Goal: Feedback & Contribution: Leave review/rating

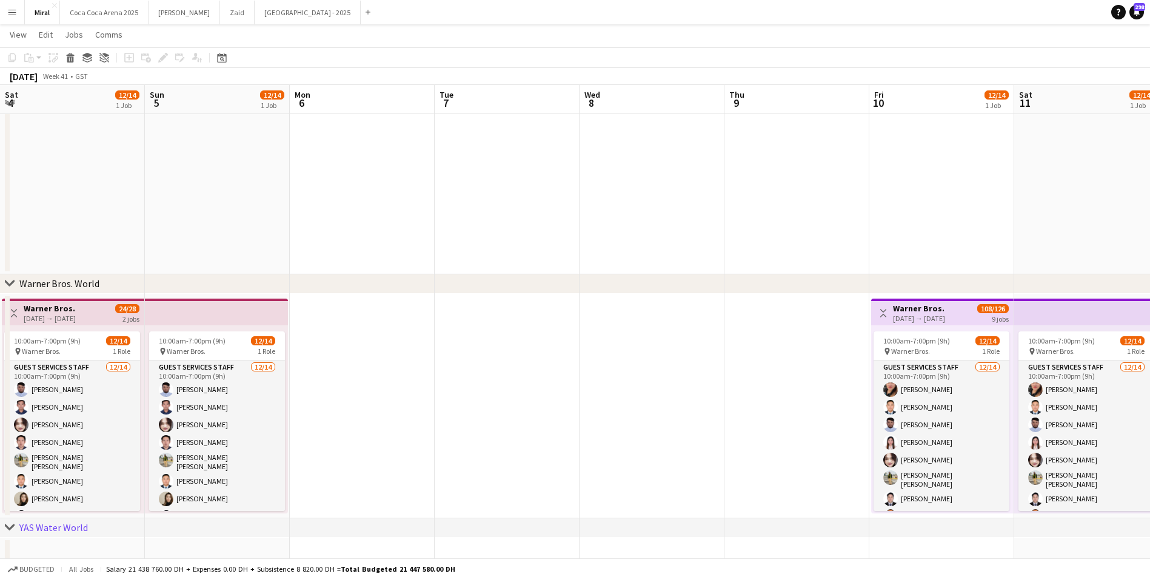
scroll to position [0, 387]
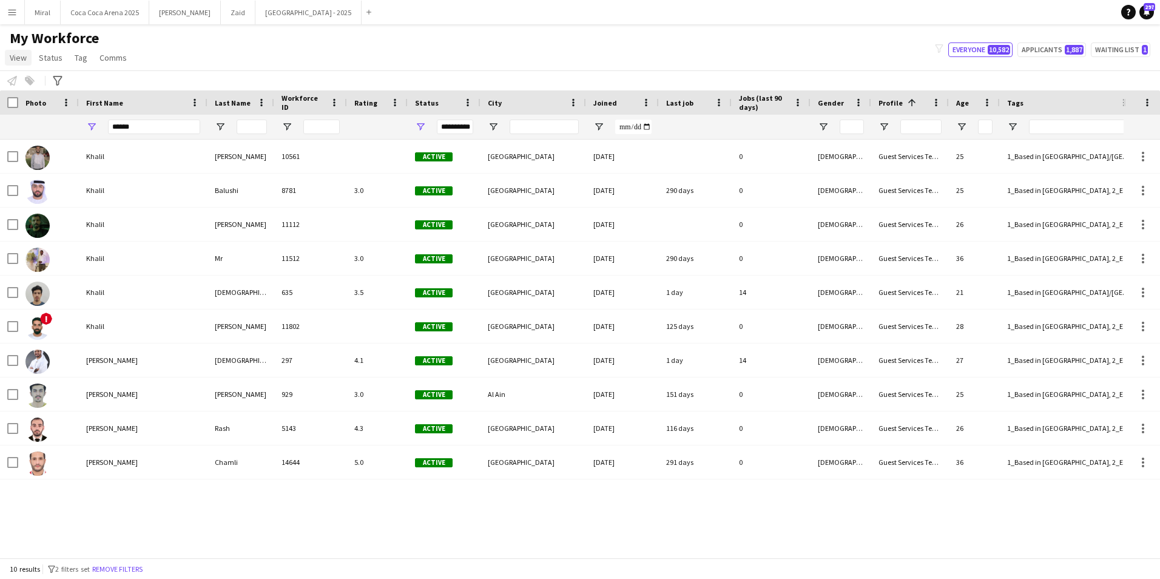
click at [21, 58] on span "View" at bounding box center [18, 57] width 17 height 11
click at [9, 9] on app-icon "Menu" at bounding box center [12, 12] width 10 height 10
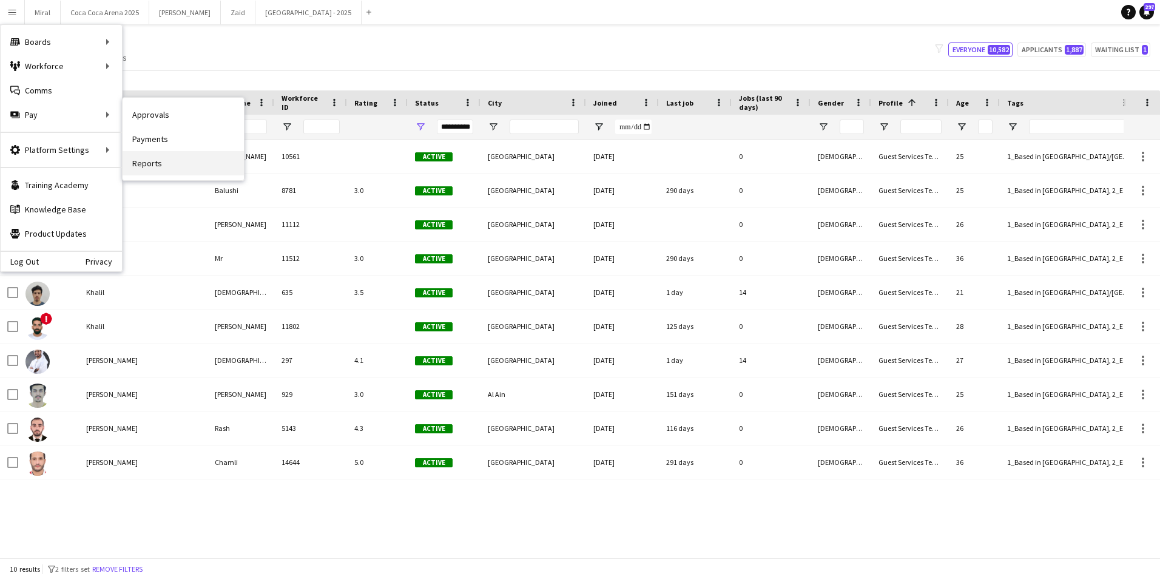
click at [166, 163] on link "Reports" at bounding box center [183, 163] width 121 height 24
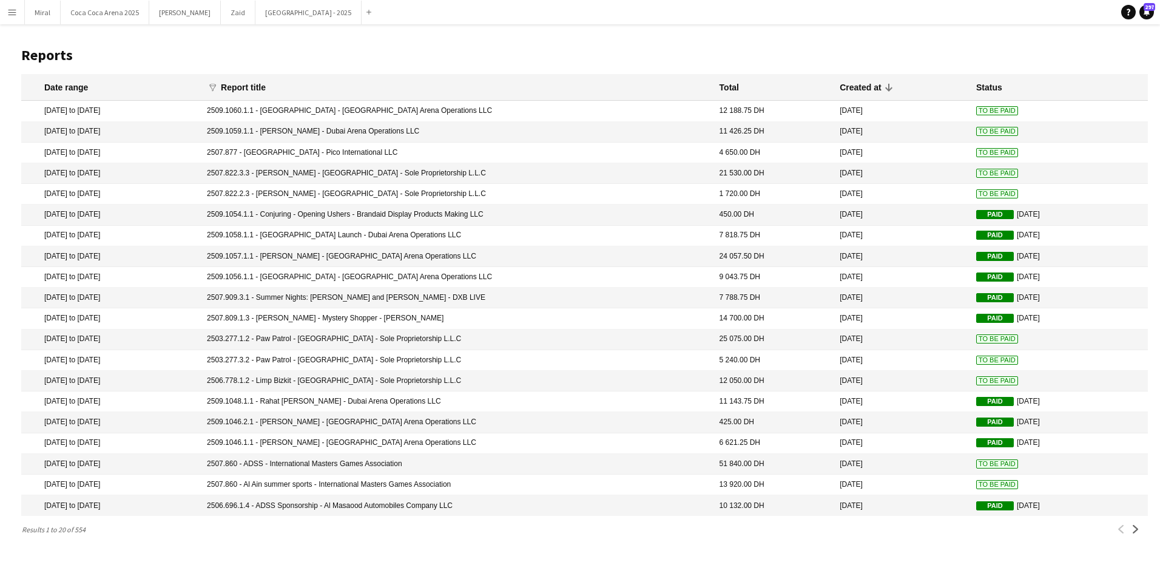
click at [11, 16] on app-icon "Menu" at bounding box center [12, 12] width 10 height 10
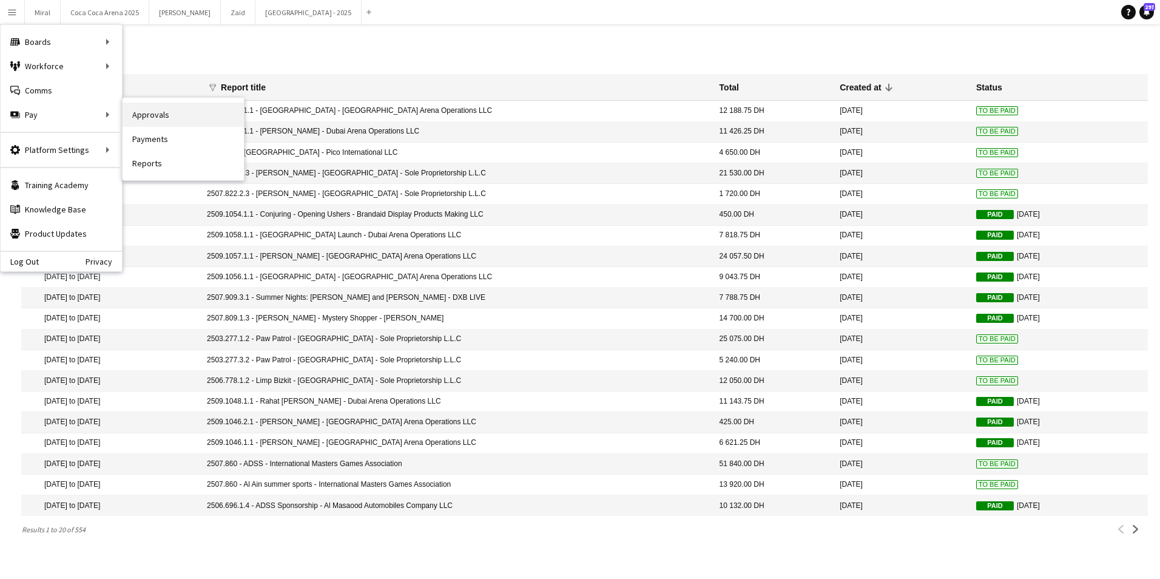
click at [158, 117] on link "Approvals" at bounding box center [183, 114] width 121 height 24
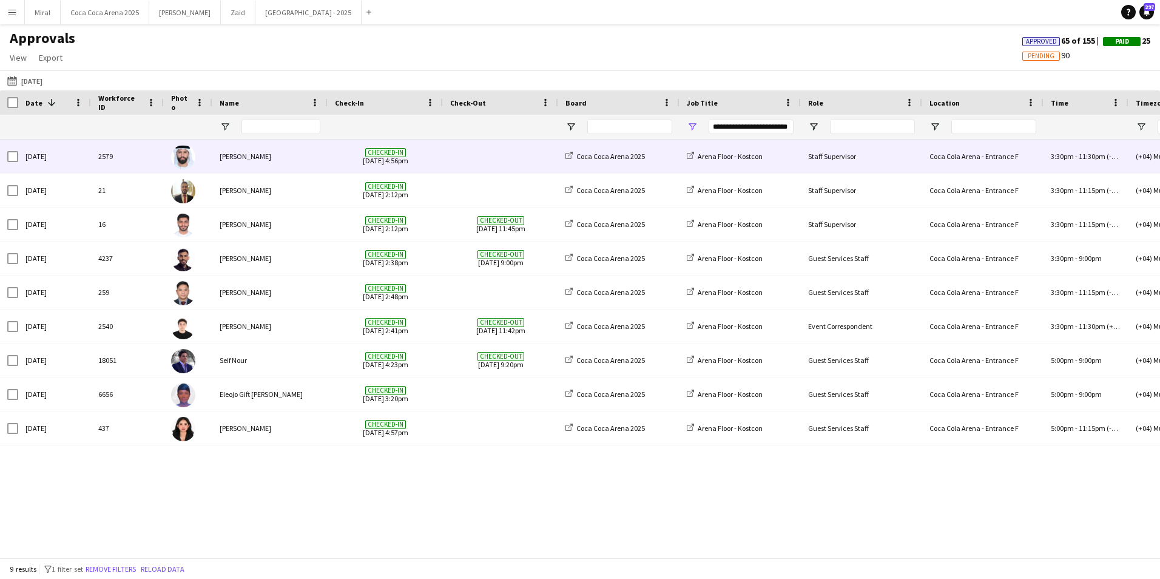
click at [356, 161] on span "Checked-in 05-09-2025 4:56pm" at bounding box center [385, 155] width 101 height 33
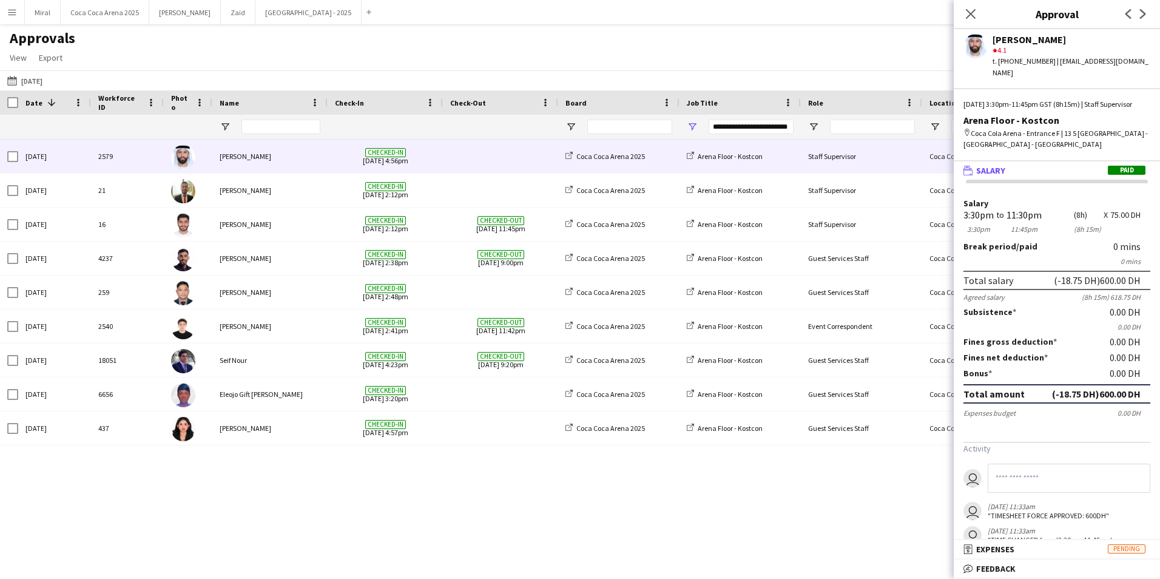
scroll to position [73, 0]
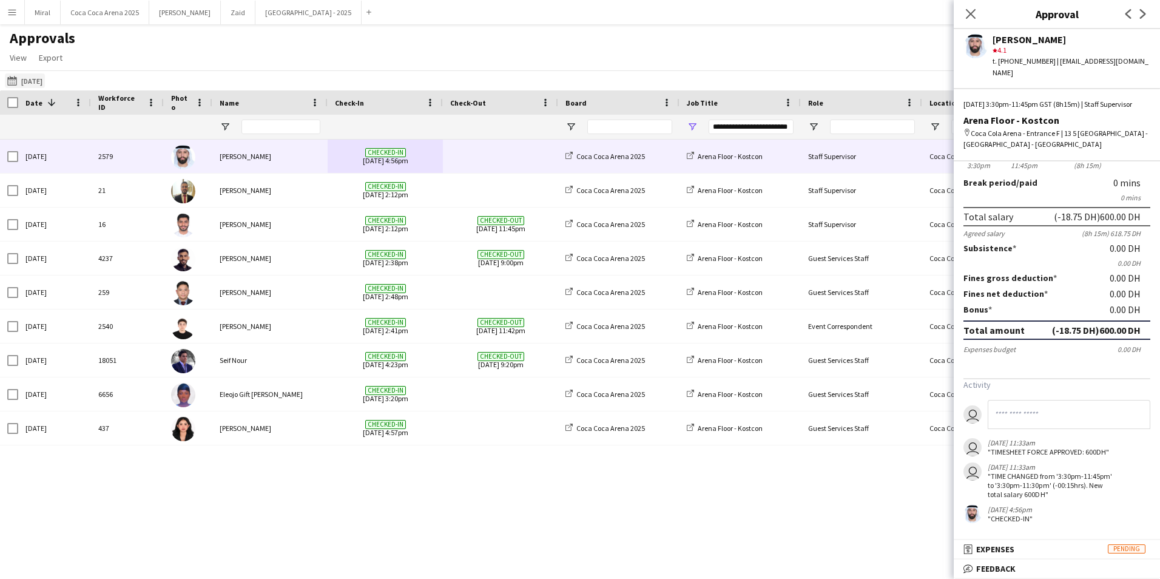
click at [39, 81] on button "05-09-2025 05-09-2025" at bounding box center [25, 80] width 40 height 15
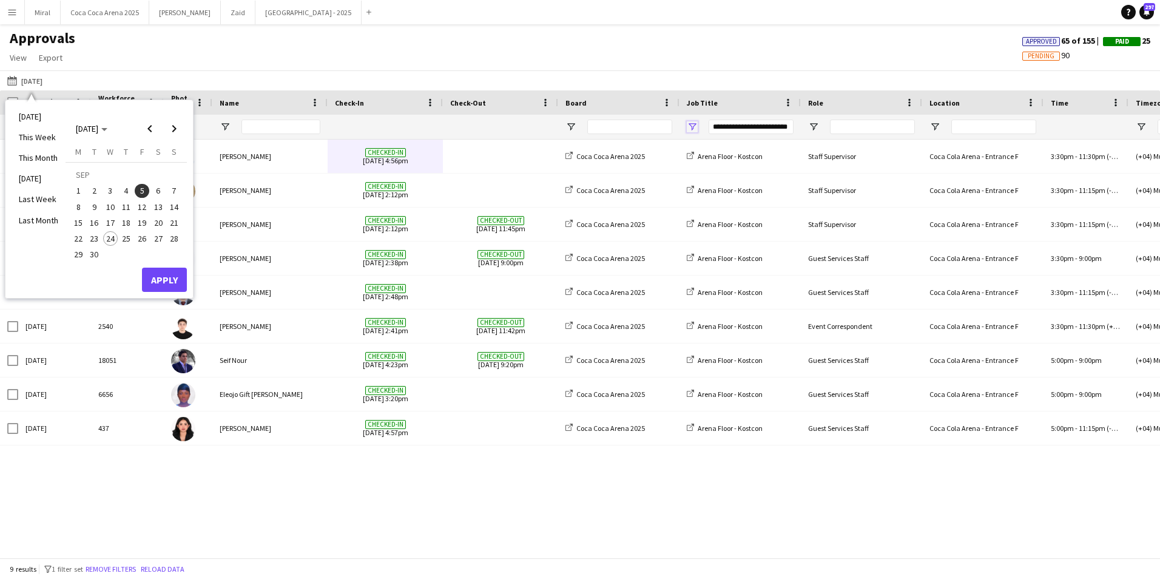
click at [691, 129] on span "Open Filter Menu" at bounding box center [691, 126] width 11 height 11
type input "***"
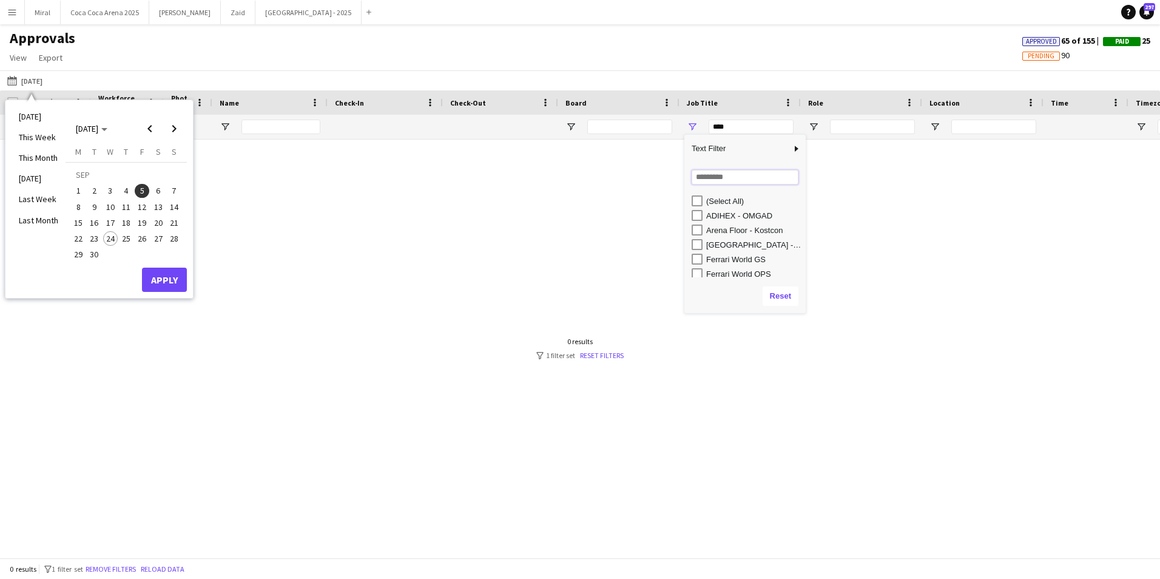
click at [714, 175] on input "Search filter values" at bounding box center [744, 177] width 107 height 15
type input "*"
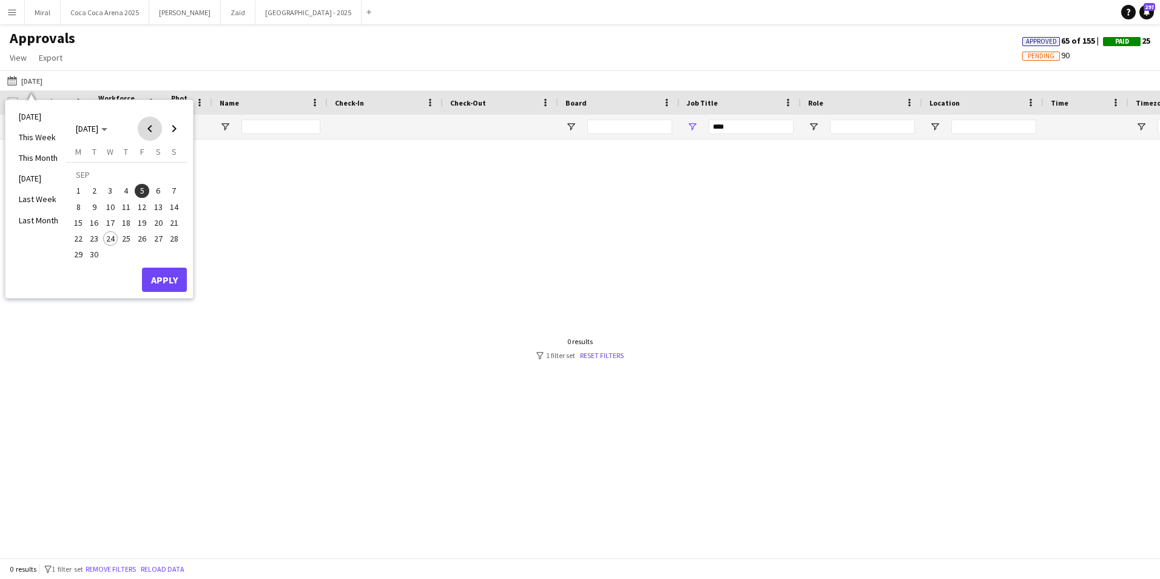
click at [147, 130] on span "Previous month" at bounding box center [150, 128] width 24 height 24
click at [138, 175] on span "1" at bounding box center [142, 176] width 15 height 17
click at [172, 243] on span "31" at bounding box center [174, 241] width 15 height 15
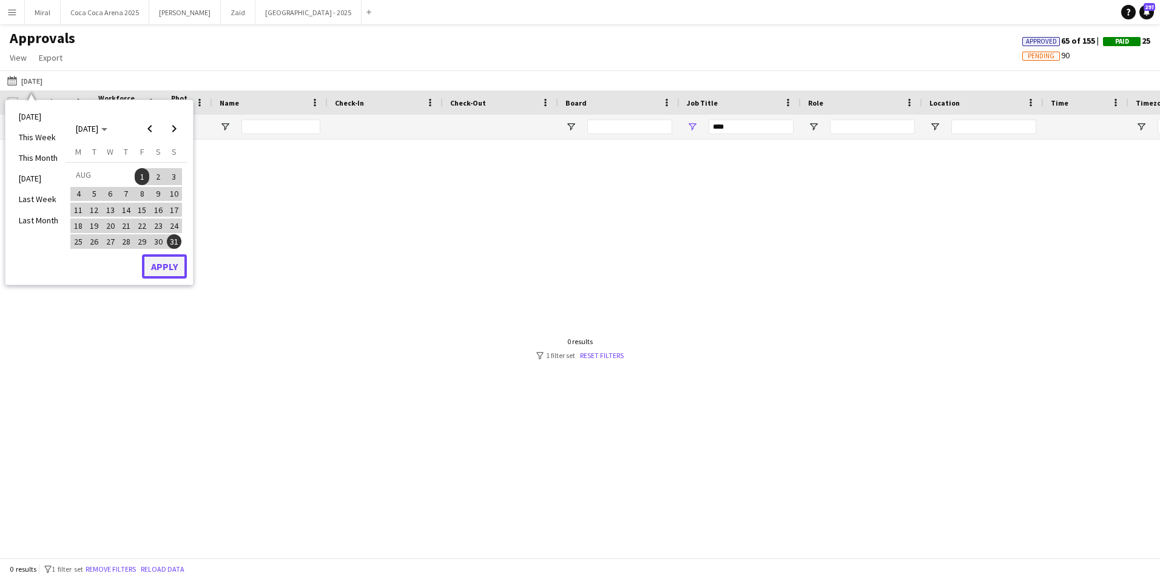
click at [171, 266] on button "Apply" at bounding box center [164, 266] width 45 height 24
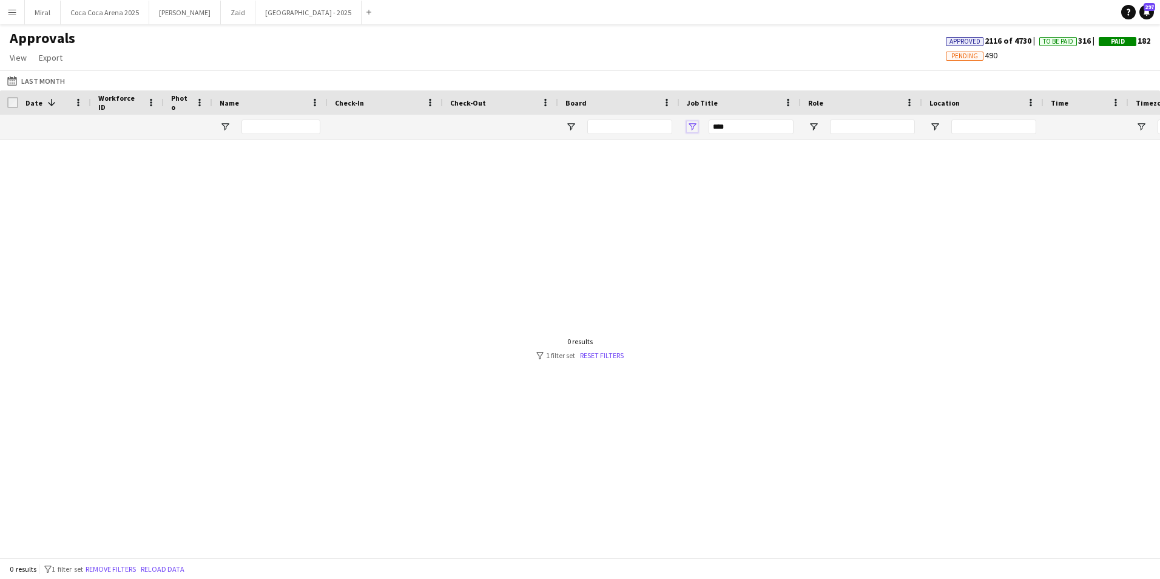
click at [694, 125] on span "Open Filter Menu" at bounding box center [691, 126] width 11 height 11
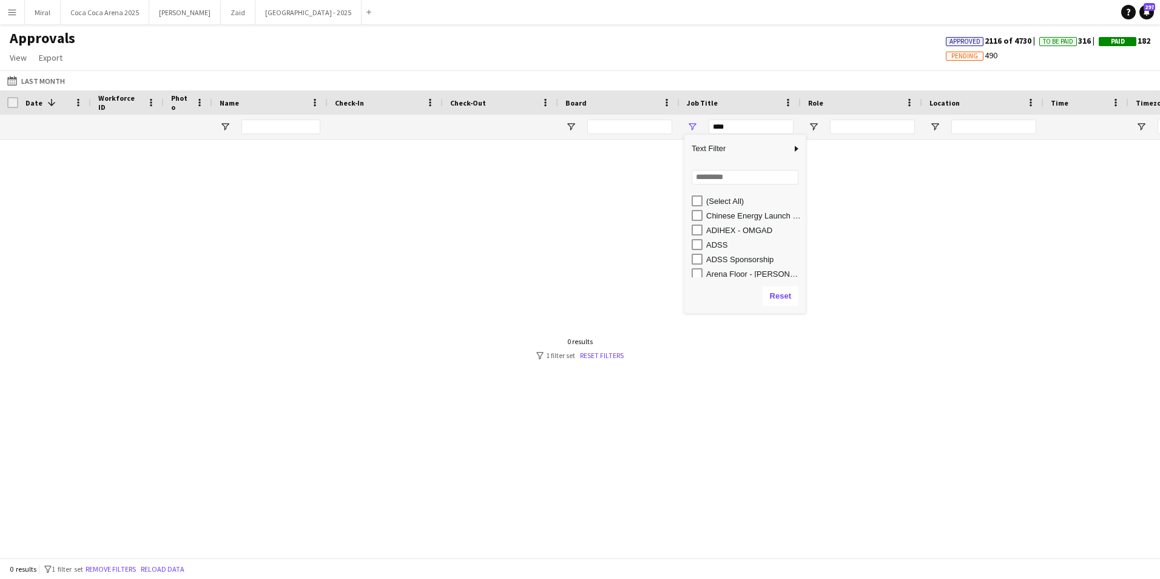
click at [742, 185] on div "Loading... No matches. (Select All) Chinese Energy Launch Event ADIHEX - OMGAD …" at bounding box center [744, 221] width 121 height 116
click at [743, 176] on input "Search filter values" at bounding box center [744, 177] width 107 height 15
type input "*"
click at [24, 79] on button "05-09-2025 Last Month" at bounding box center [36, 80] width 62 height 15
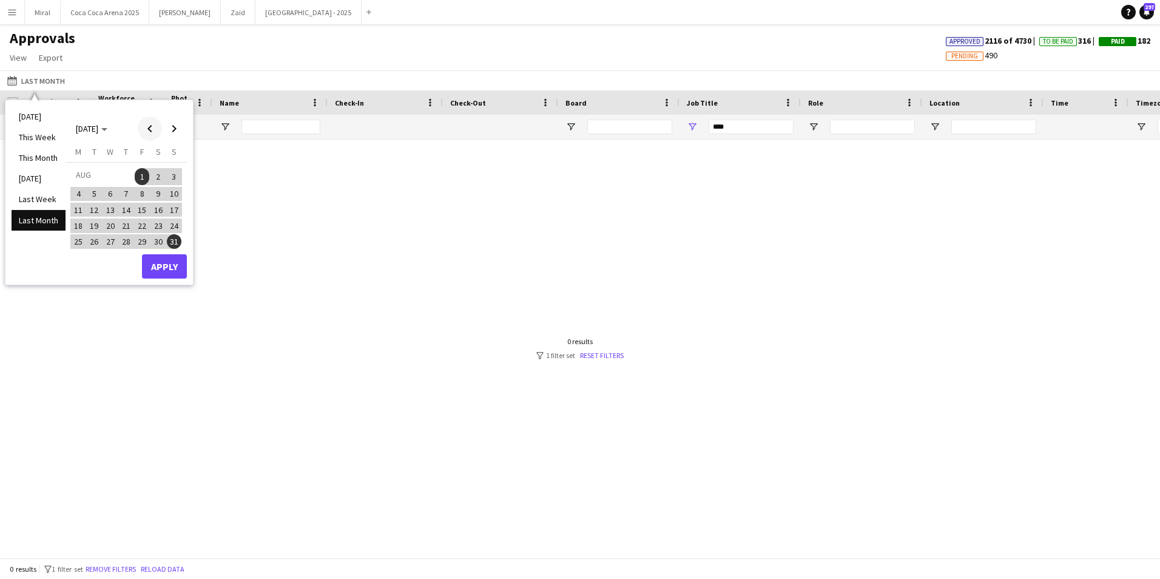
click at [154, 126] on span "Previous month" at bounding box center [150, 128] width 24 height 24
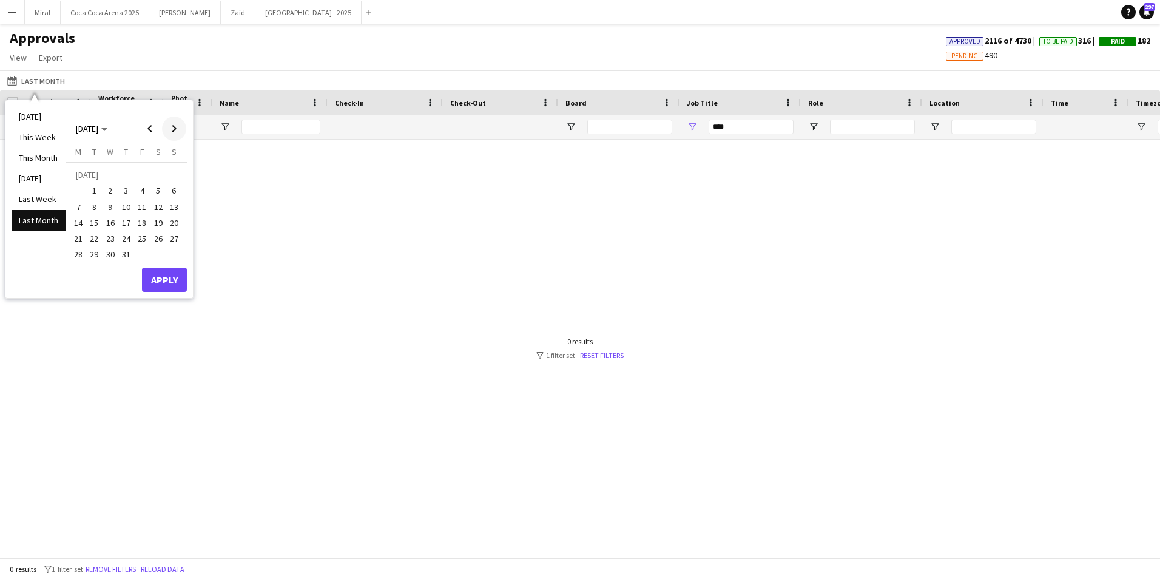
click at [178, 126] on span "Next month" at bounding box center [174, 128] width 24 height 24
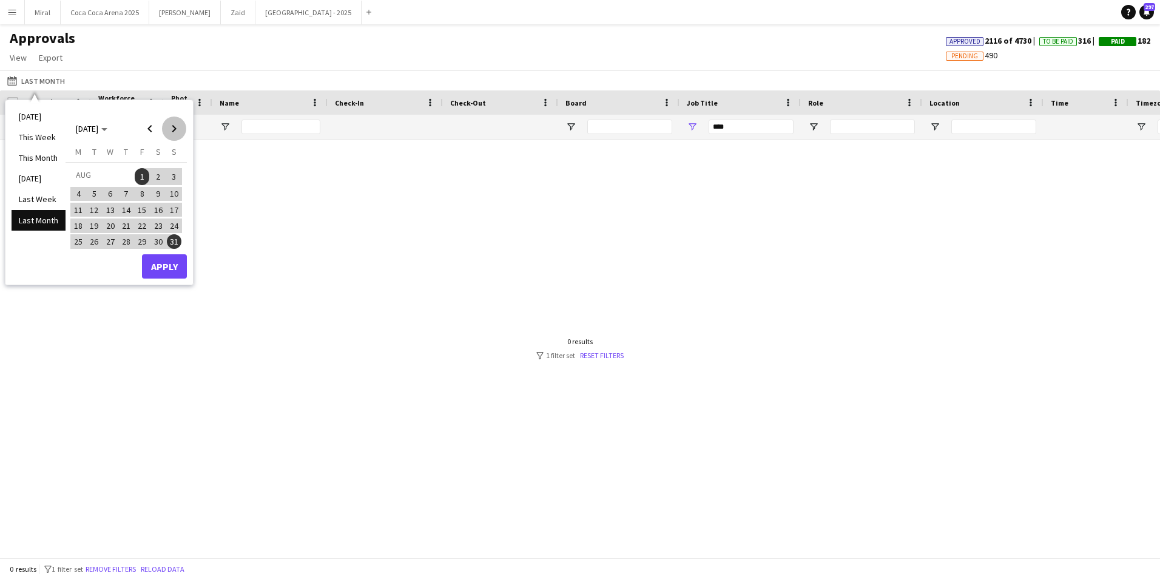
click at [178, 126] on span "Next month" at bounding box center [174, 128] width 24 height 24
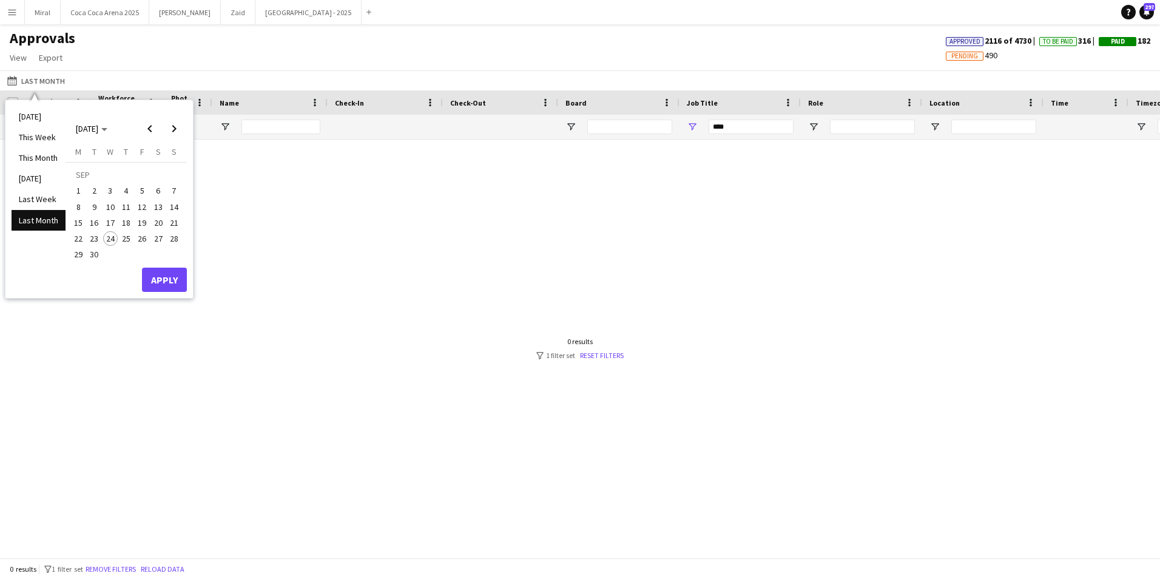
click at [80, 186] on span "1" at bounding box center [78, 191] width 15 height 15
click at [110, 224] on span "17" at bounding box center [110, 222] width 15 height 15
click at [161, 281] on button "Apply" at bounding box center [164, 279] width 45 height 24
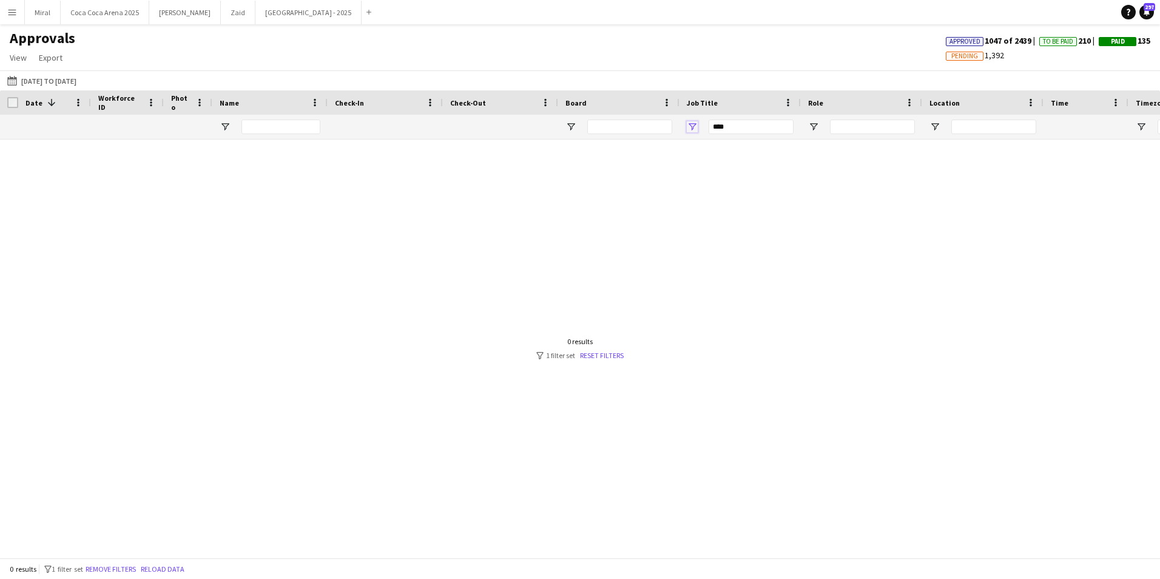
click at [694, 127] on span "Open Filter Menu" at bounding box center [691, 126] width 11 height 11
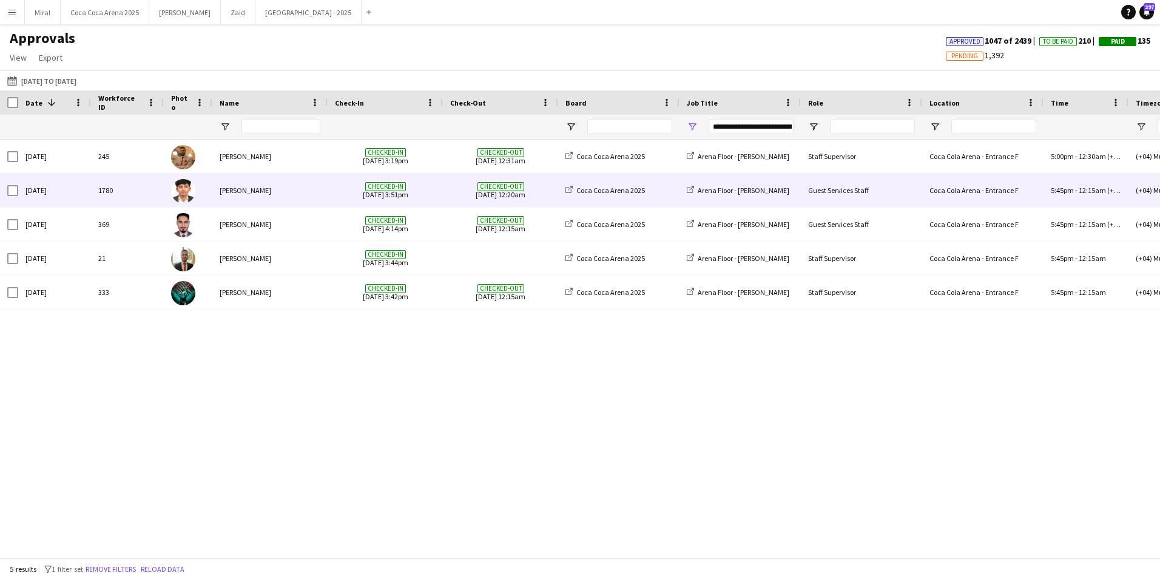
click at [317, 187] on div "Mathew George" at bounding box center [269, 189] width 115 height 33
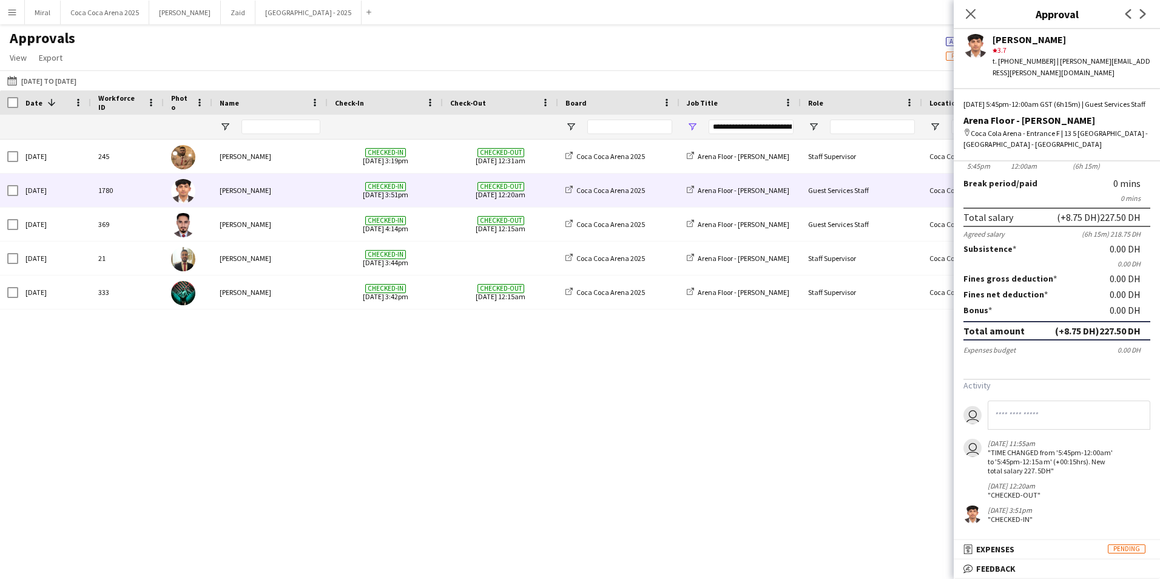
scroll to position [64, 0]
click at [1026, 566] on mat-panel-title "bubble-pencil Feedback" at bounding box center [1053, 568] width 201 height 11
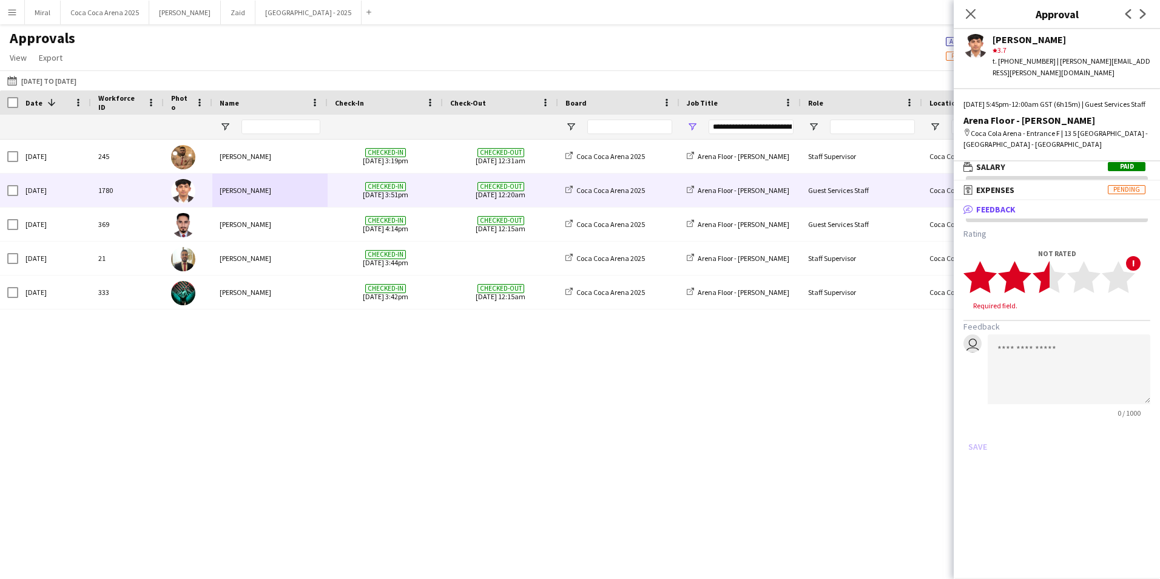
click at [1042, 278] on polygon at bounding box center [1048, 277] width 33 height 32
click at [972, 433] on button "Save" at bounding box center [977, 434] width 29 height 19
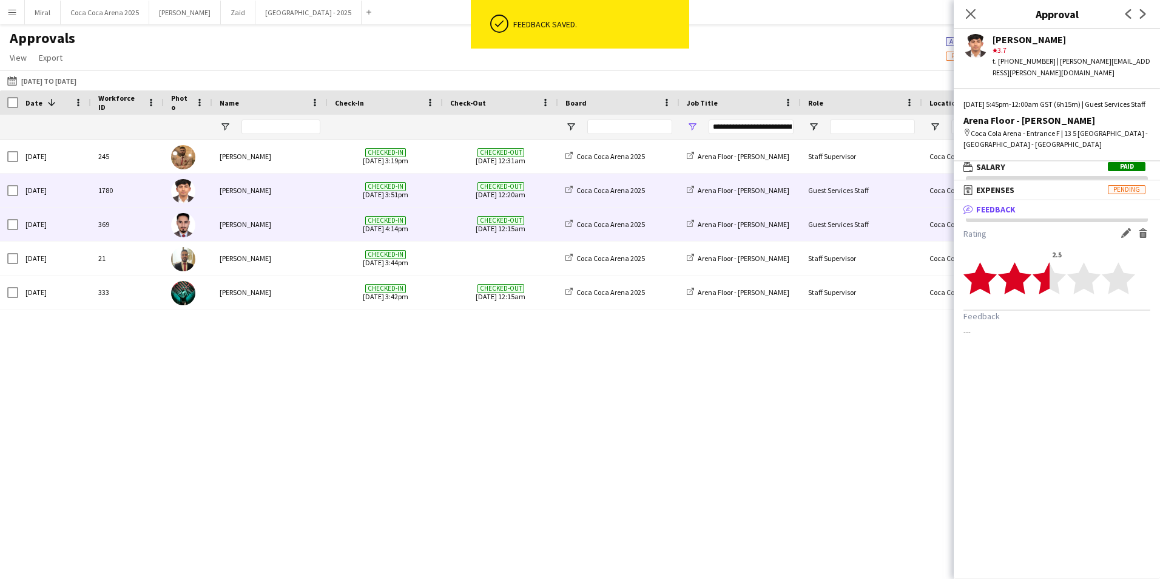
click at [283, 223] on div "Waleed Qasim" at bounding box center [269, 223] width 115 height 33
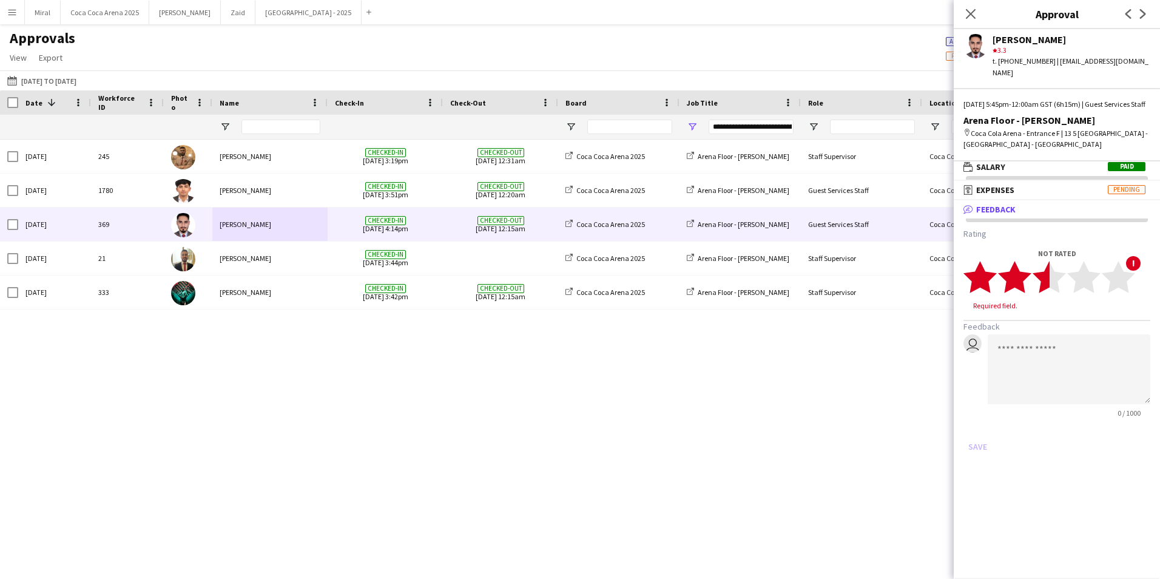
click at [1046, 287] on polygon at bounding box center [1048, 277] width 33 height 32
click at [978, 437] on button "Save" at bounding box center [977, 434] width 29 height 19
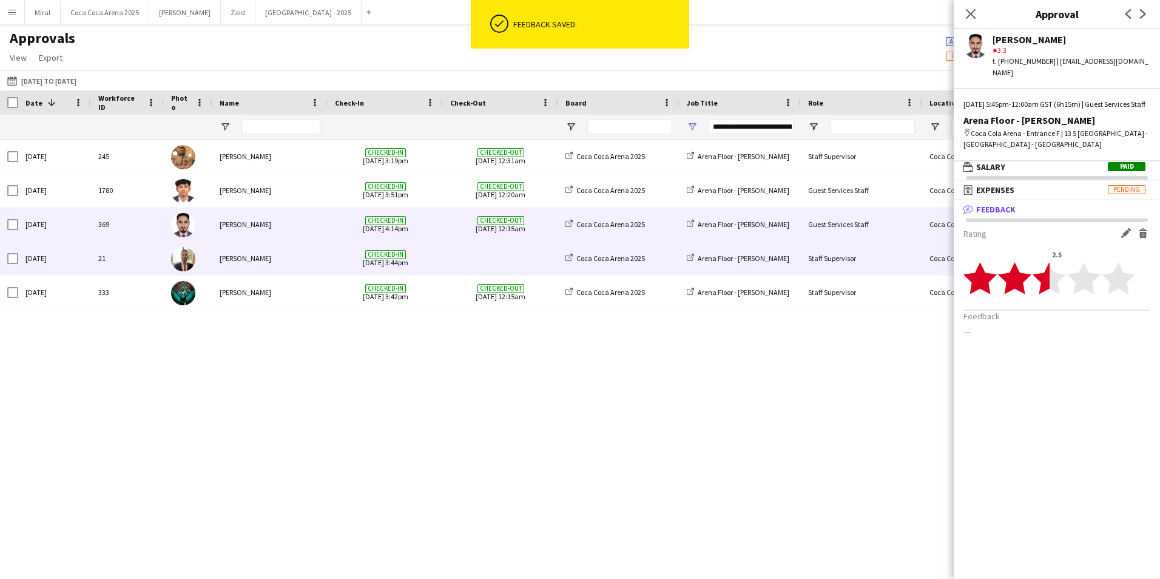
click at [314, 258] on div "Ayman Kassem" at bounding box center [269, 257] width 115 height 33
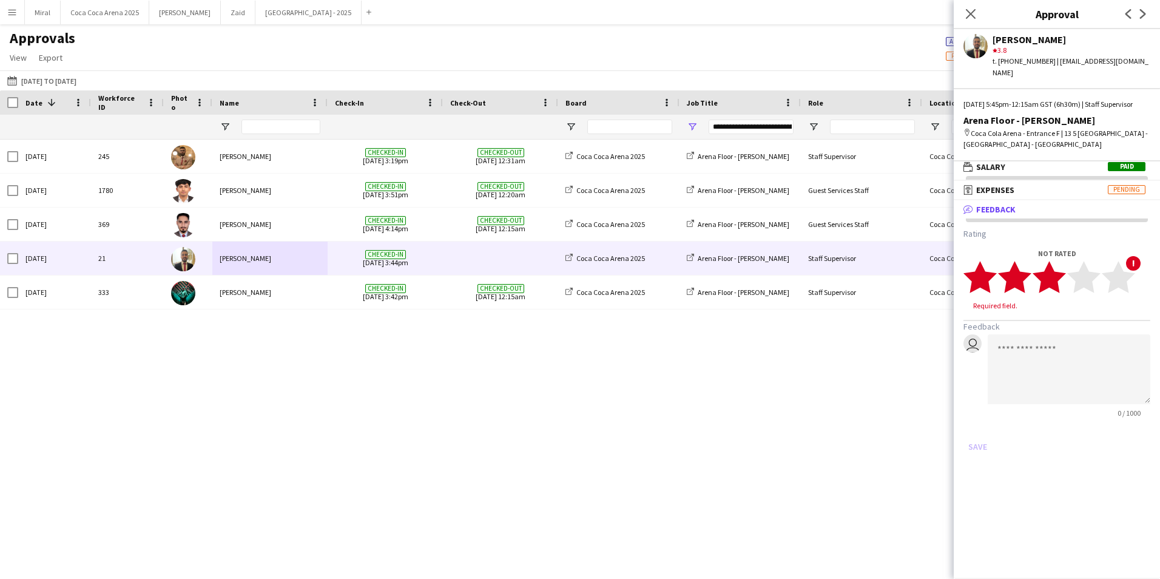
click at [1053, 274] on polygon at bounding box center [1048, 277] width 33 height 32
click at [979, 436] on button "Save" at bounding box center [977, 434] width 29 height 19
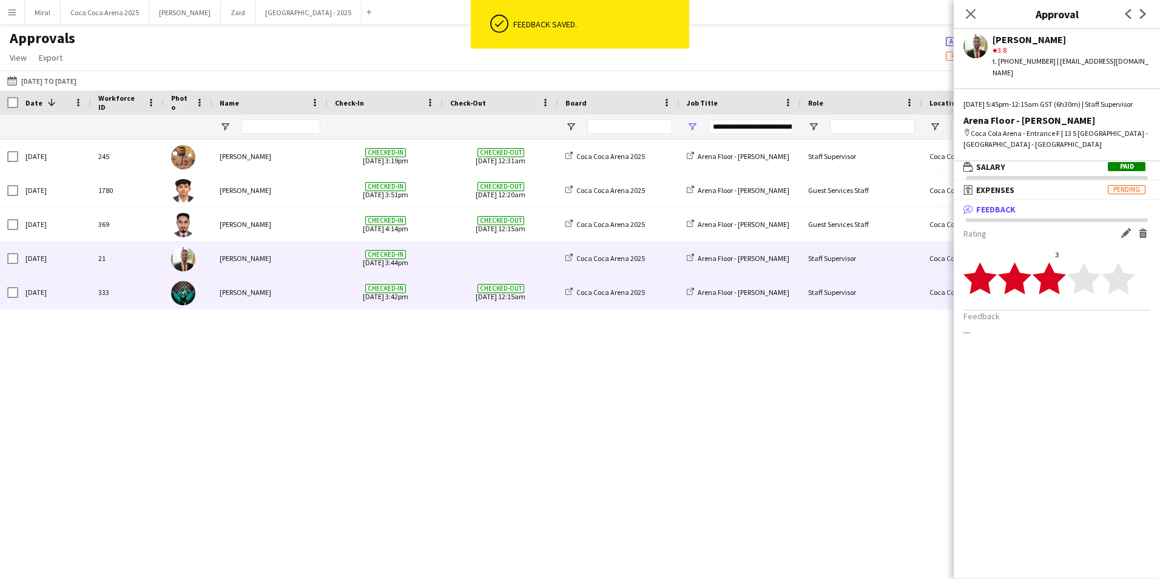
click at [317, 294] on div "Jomari Monteverde" at bounding box center [269, 291] width 115 height 33
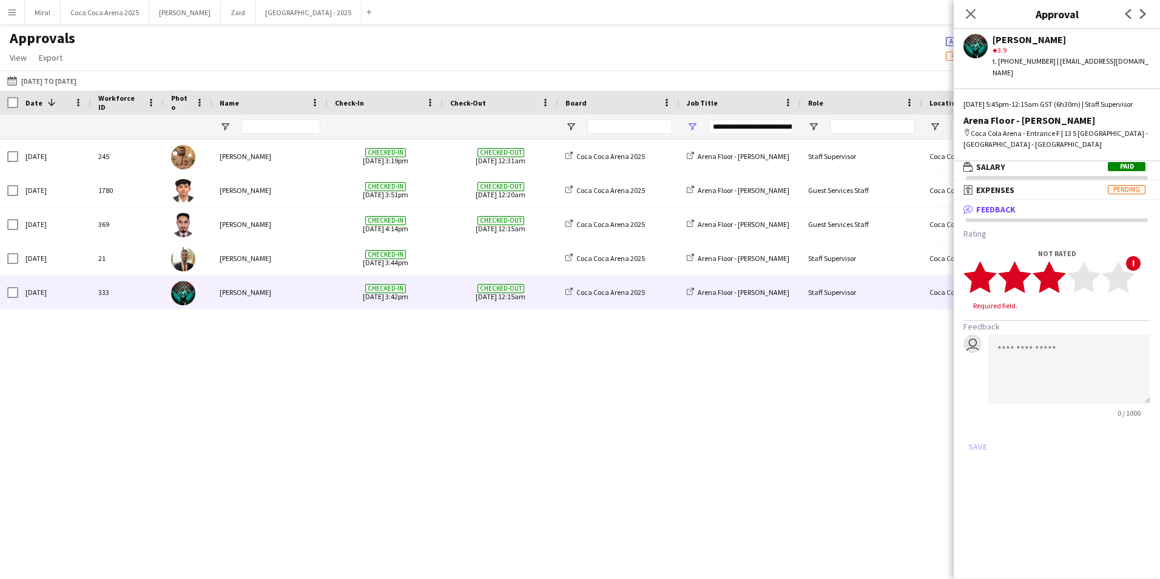
click at [1057, 286] on polygon at bounding box center [1048, 277] width 33 height 32
click at [981, 445] on button "Save" at bounding box center [977, 434] width 29 height 19
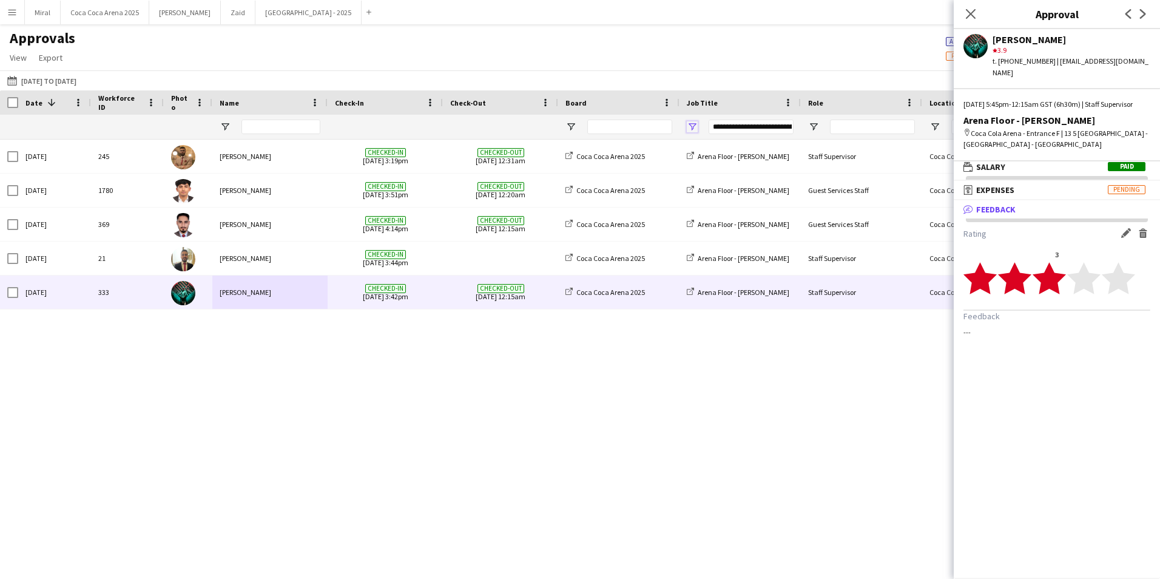
click at [690, 124] on span "Open Filter Menu" at bounding box center [691, 126] width 11 height 11
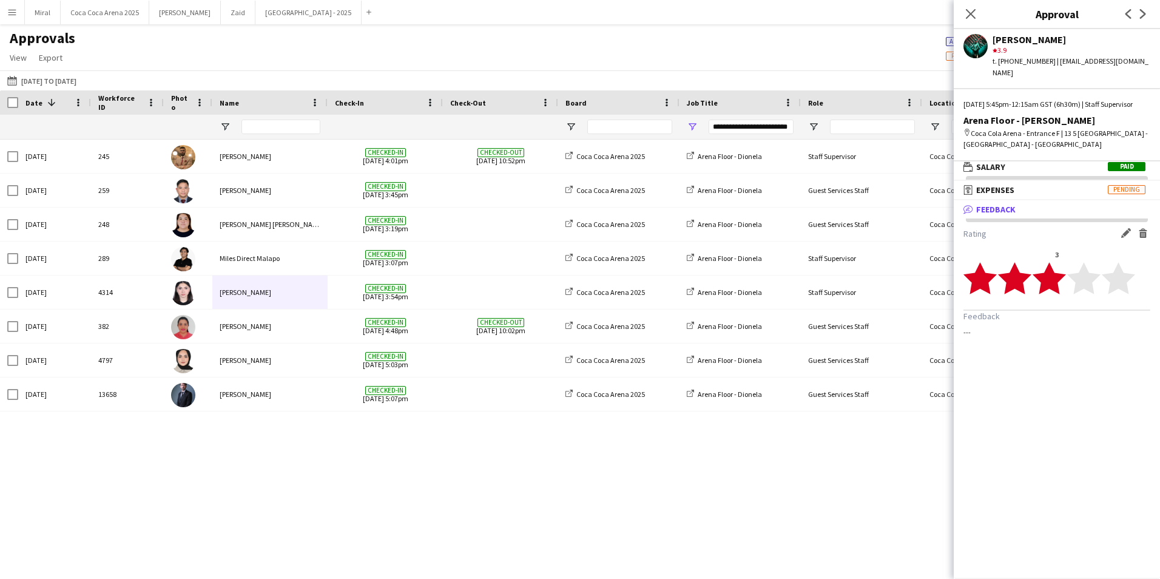
click at [682, 44] on div "Approvals View Customise view Customise filters Reset Filters Reset View Reset …" at bounding box center [580, 49] width 1160 height 41
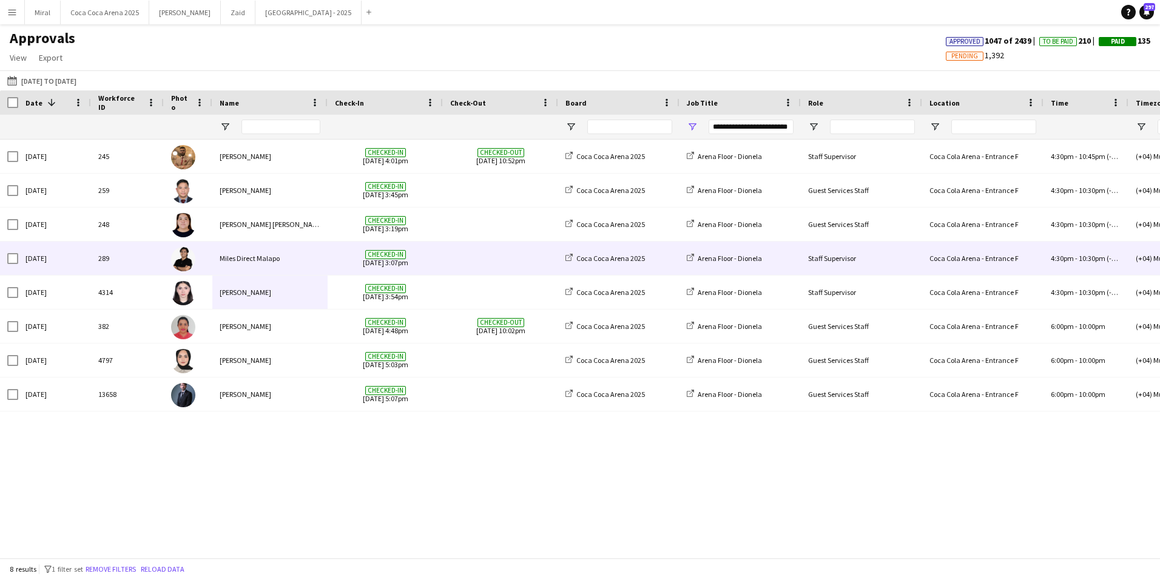
click at [332, 255] on div "Checked-in 14-09-2025 3:07pm" at bounding box center [384, 257] width 115 height 33
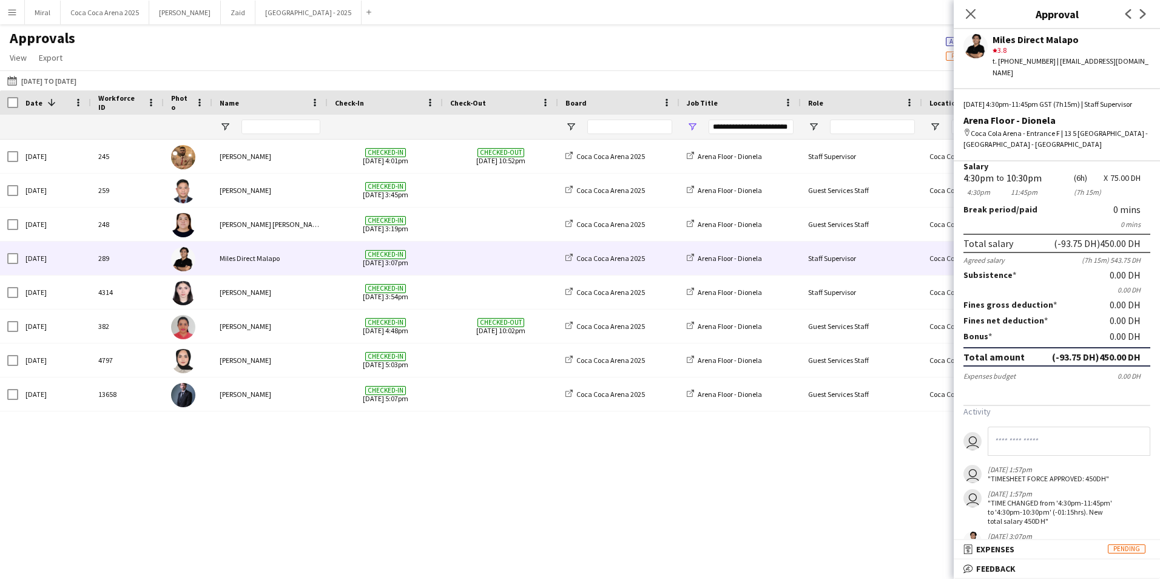
scroll to position [73, 0]
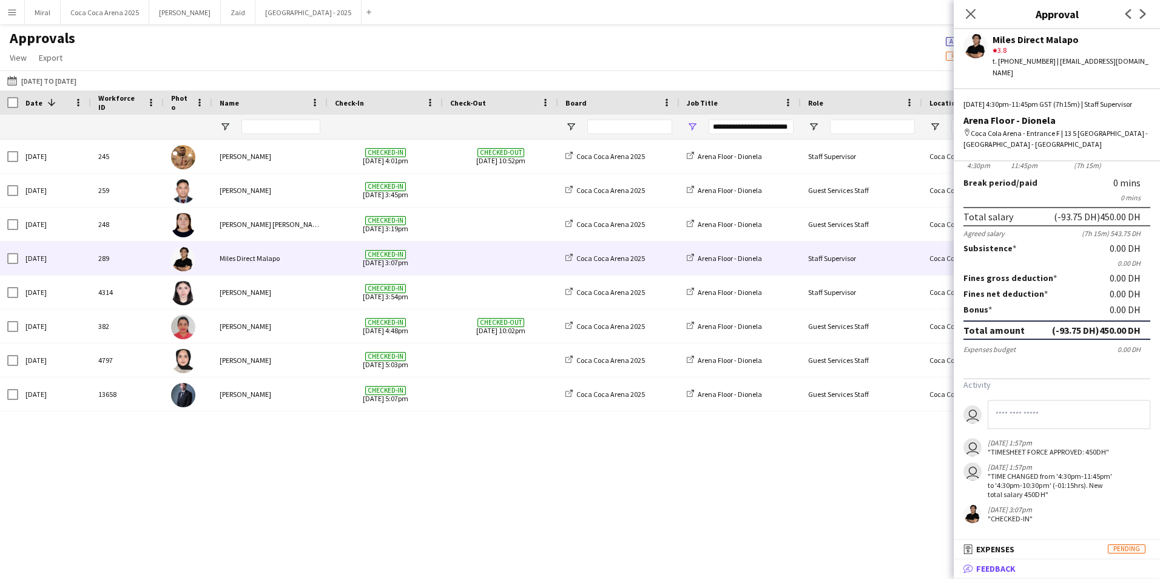
click at [1021, 568] on mat-panel-title "bubble-pencil Feedback" at bounding box center [1053, 568] width 201 height 11
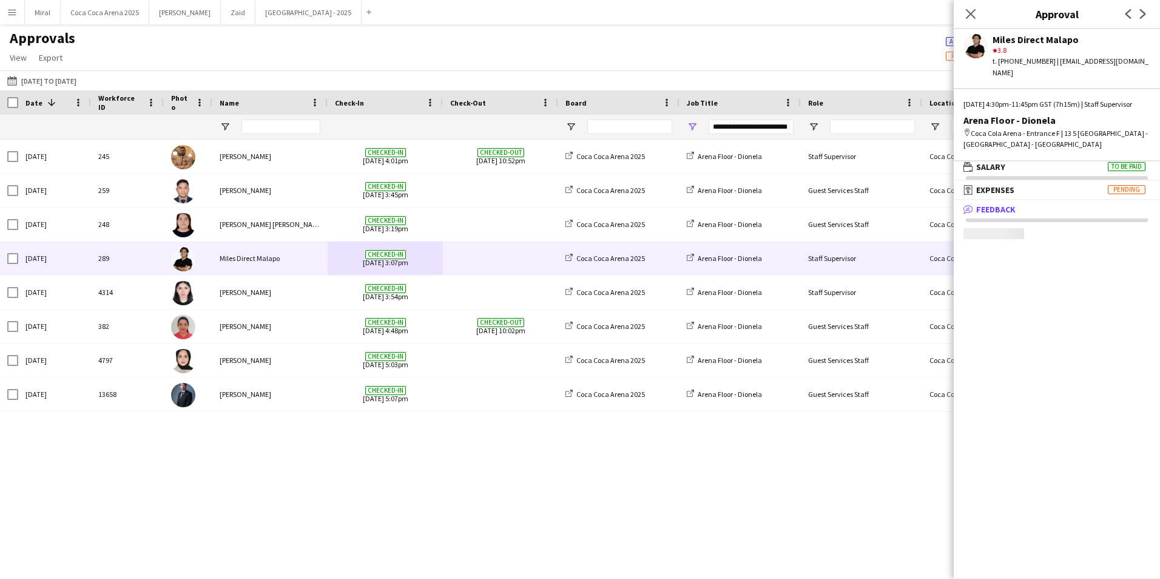
scroll to position [4, 0]
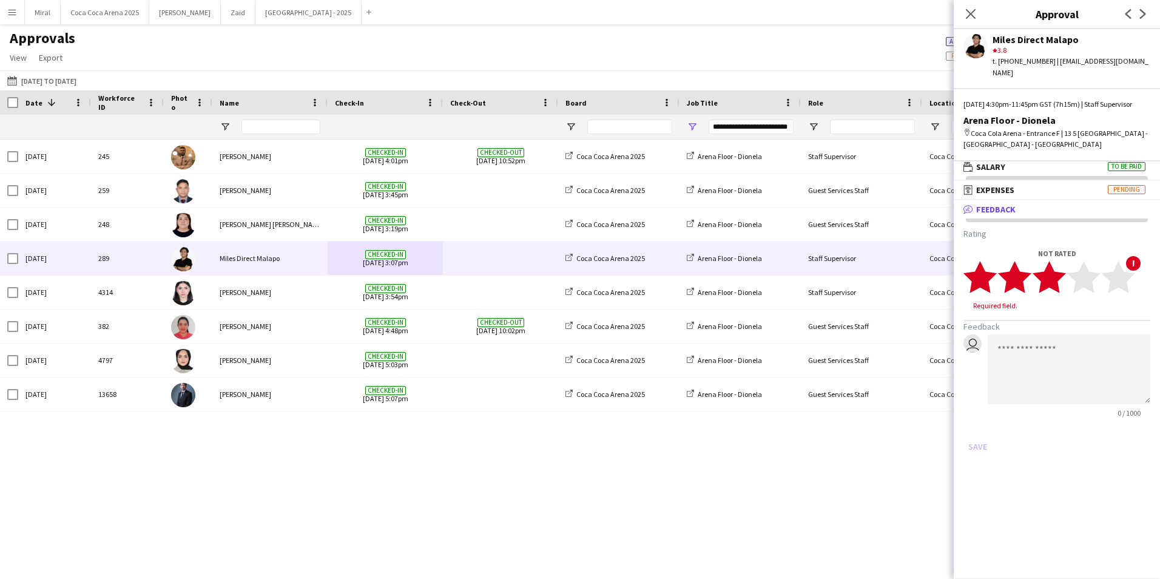
click at [1058, 271] on icon "star" at bounding box center [1048, 276] width 33 height 33
click at [981, 432] on button "Save" at bounding box center [977, 434] width 29 height 19
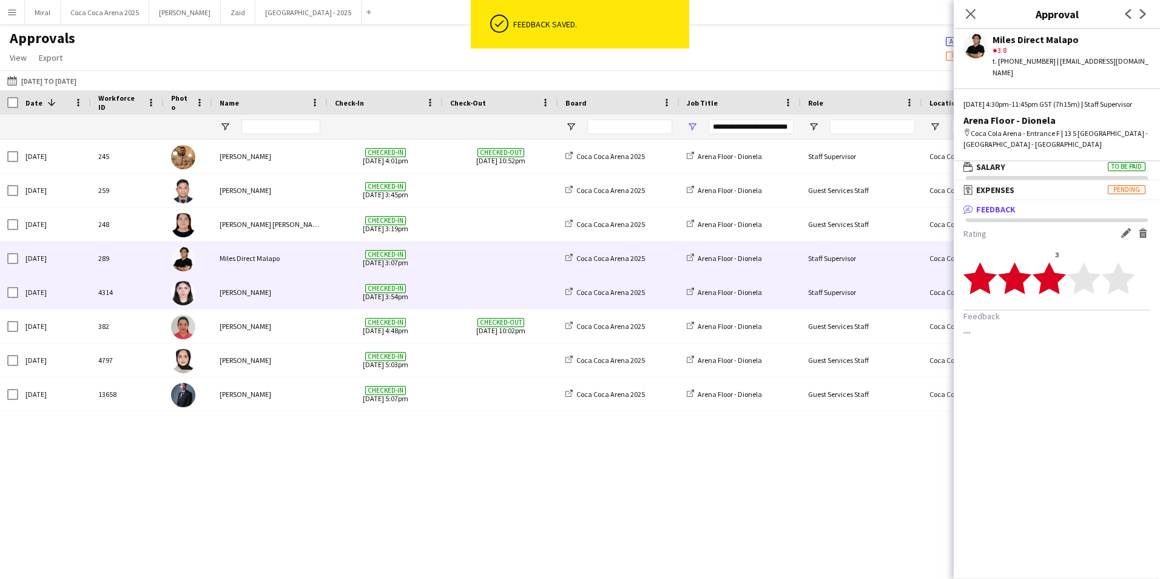
click at [318, 294] on div "Lynne Elmawed" at bounding box center [269, 291] width 115 height 33
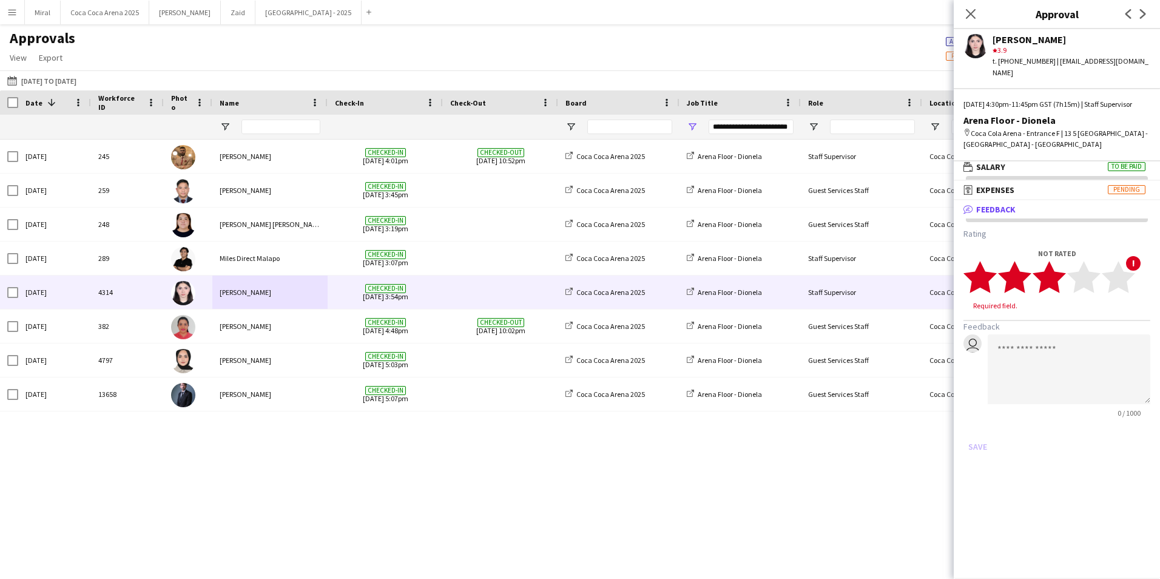
click at [1054, 273] on polygon at bounding box center [1048, 277] width 33 height 32
click at [975, 439] on button "Save" at bounding box center [977, 434] width 29 height 19
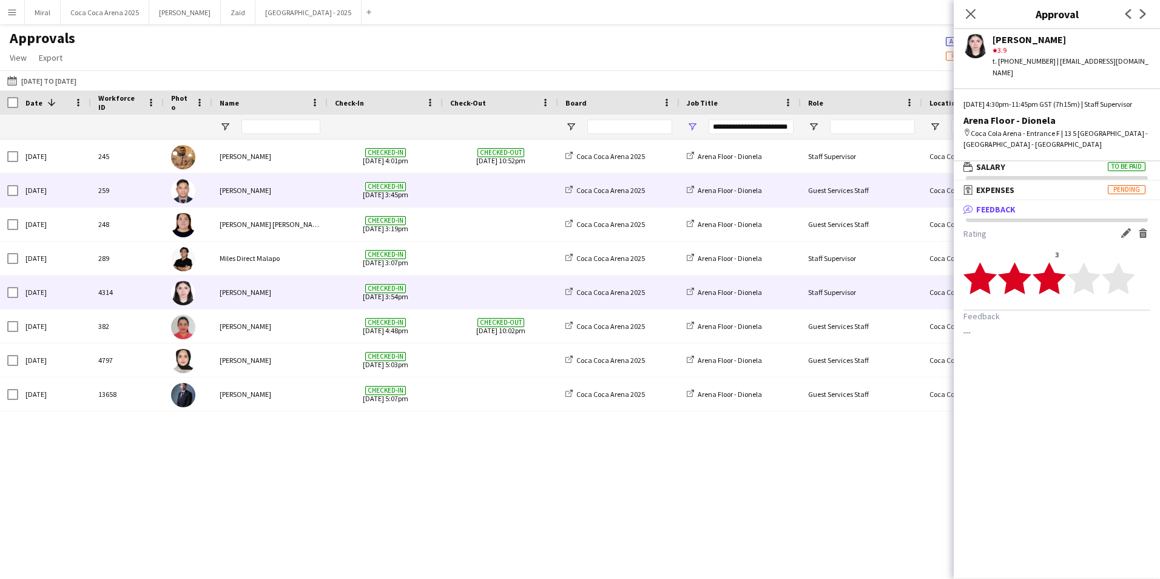
click at [295, 192] on div "Tommie Lajum" at bounding box center [269, 189] width 115 height 33
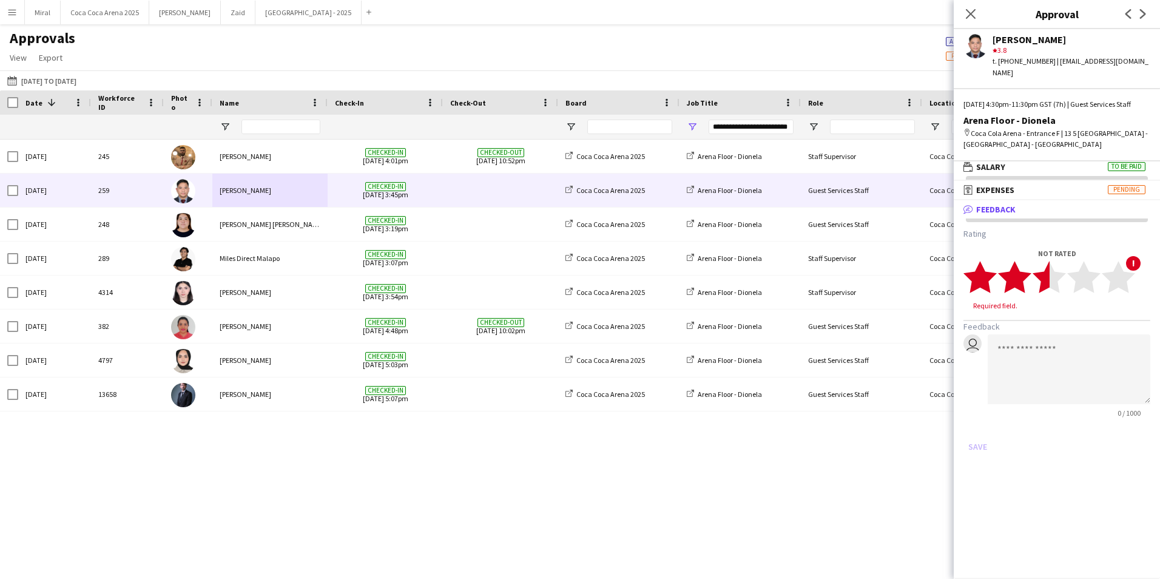
click at [1046, 277] on polygon at bounding box center [1048, 277] width 33 height 32
click at [985, 433] on button "Save" at bounding box center [977, 434] width 29 height 19
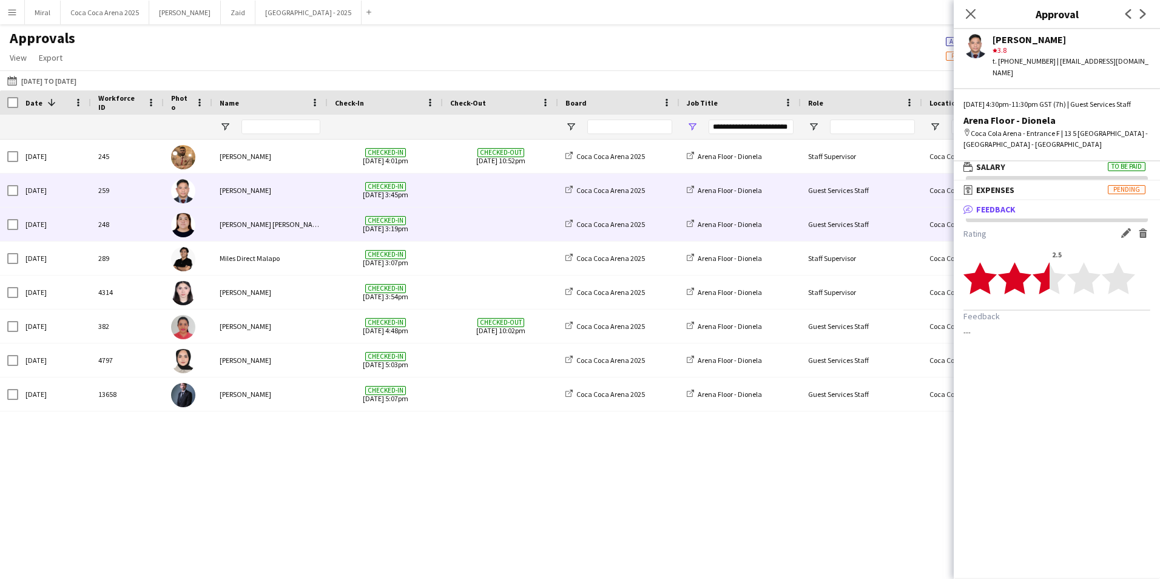
click at [331, 219] on div "Checked-in 14-09-2025 3:19pm" at bounding box center [384, 223] width 115 height 33
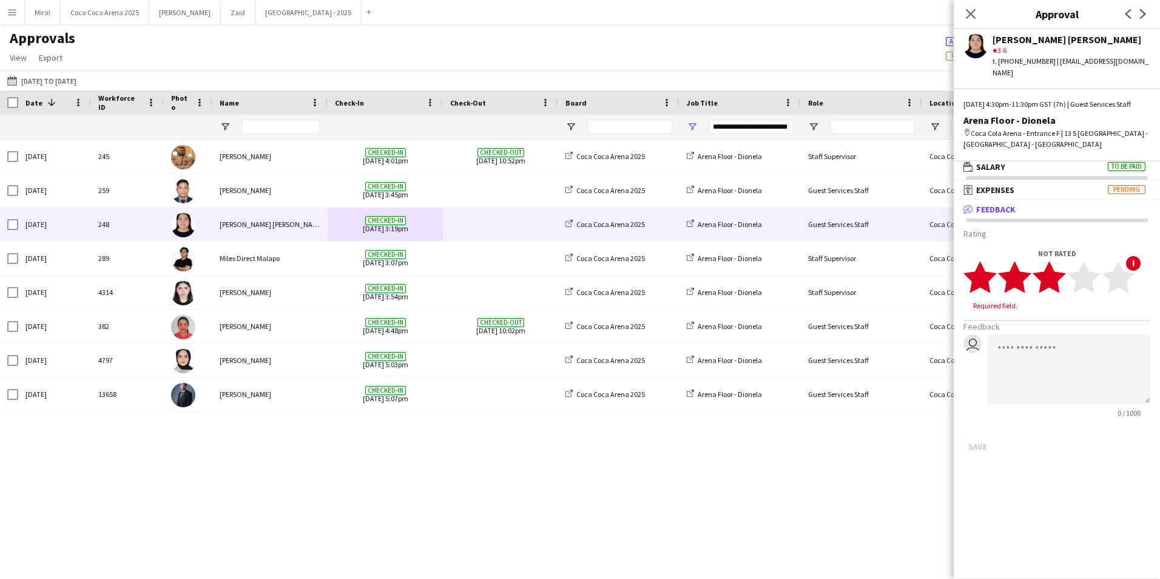
click at [1059, 272] on polygon at bounding box center [1048, 277] width 33 height 32
click at [979, 434] on button "Save" at bounding box center [977, 434] width 29 height 19
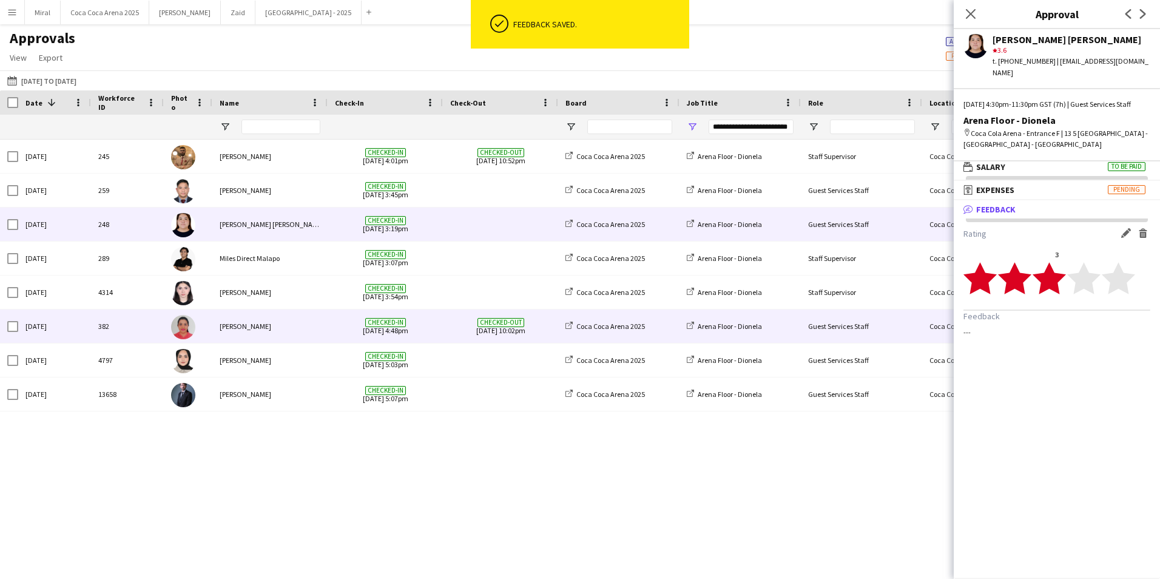
click at [324, 329] on div "Kirti Sharma" at bounding box center [269, 325] width 115 height 33
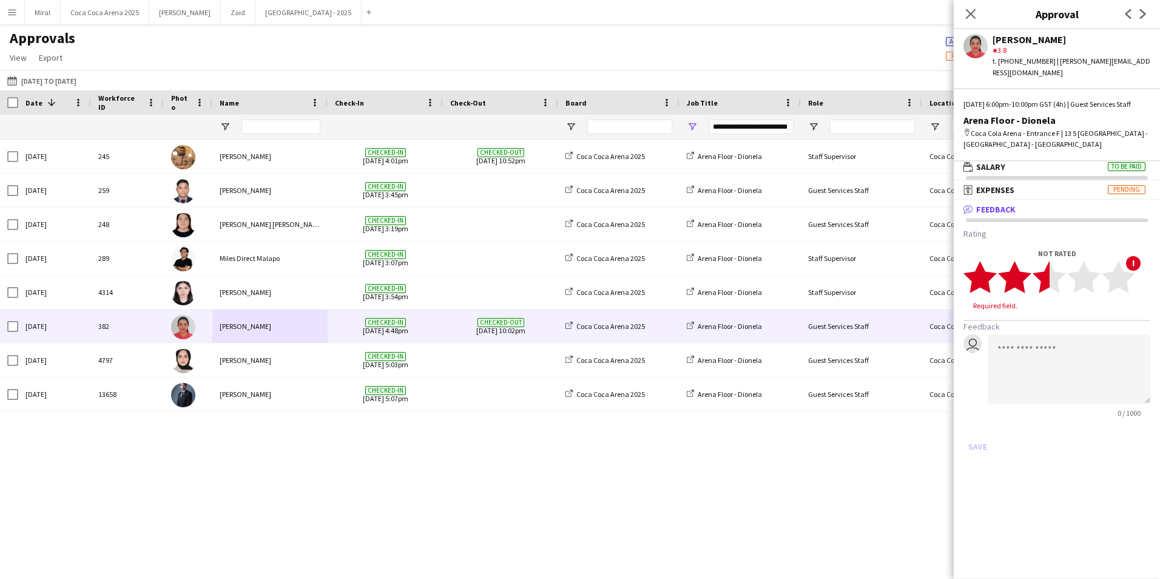
click at [1045, 275] on polygon at bounding box center [1048, 277] width 33 height 32
click at [982, 433] on button "Save" at bounding box center [977, 434] width 29 height 19
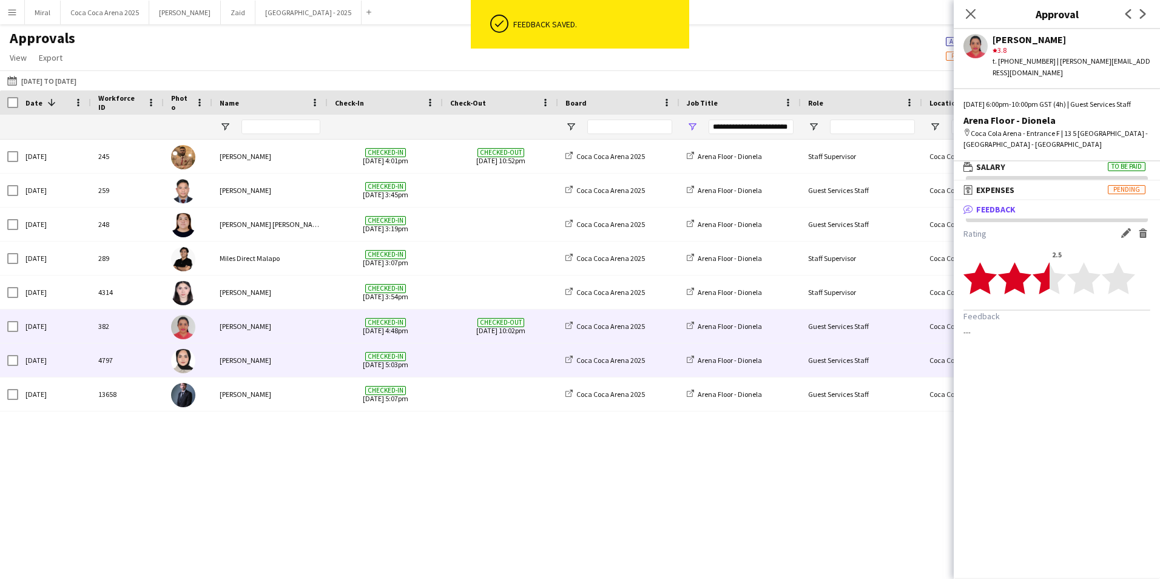
click at [328, 366] on div "Checked-in 14-09-2025 5:03pm" at bounding box center [384, 359] width 115 height 33
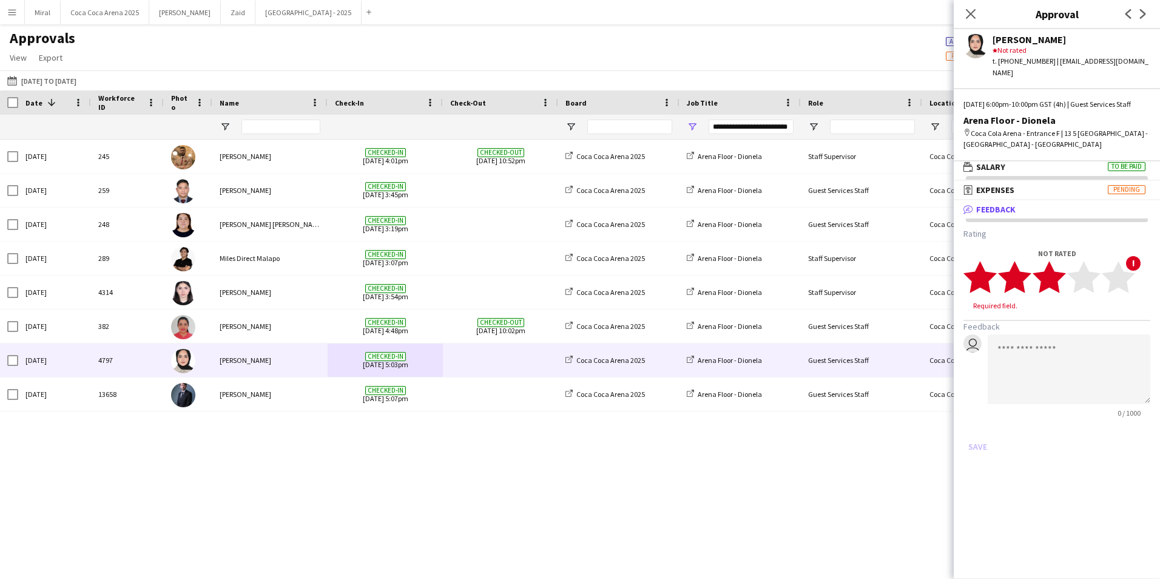
click at [1053, 280] on polygon at bounding box center [1048, 277] width 33 height 32
click at [976, 435] on button "Save" at bounding box center [977, 434] width 29 height 19
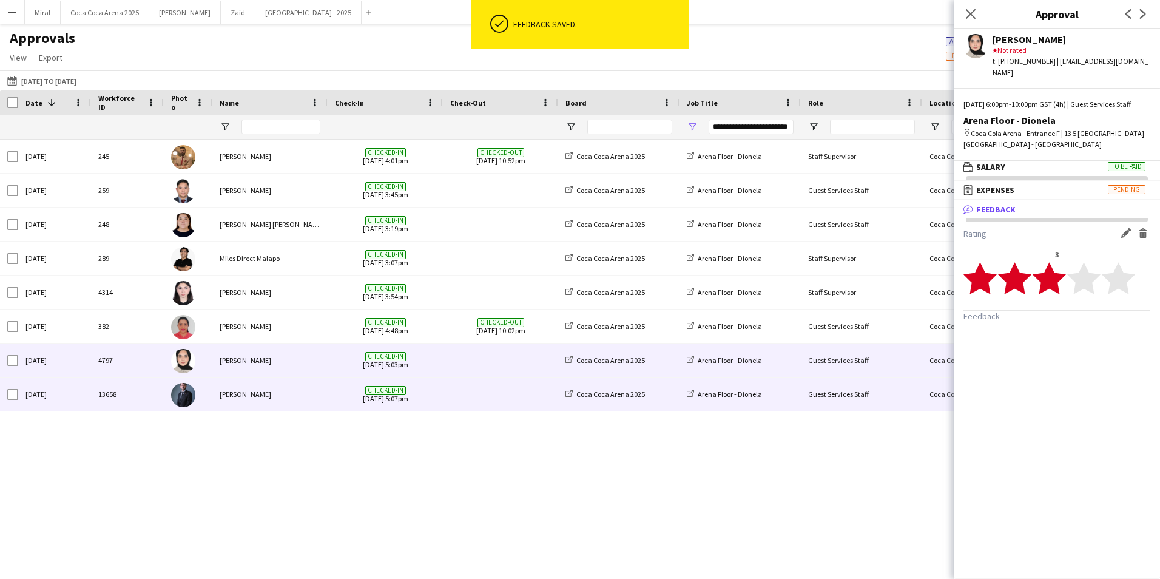
click at [330, 394] on div "Checked-in 14-09-2025 5:07pm" at bounding box center [384, 393] width 115 height 33
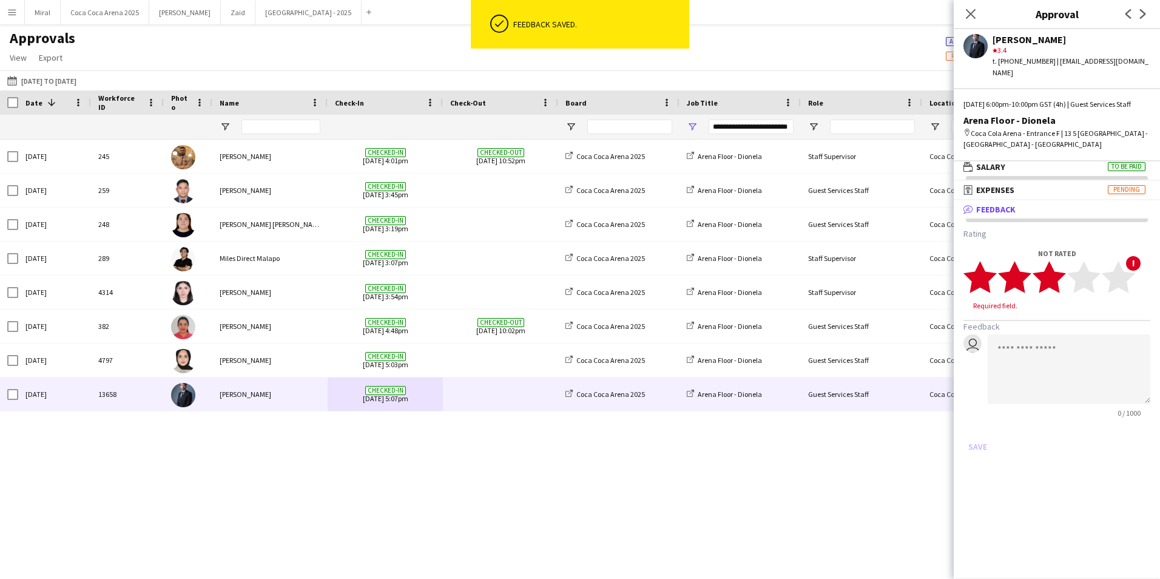
click at [1059, 274] on polygon at bounding box center [1048, 277] width 33 height 32
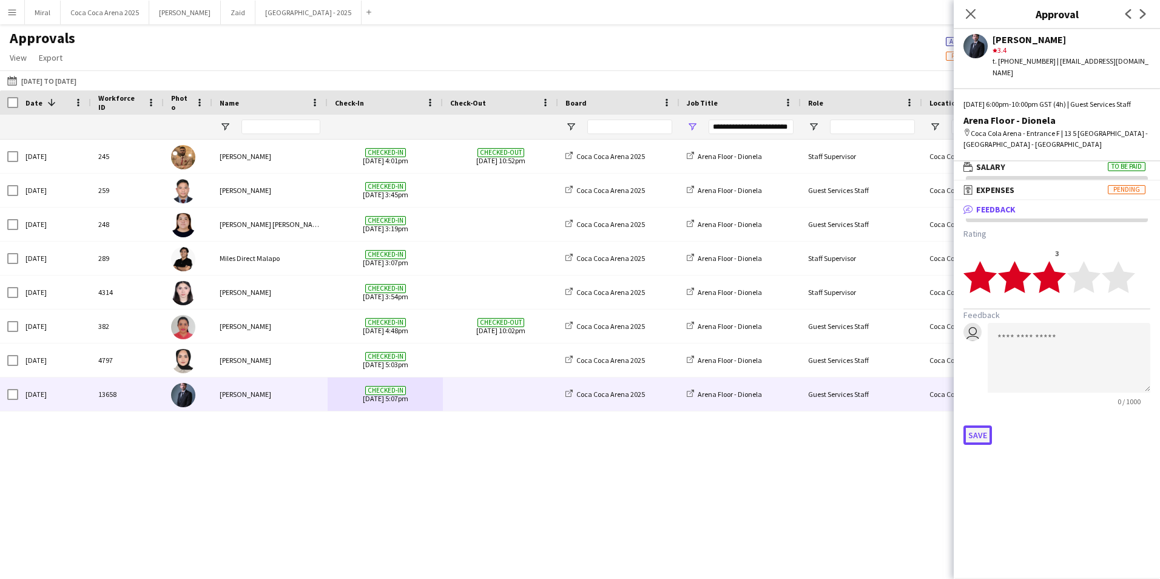
click at [981, 431] on button "Save" at bounding box center [977, 434] width 29 height 19
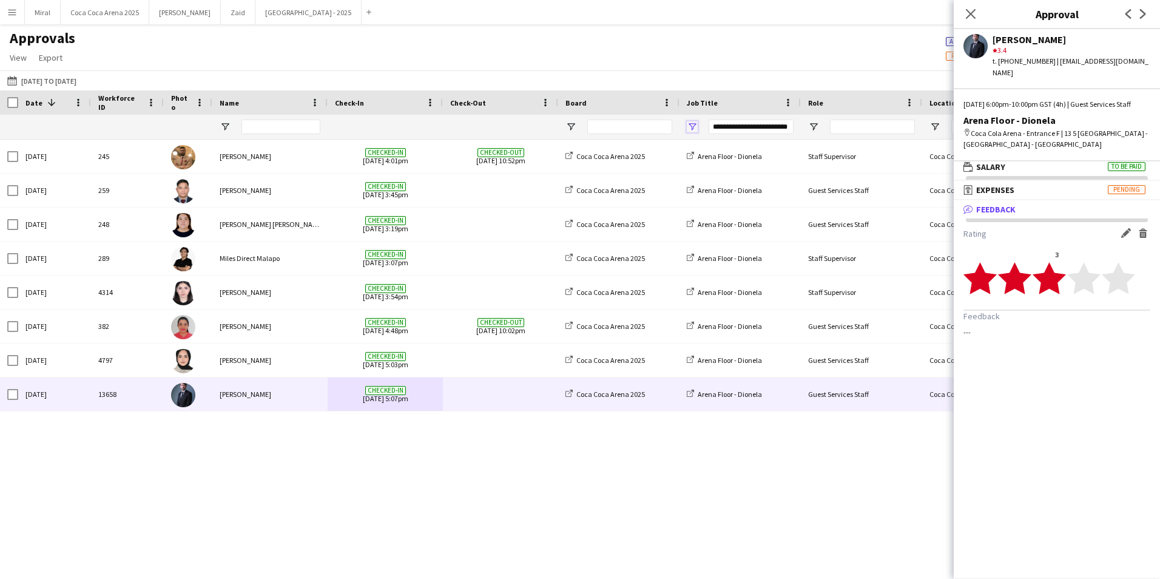
click at [689, 129] on span "Open Filter Menu" at bounding box center [691, 126] width 11 height 11
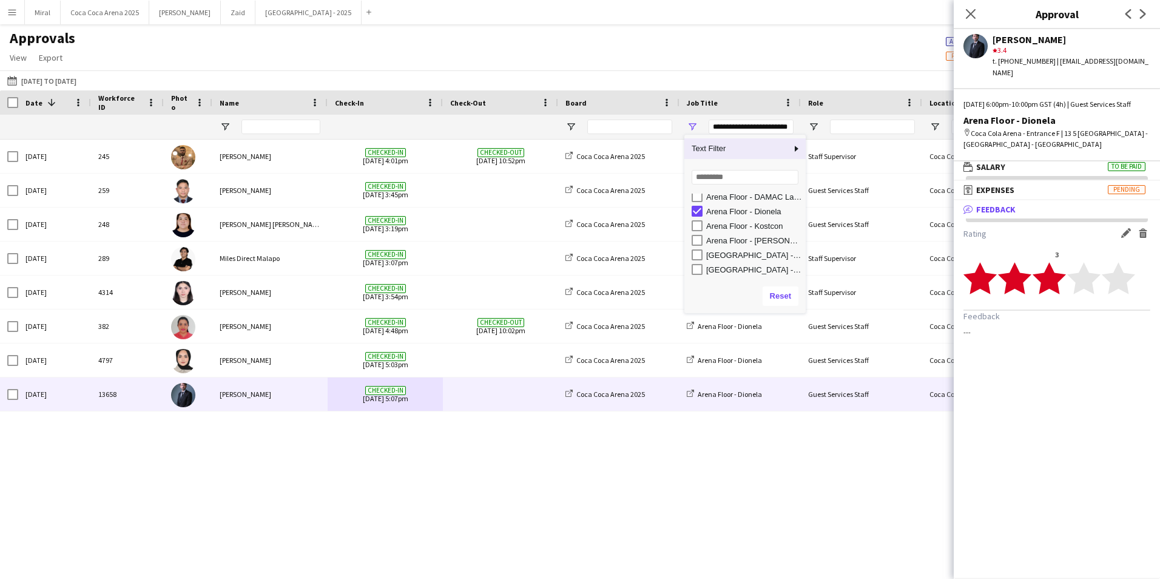
scroll to position [0, 0]
type input "***"
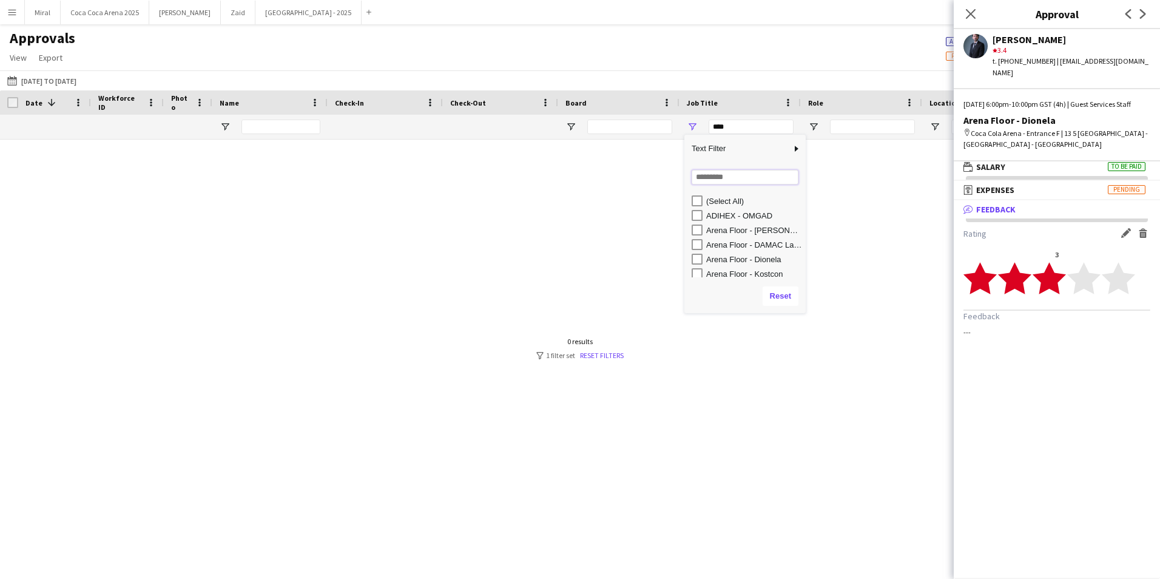
click at [731, 177] on input "Search filter values" at bounding box center [744, 177] width 107 height 15
type input "**"
type input "**********"
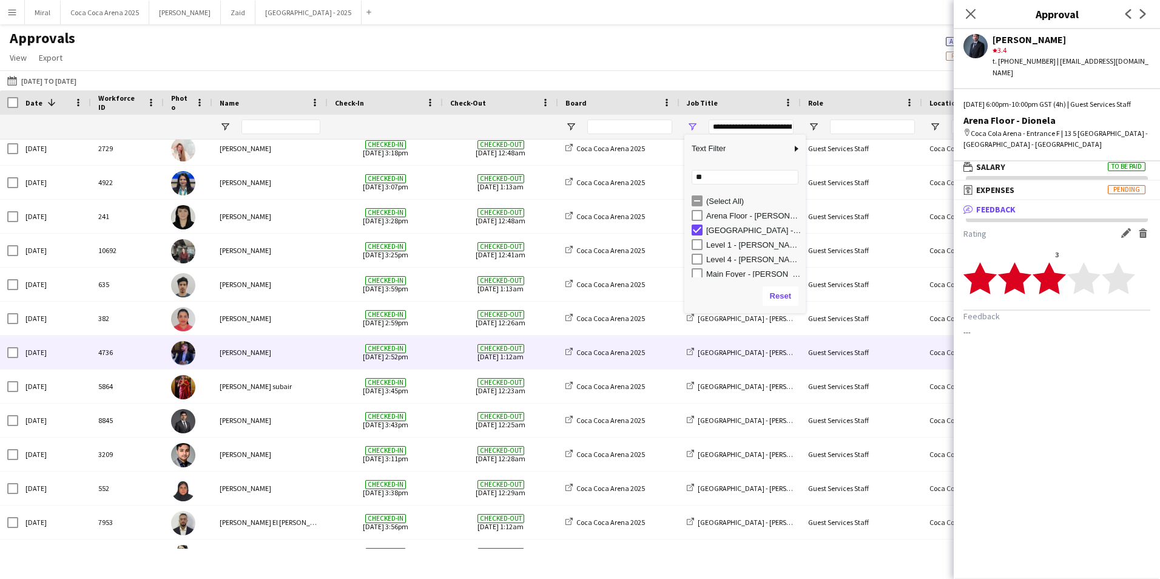
scroll to position [292, 0]
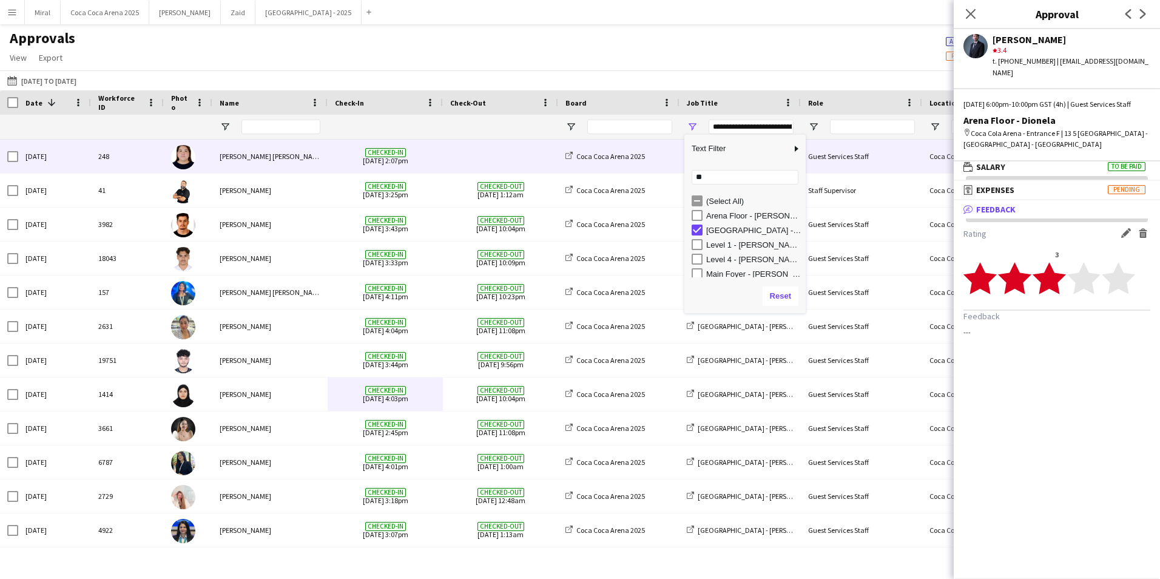
click at [334, 156] on div "Checked-in 07-09-2025 2:07pm" at bounding box center [384, 155] width 115 height 33
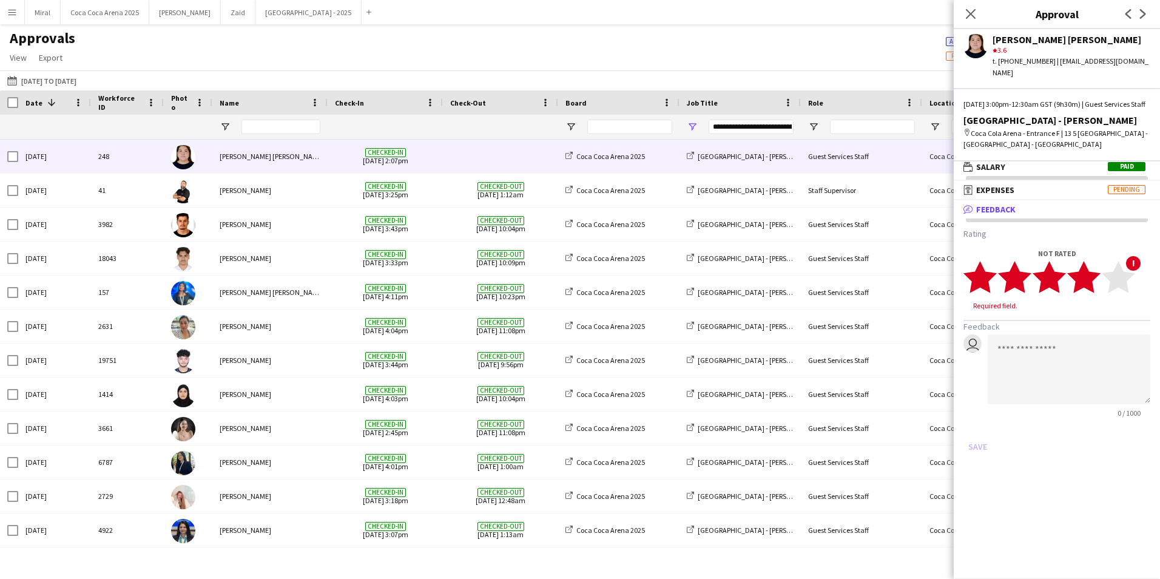
click at [1086, 271] on polygon at bounding box center [1083, 277] width 33 height 32
click at [978, 435] on button "Save" at bounding box center [977, 434] width 29 height 19
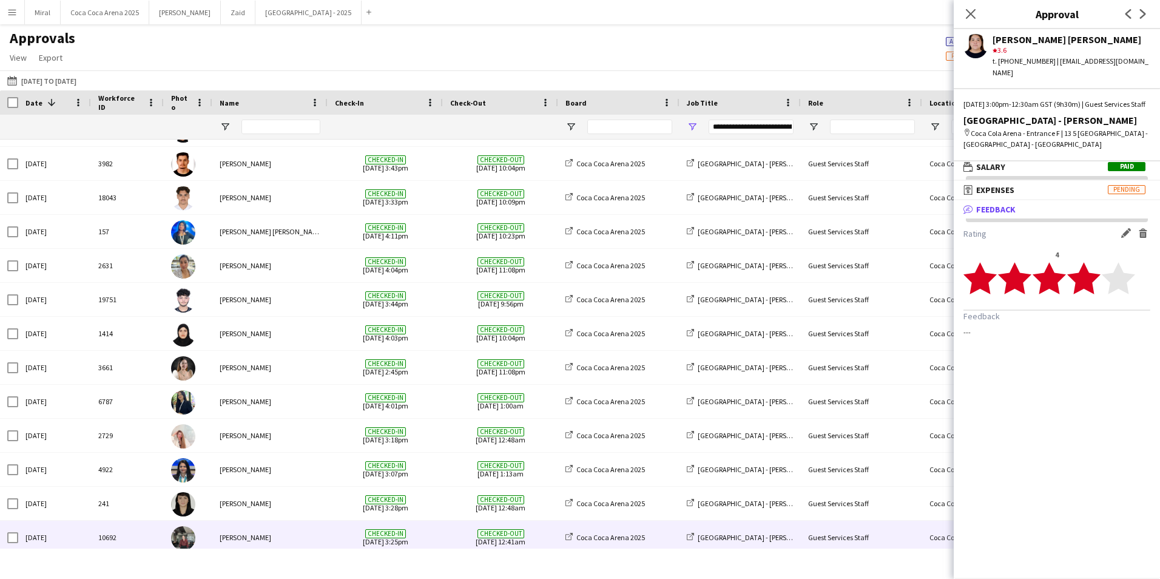
scroll to position [121, 0]
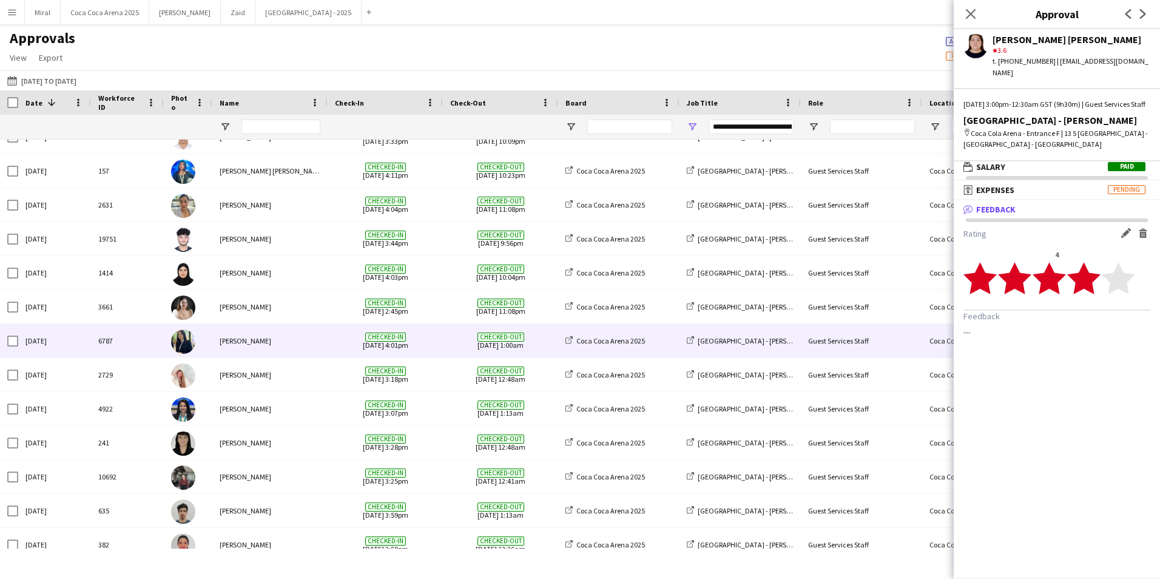
click at [290, 345] on div "Aafiya Fatima" at bounding box center [269, 340] width 115 height 33
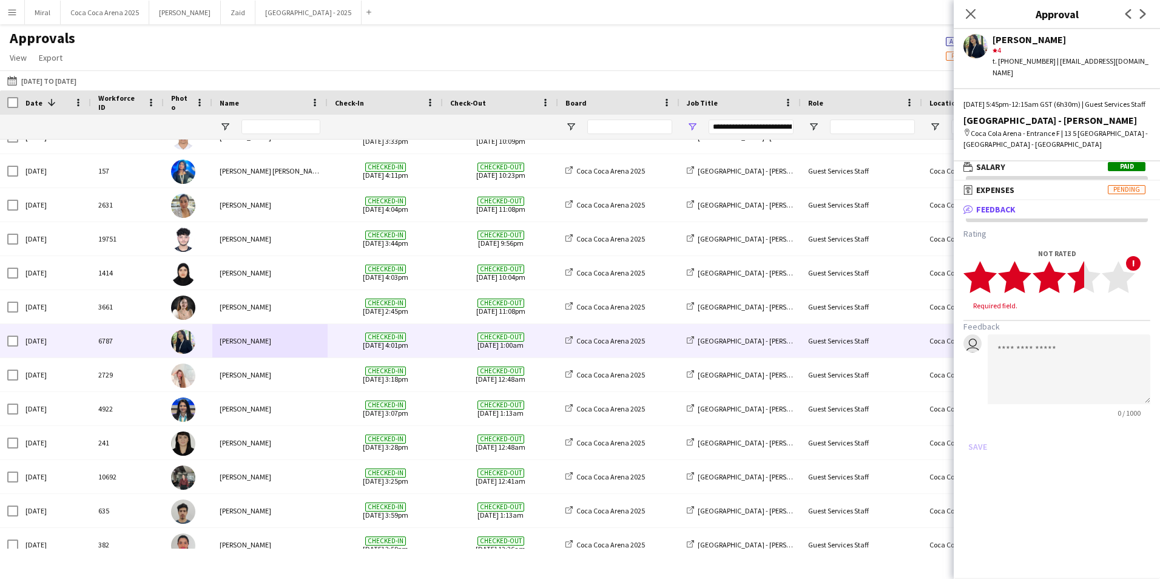
click at [1081, 277] on polygon at bounding box center [1083, 277] width 33 height 32
click at [974, 435] on button "Save" at bounding box center [977, 434] width 29 height 19
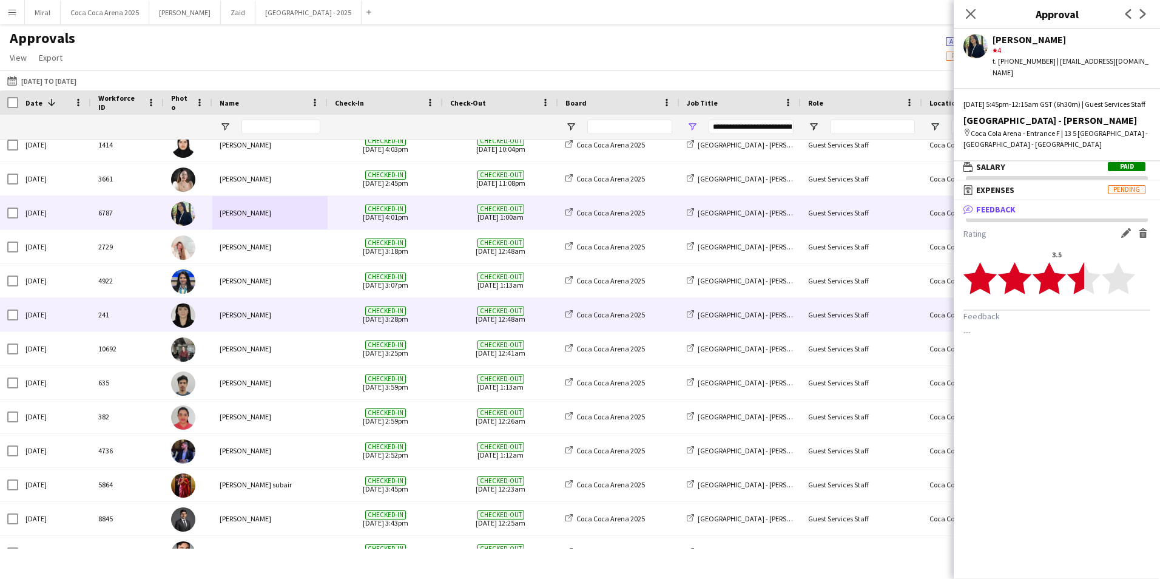
scroll to position [203, 0]
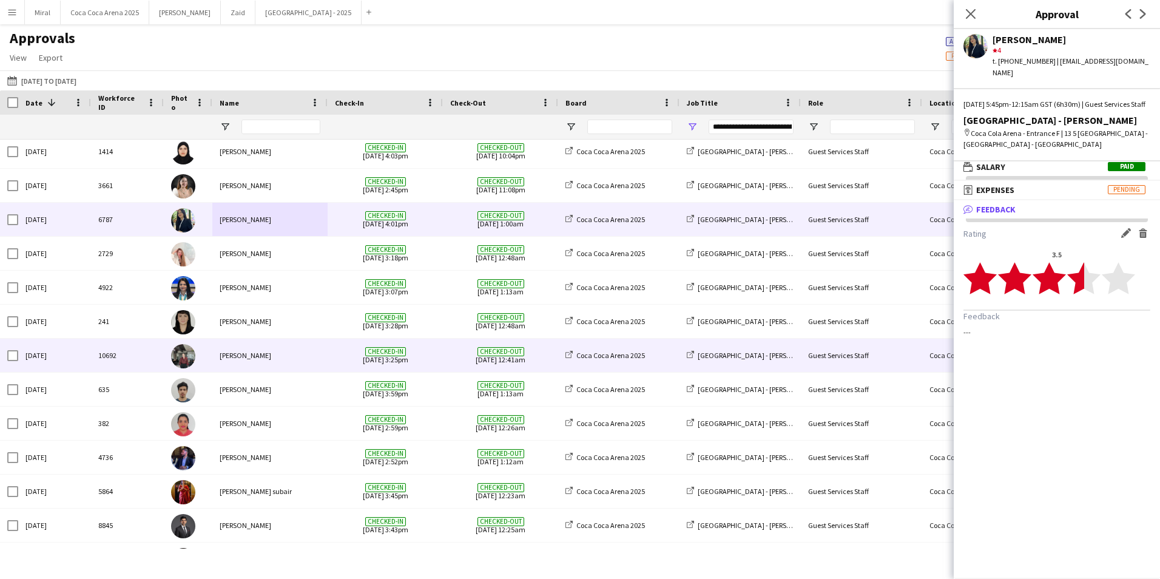
click at [263, 338] on div "Aubrey Santiago" at bounding box center [269, 320] width 115 height 33
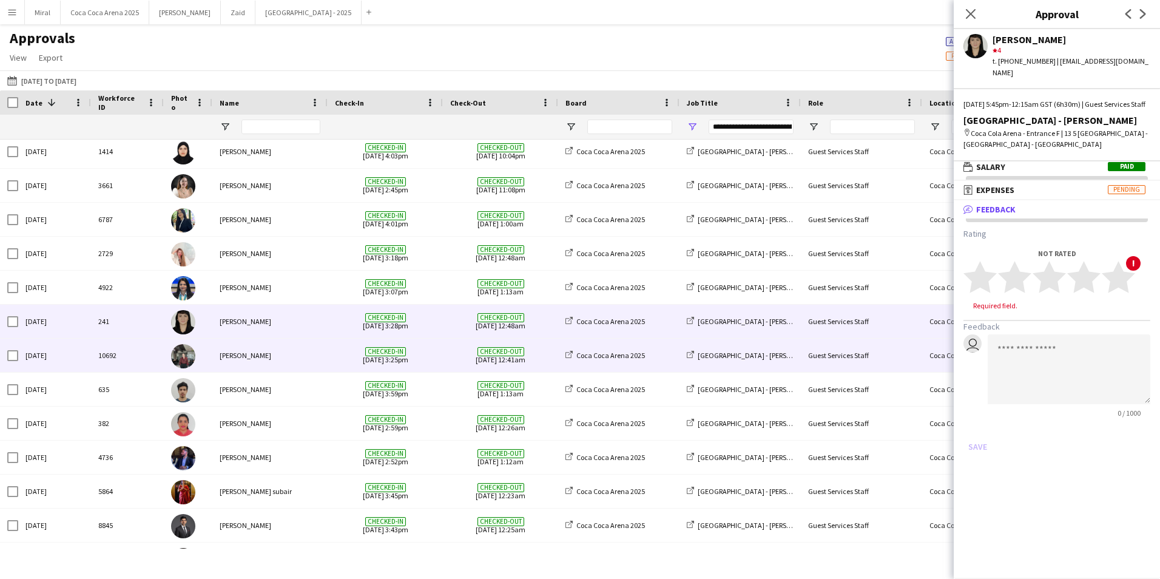
click at [266, 354] on div "Nadia Hatim" at bounding box center [269, 354] width 115 height 33
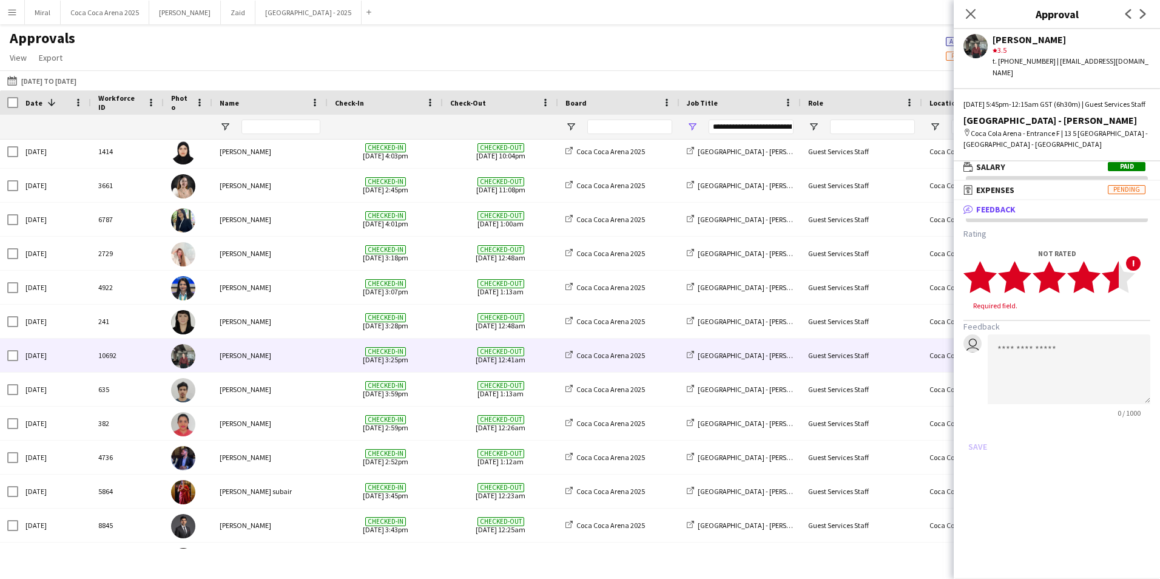
click at [1114, 280] on polygon at bounding box center [1117, 277] width 33 height 32
click at [1009, 335] on textarea at bounding box center [1068, 358] width 163 height 70
paste textarea "**********"
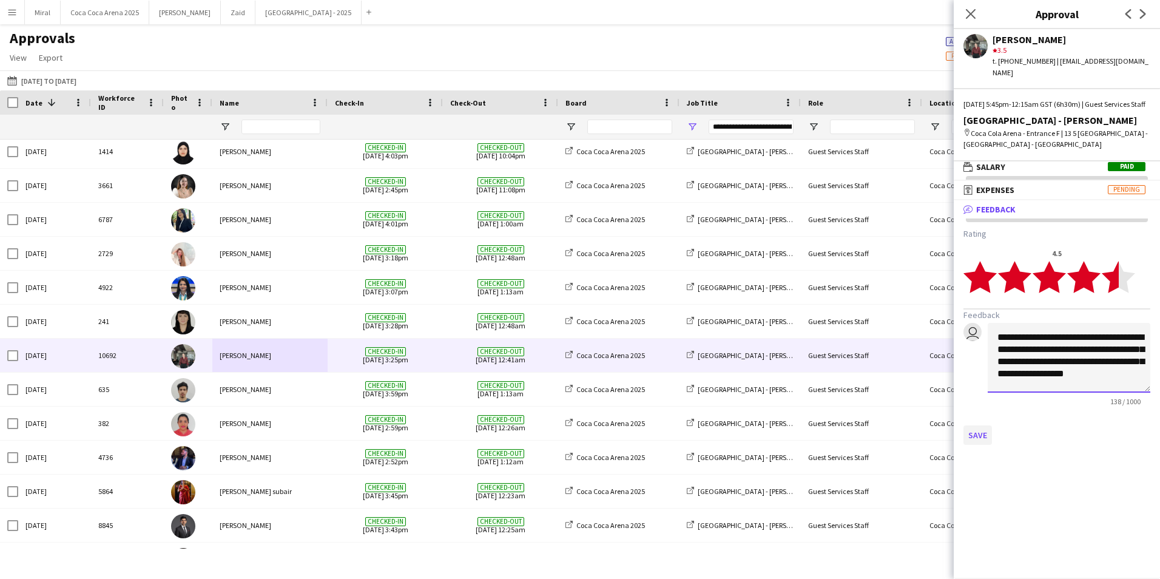
type textarea "**********"
click at [982, 437] on button "Save" at bounding box center [977, 434] width 29 height 19
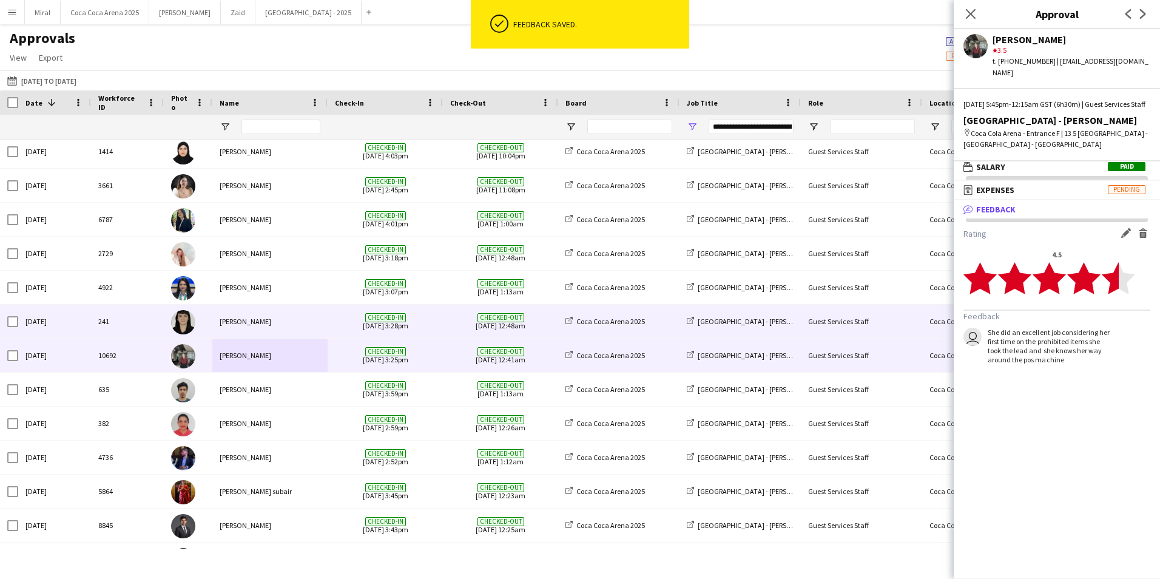
click at [281, 321] on div "Aubrey Santiago" at bounding box center [269, 320] width 115 height 33
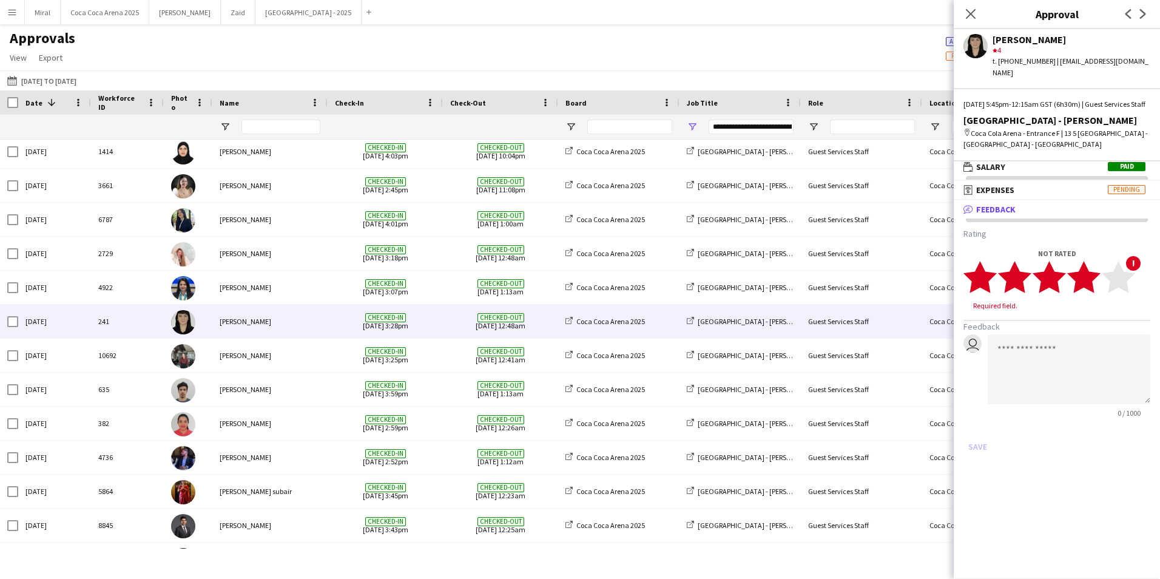
click at [1090, 279] on polygon at bounding box center [1083, 277] width 33 height 32
click at [1052, 345] on textarea at bounding box center [1068, 358] width 163 height 70
paste textarea "**********"
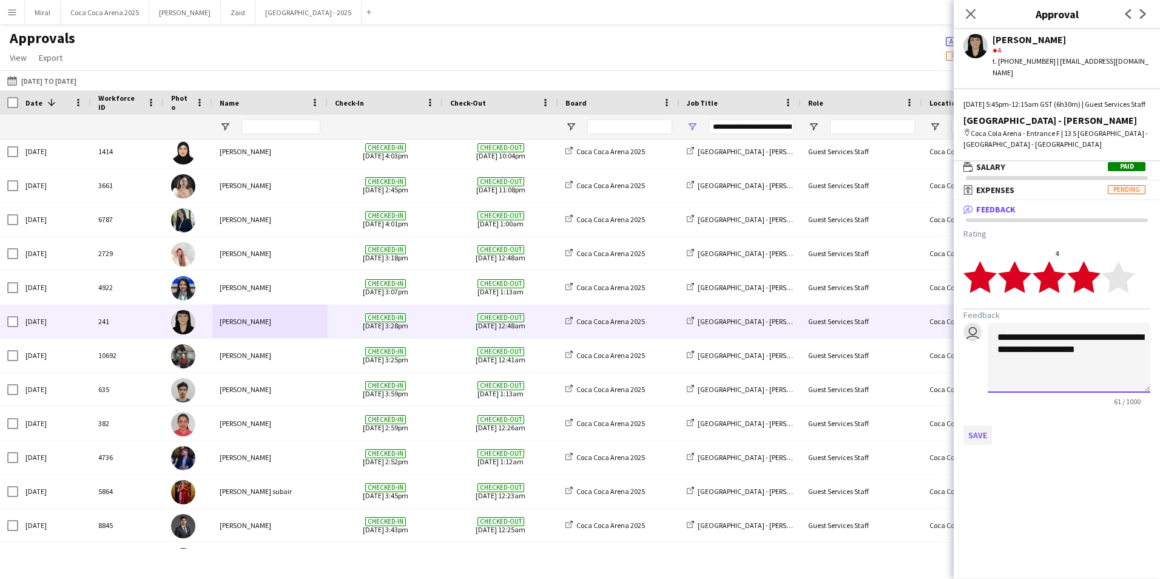
type textarea "**********"
click at [978, 434] on button "Save" at bounding box center [977, 434] width 29 height 19
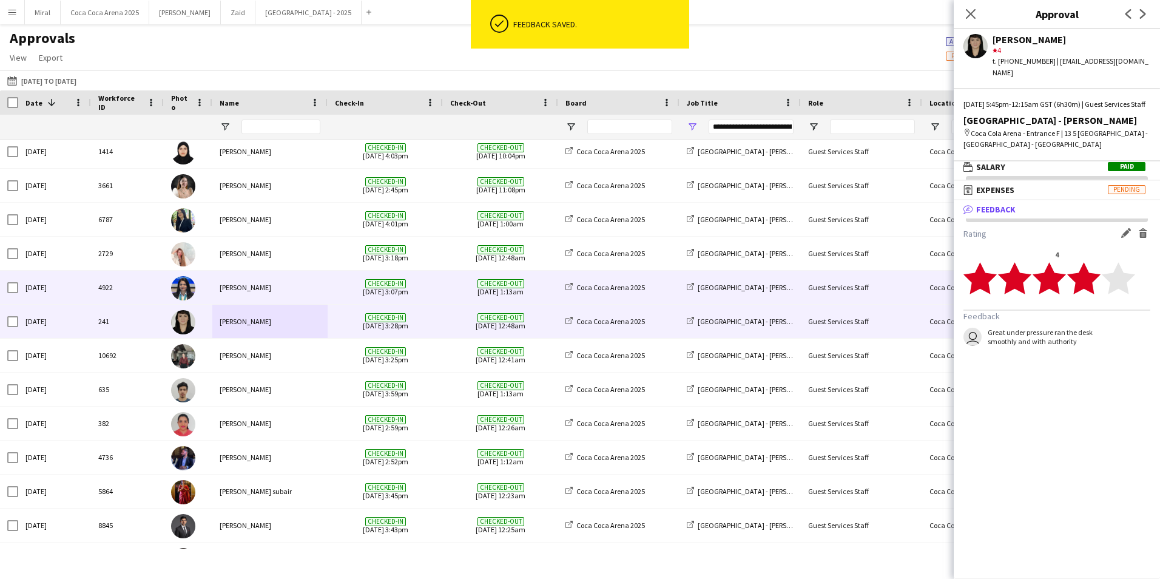
drag, startPoint x: 281, startPoint y: 295, endPoint x: 289, endPoint y: 289, distance: 10.3
click at [284, 292] on div "Pooja Ropwani" at bounding box center [269, 286] width 115 height 33
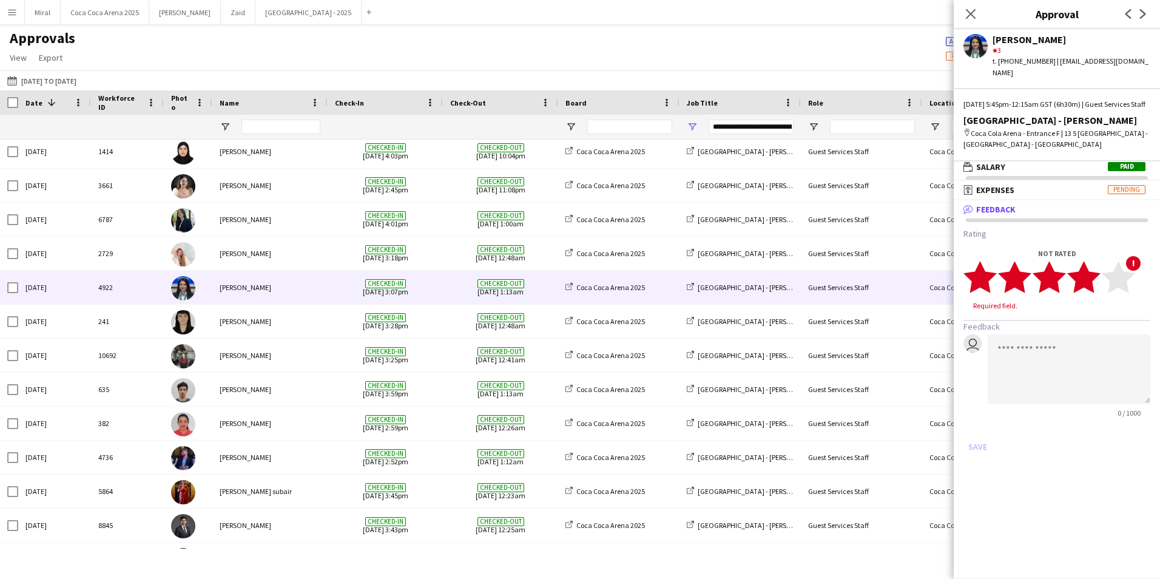
click at [1089, 274] on polygon at bounding box center [1083, 277] width 33 height 32
click at [978, 435] on button "Save" at bounding box center [977, 434] width 29 height 19
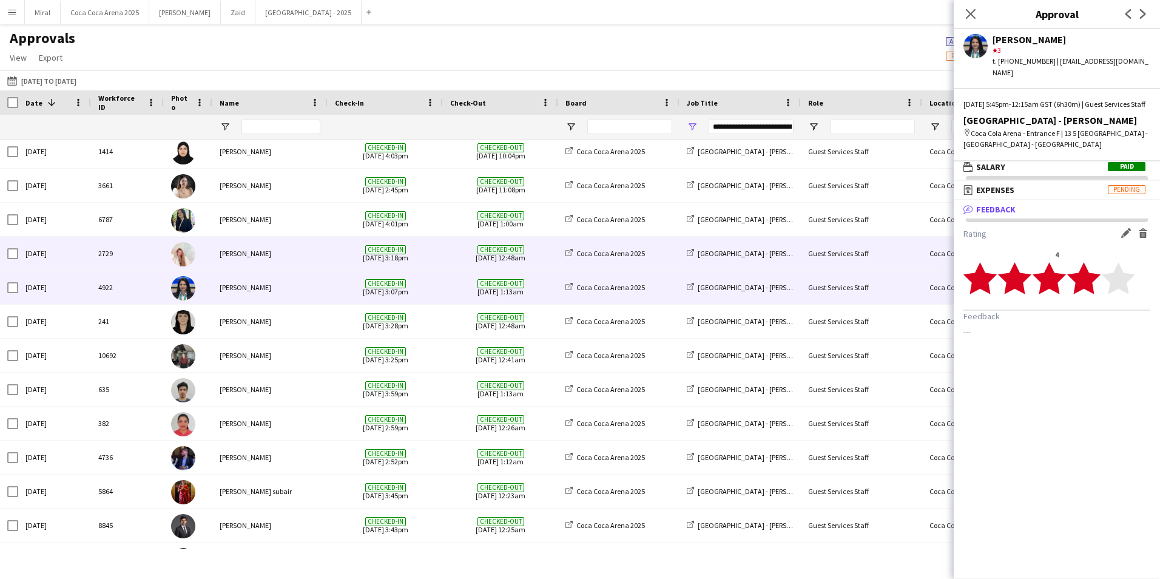
click at [296, 253] on div "Camille Ilagan" at bounding box center [269, 253] width 115 height 33
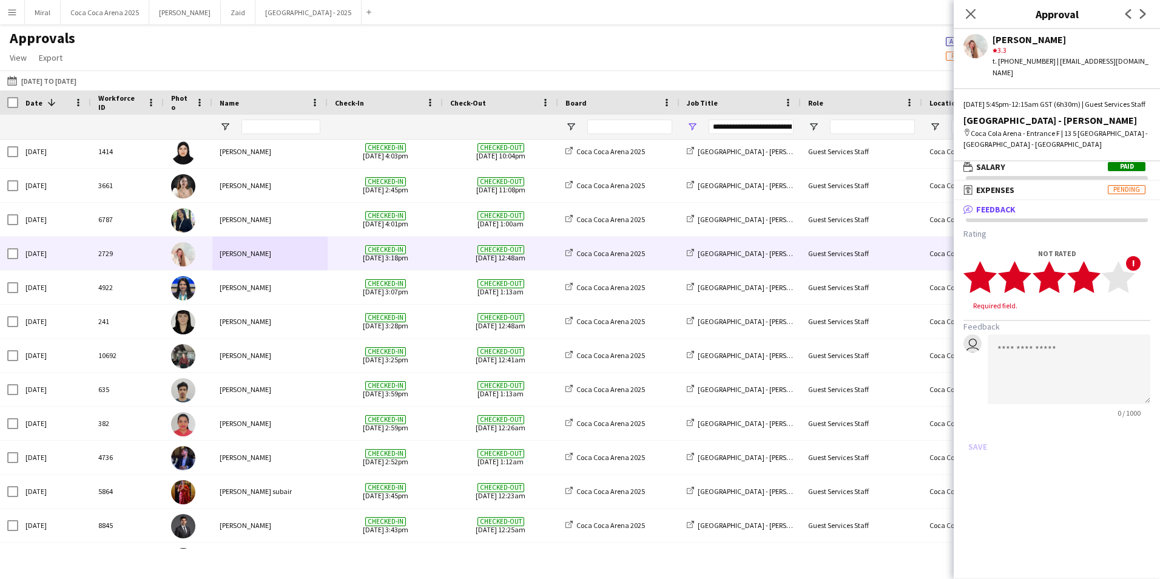
click at [1086, 284] on polygon at bounding box center [1083, 277] width 33 height 32
click at [974, 437] on button "Save" at bounding box center [977, 434] width 29 height 19
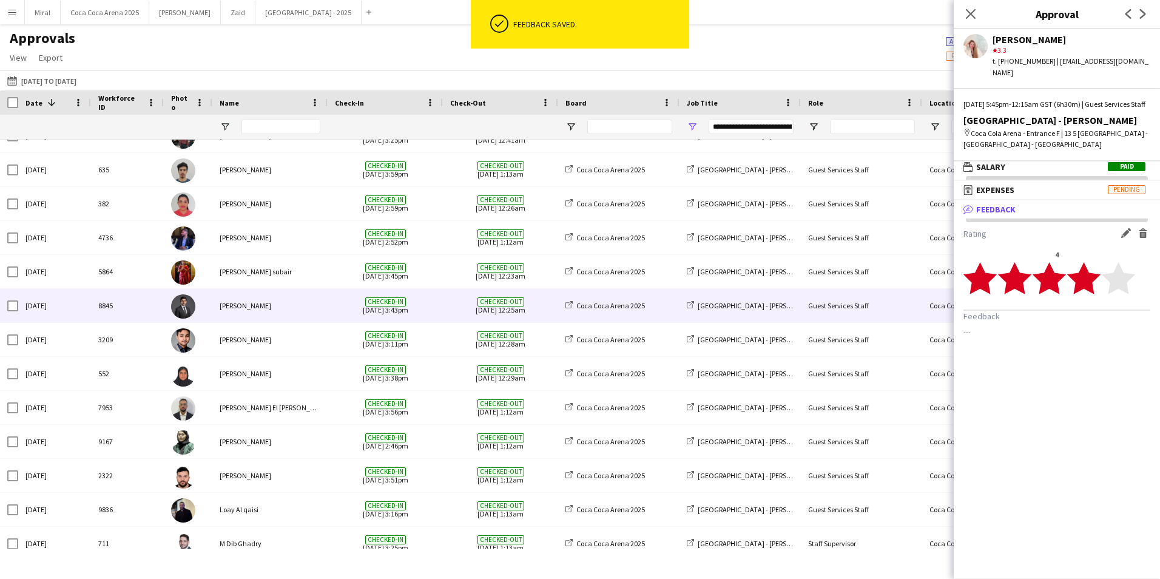
scroll to position [474, 0]
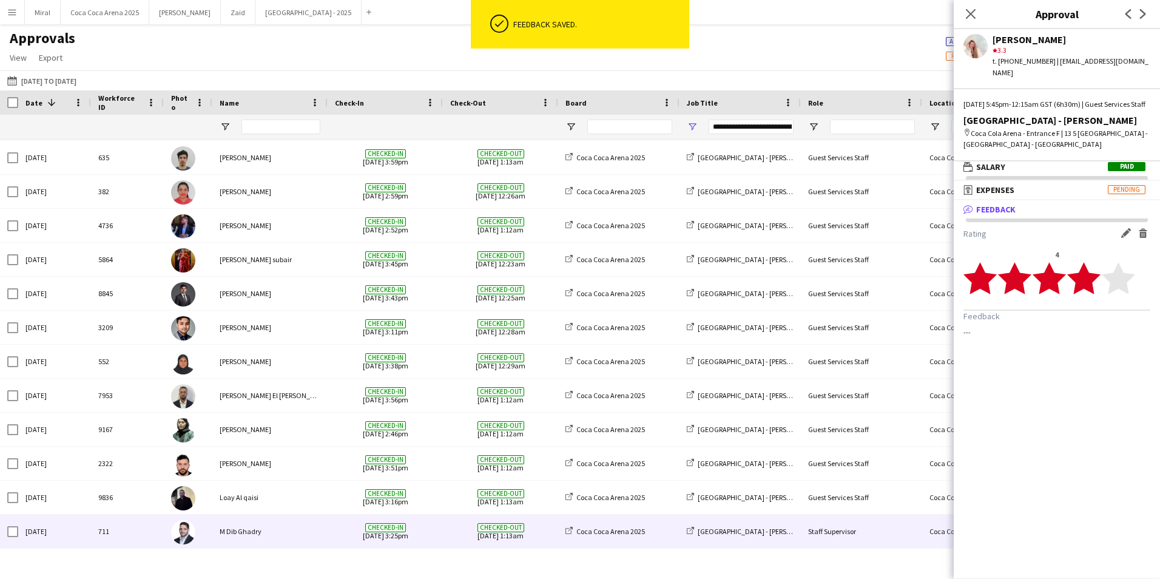
click at [290, 525] on div "M Dib Ghadry" at bounding box center [269, 530] width 115 height 33
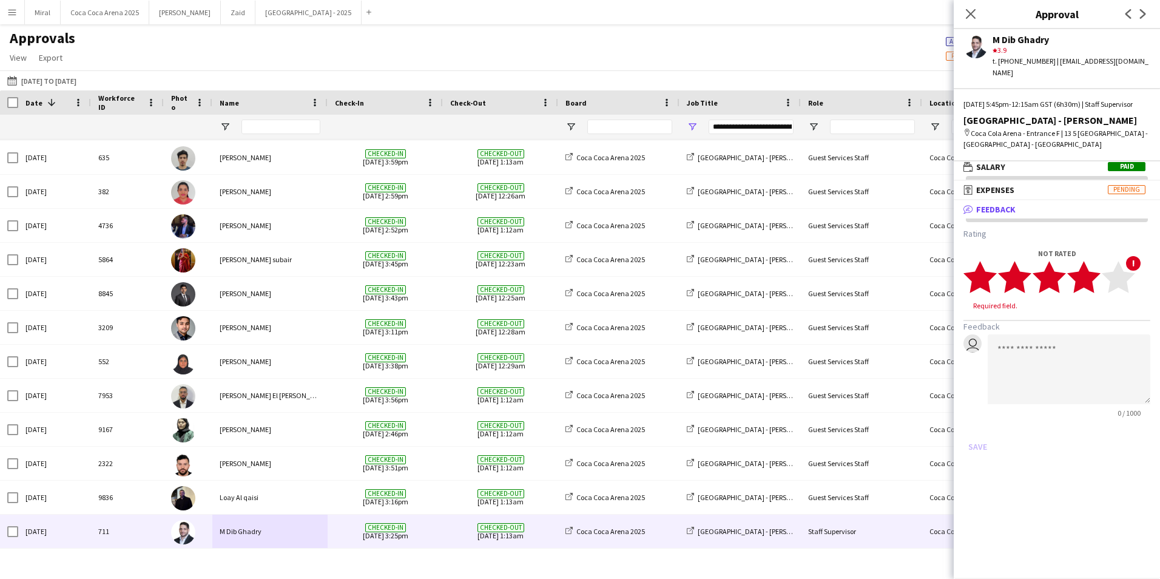
click at [1088, 280] on polygon at bounding box center [1083, 277] width 33 height 32
click at [1043, 335] on textarea at bounding box center [1068, 358] width 163 height 70
paste textarea "**********"
type textarea "**********"
click at [975, 431] on button "Save" at bounding box center [977, 434] width 29 height 19
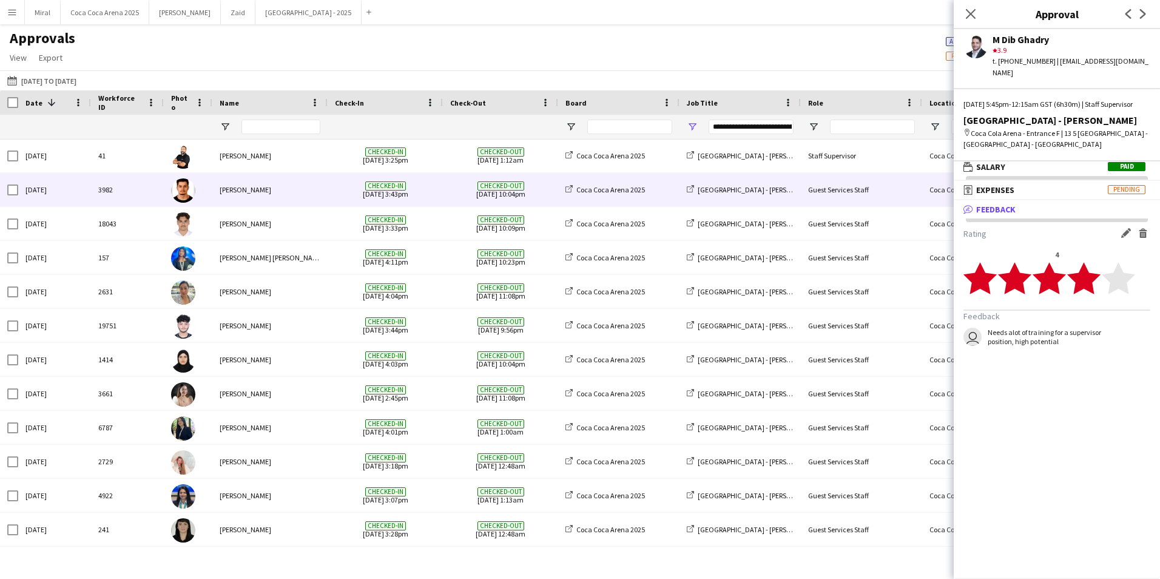
scroll to position [0, 0]
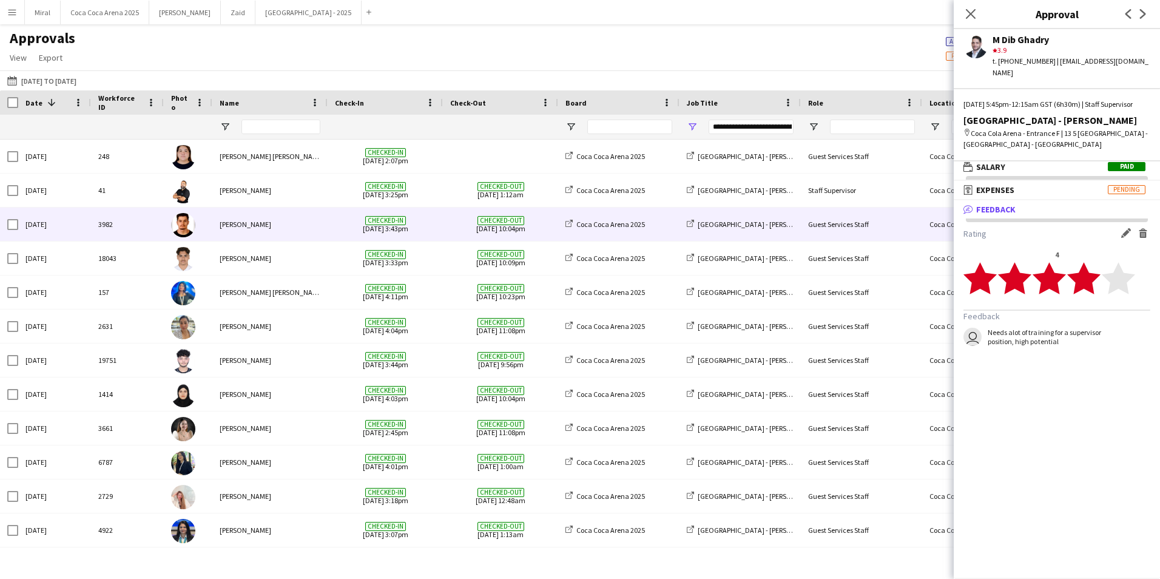
click at [291, 229] on div "Abdallah qasim" at bounding box center [269, 223] width 115 height 33
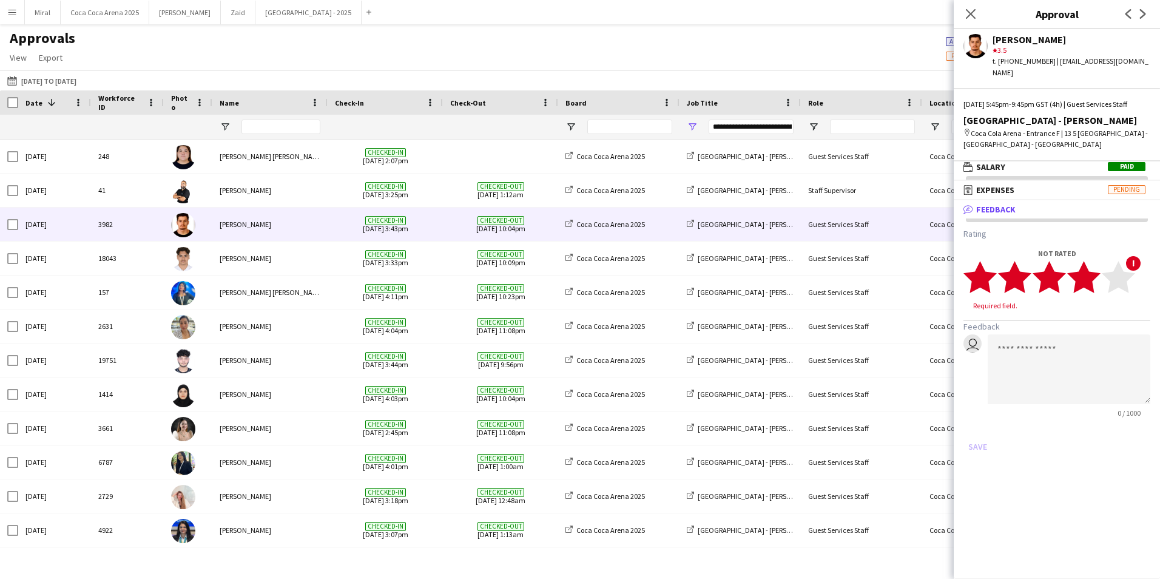
click at [1090, 276] on polygon at bounding box center [1083, 277] width 33 height 32
click at [975, 436] on button "Save" at bounding box center [977, 434] width 29 height 19
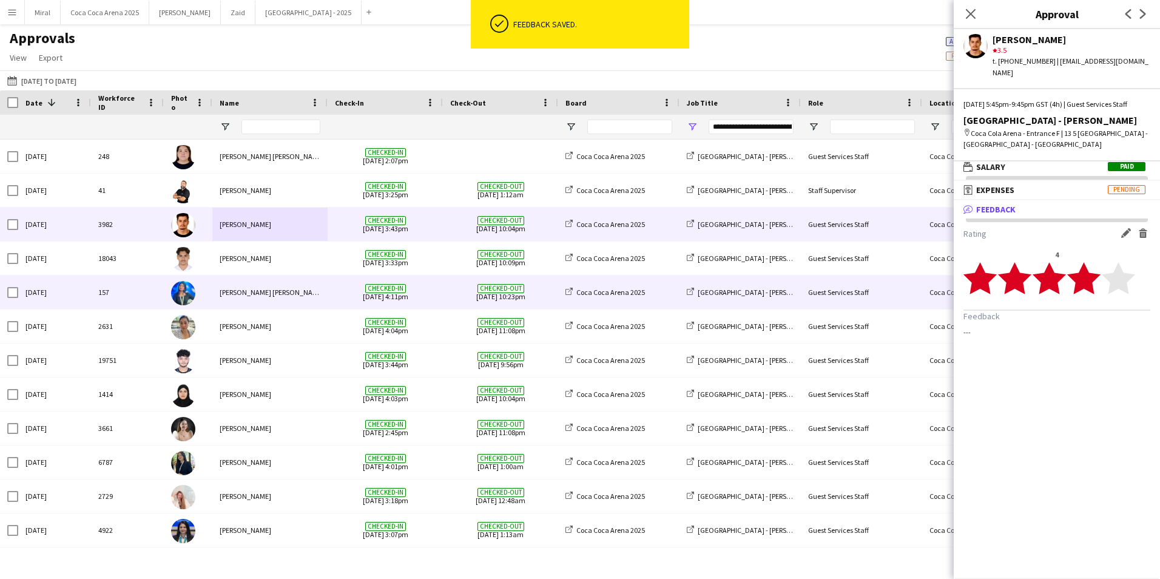
click at [338, 289] on span "Checked-in 07-09-2025 4:11pm" at bounding box center [385, 291] width 101 height 33
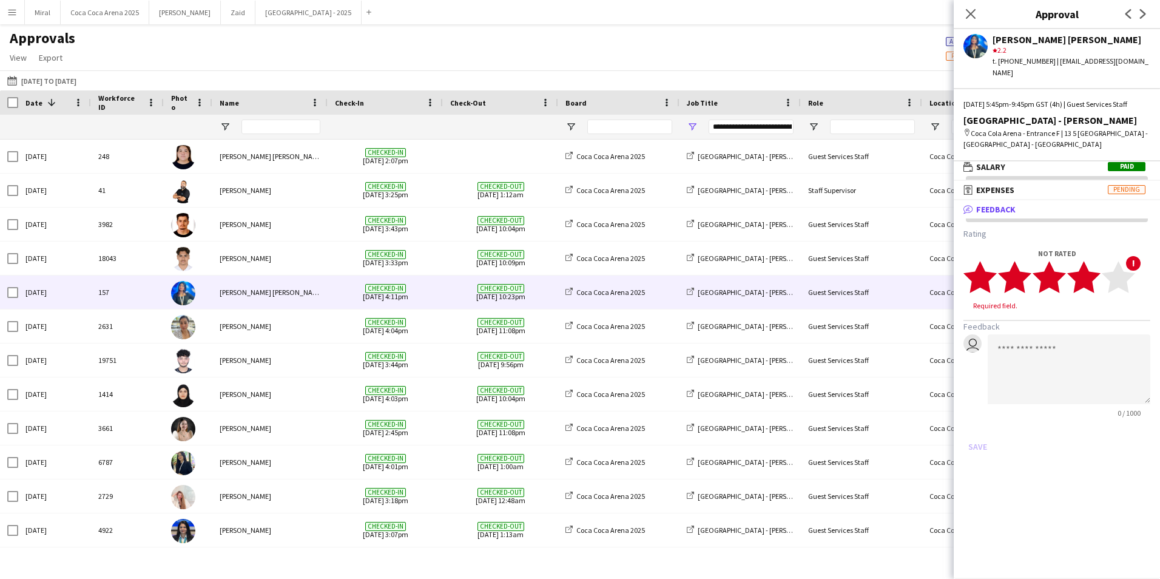
click at [1090, 280] on polygon at bounding box center [1083, 277] width 33 height 32
click at [978, 432] on button "Save" at bounding box center [977, 434] width 29 height 19
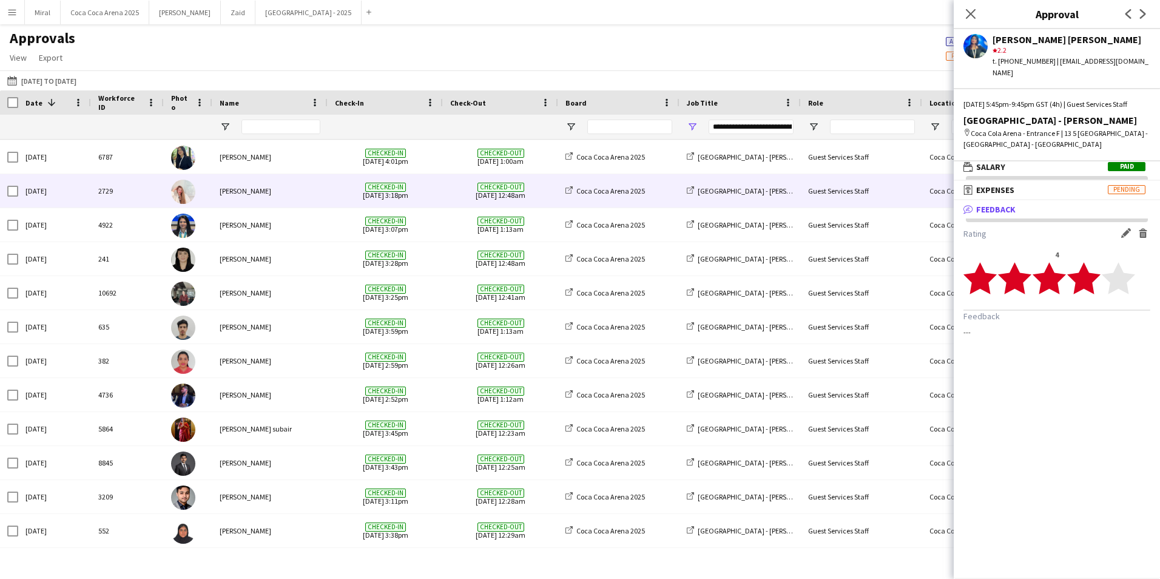
scroll to position [355, 0]
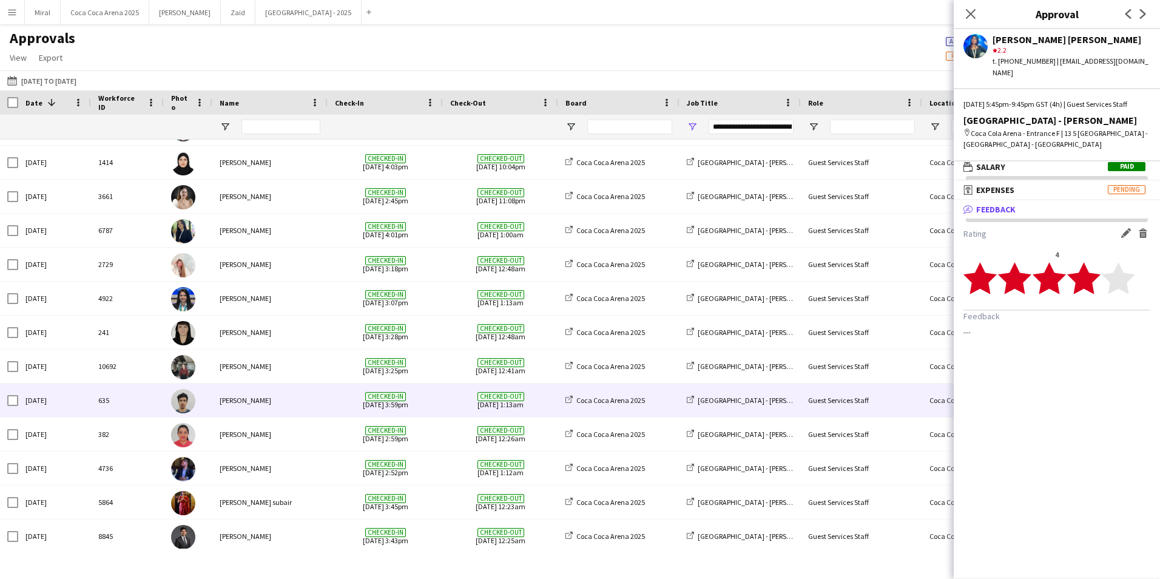
click at [292, 397] on div "Khalil Muhammad" at bounding box center [269, 399] width 115 height 33
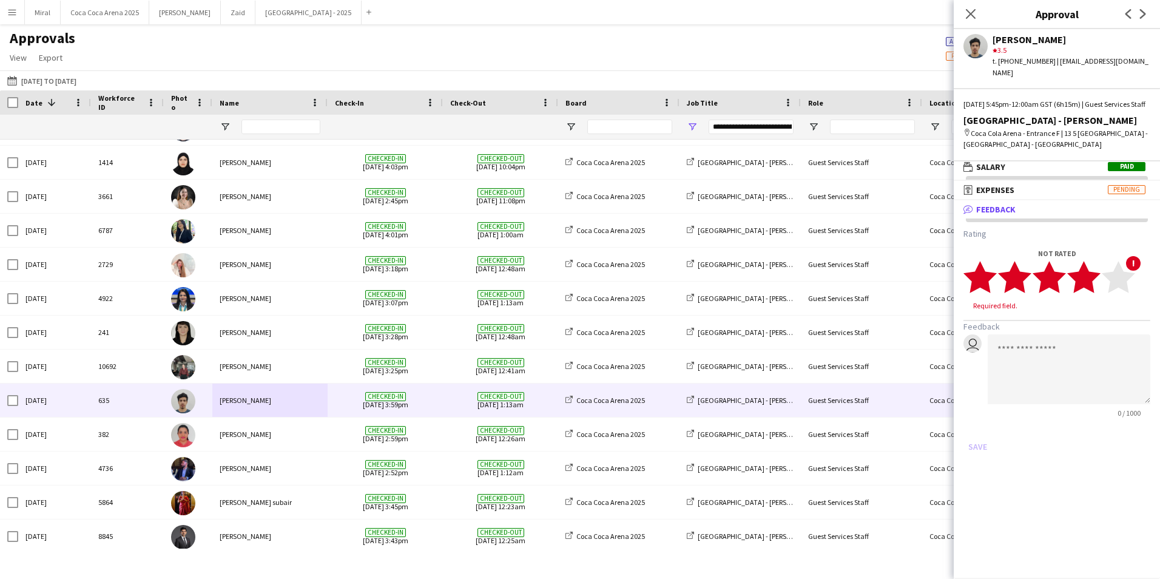
click at [1090, 277] on polygon at bounding box center [1083, 277] width 33 height 32
click at [978, 439] on button "Save" at bounding box center [977, 434] width 29 height 19
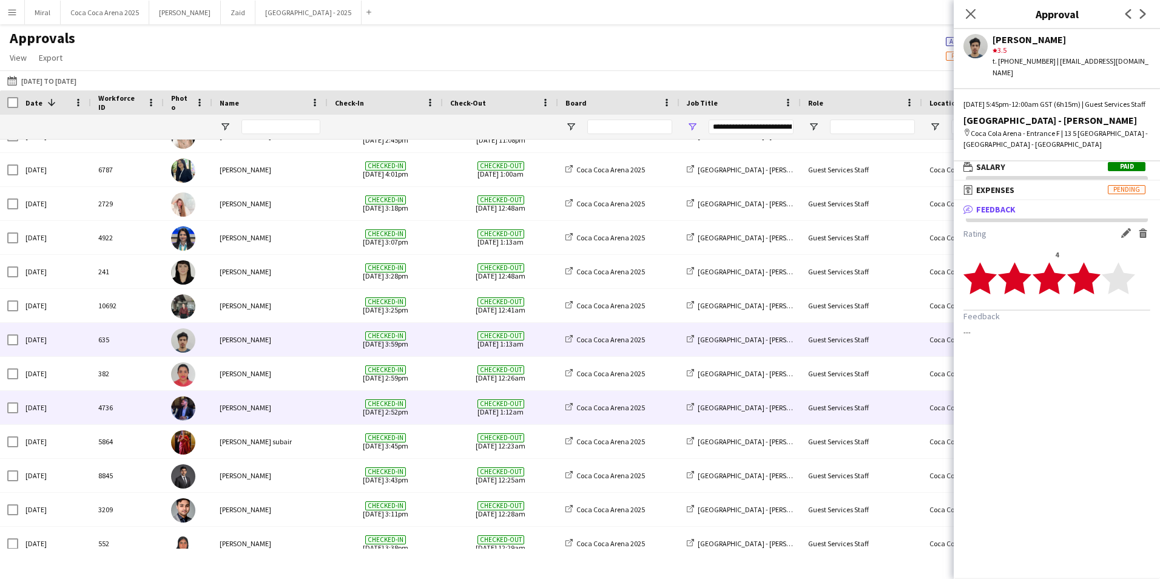
click at [303, 405] on div "Bader Baker" at bounding box center [269, 407] width 115 height 33
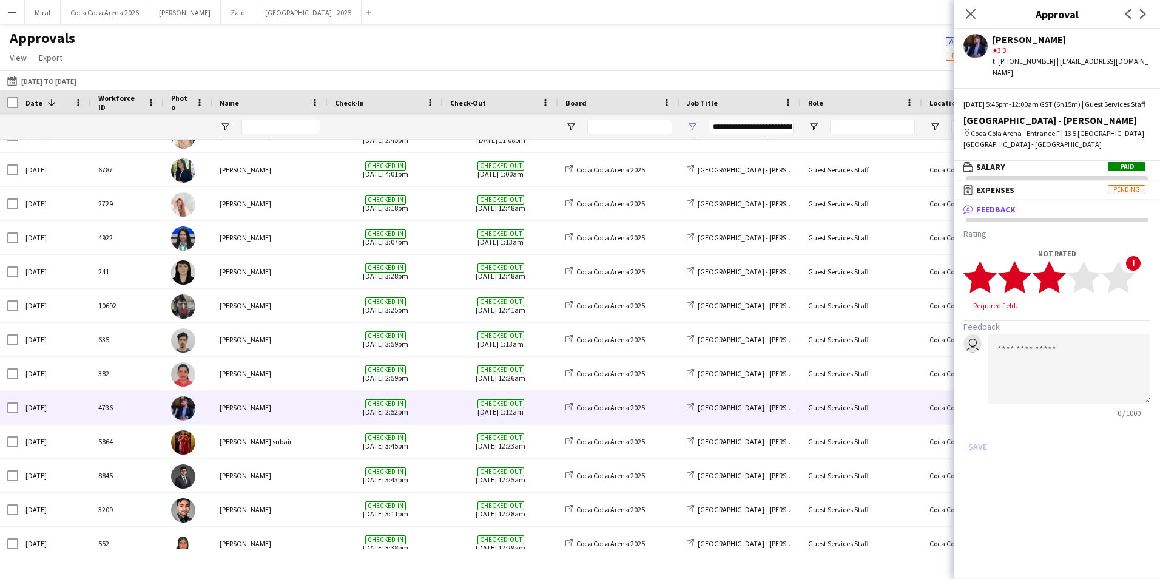
click at [1059, 276] on polygon at bounding box center [1048, 277] width 33 height 32
click at [986, 431] on button "Save" at bounding box center [977, 434] width 29 height 19
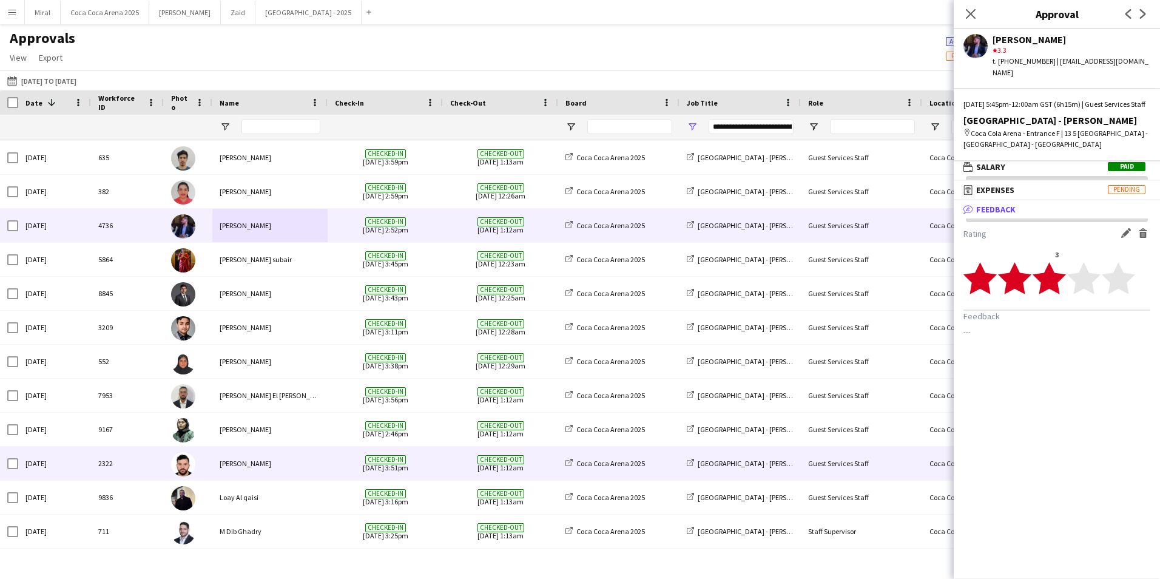
click at [286, 463] on div "Bilal Al Hamad" at bounding box center [269, 462] width 115 height 33
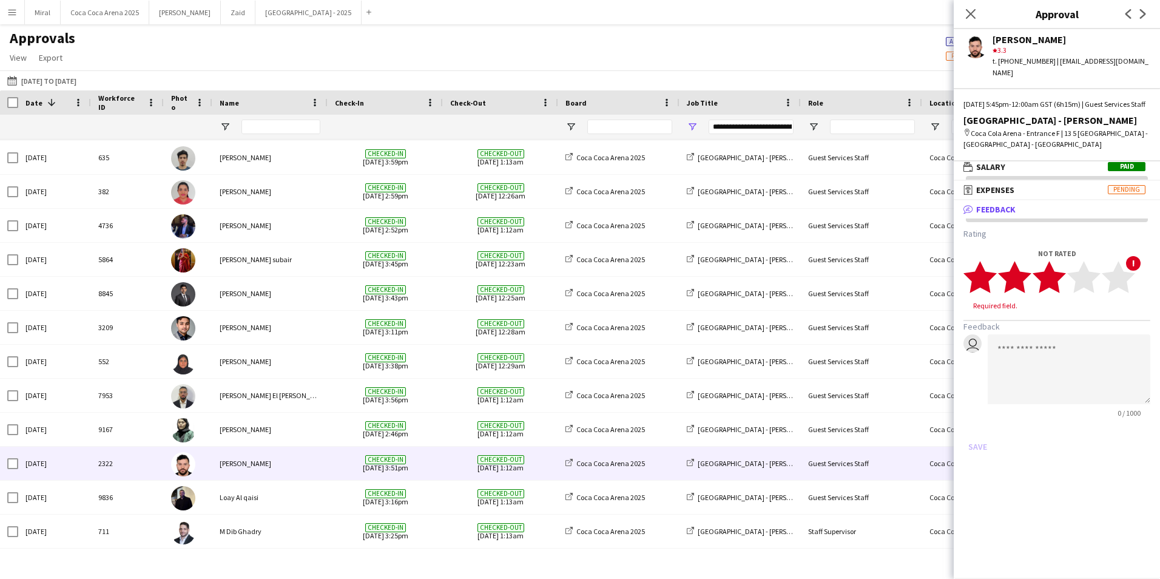
click at [1057, 277] on polygon at bounding box center [1048, 277] width 33 height 32
click at [1050, 342] on textarea at bounding box center [1068, 358] width 163 height 70
paste textarea "**********"
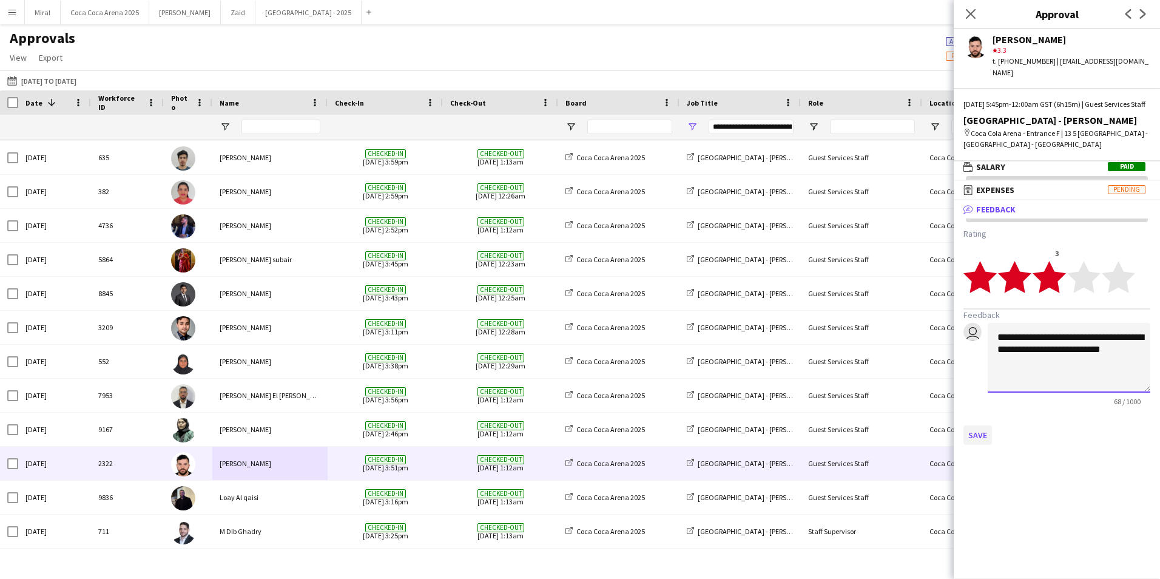
type textarea "**********"
click at [975, 429] on button "Save" at bounding box center [977, 434] width 29 height 19
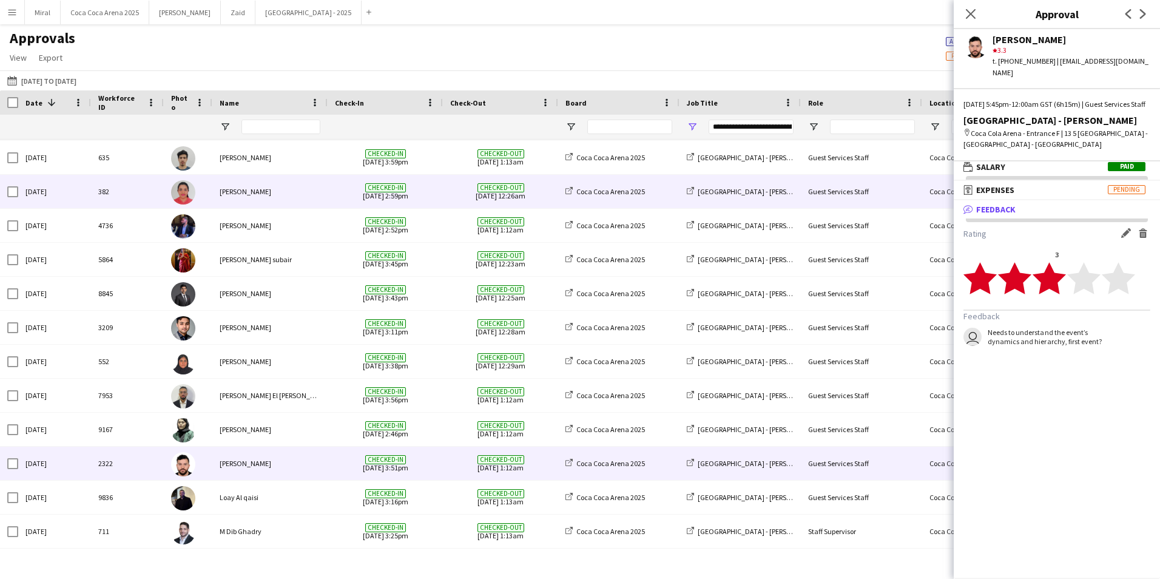
click at [274, 194] on div "Kirti Sharma" at bounding box center [269, 191] width 115 height 33
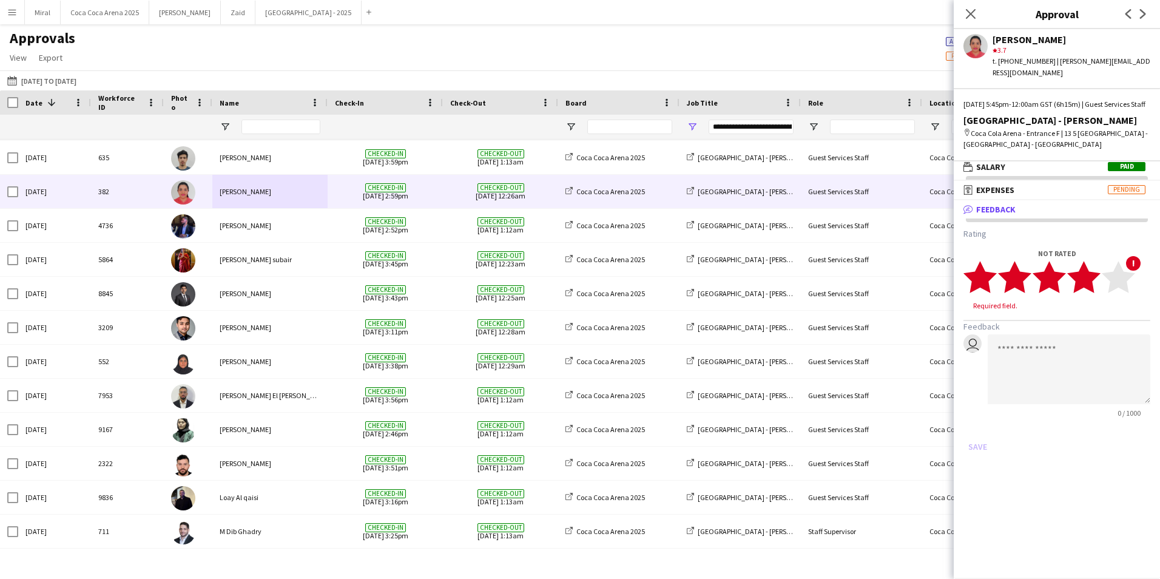
click at [1090, 274] on polygon at bounding box center [1083, 277] width 33 height 32
click at [982, 430] on button "Save" at bounding box center [977, 434] width 29 height 19
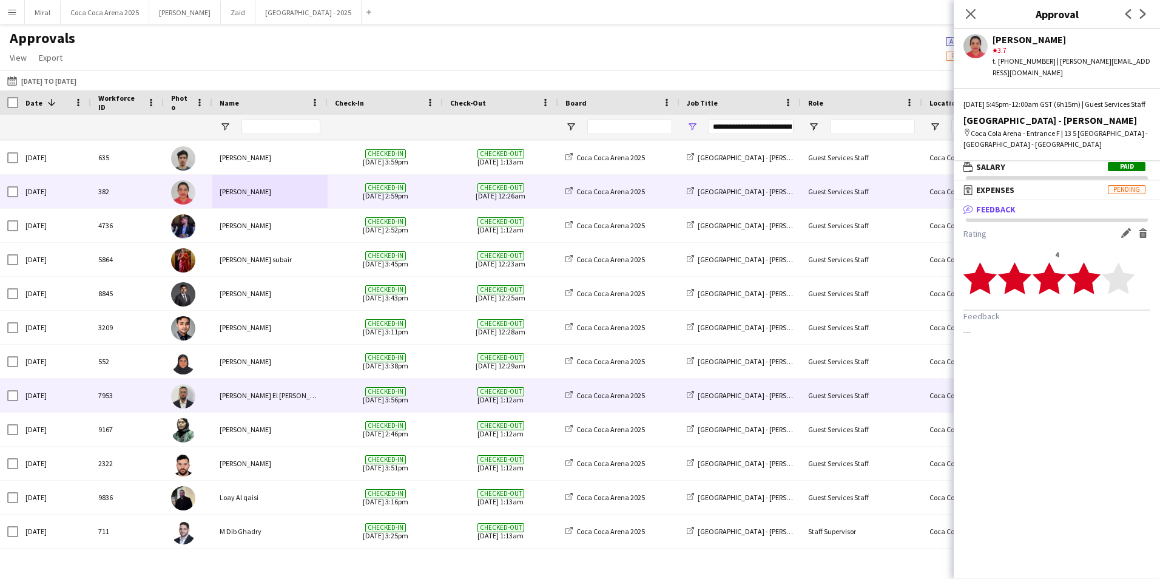
click at [310, 395] on div "Khalid El Mallah" at bounding box center [269, 394] width 115 height 33
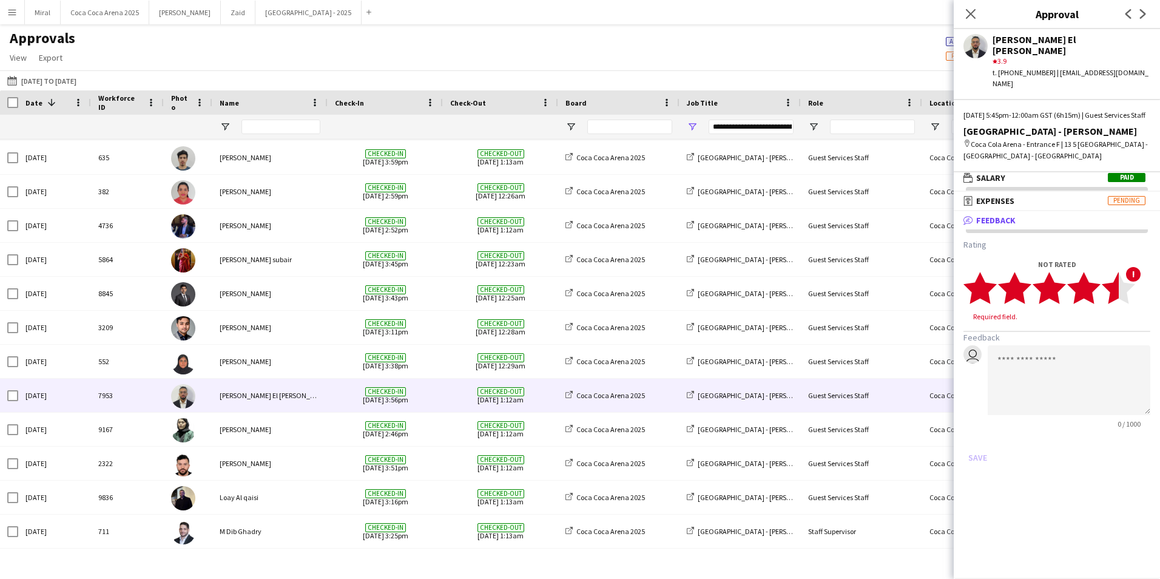
click at [1114, 277] on polygon at bounding box center [1117, 288] width 33 height 32
click at [1005, 356] on textarea at bounding box center [1068, 369] width 163 height 70
paste textarea "**********"
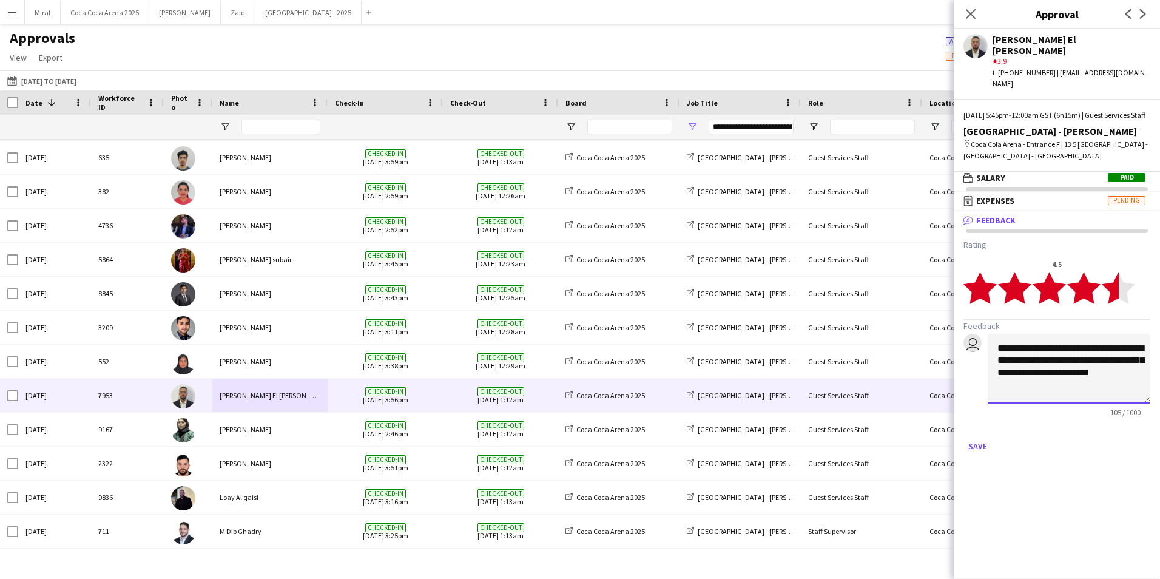
type textarea "**********"
drag, startPoint x: 965, startPoint y: 420, endPoint x: 972, endPoint y: 431, distance: 13.3
click at [972, 431] on app-approvals-popin-feedback-tab "**********" at bounding box center [1056, 347] width 206 height 217
click at [973, 436] on button "Save" at bounding box center [977, 445] width 29 height 19
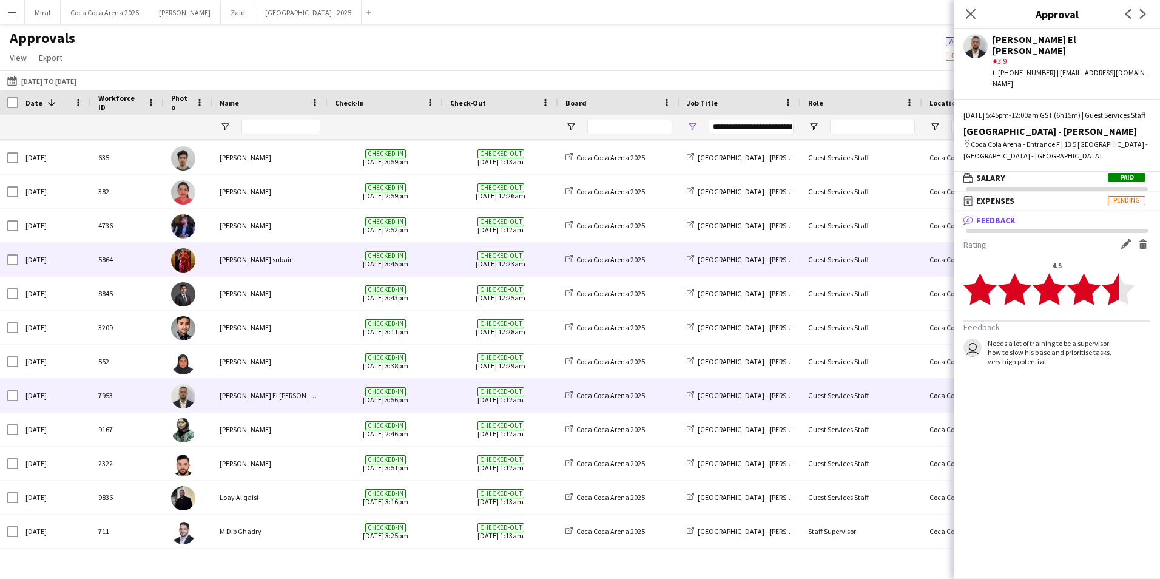
click at [289, 258] on div "Suhana Shaik subair" at bounding box center [269, 259] width 115 height 33
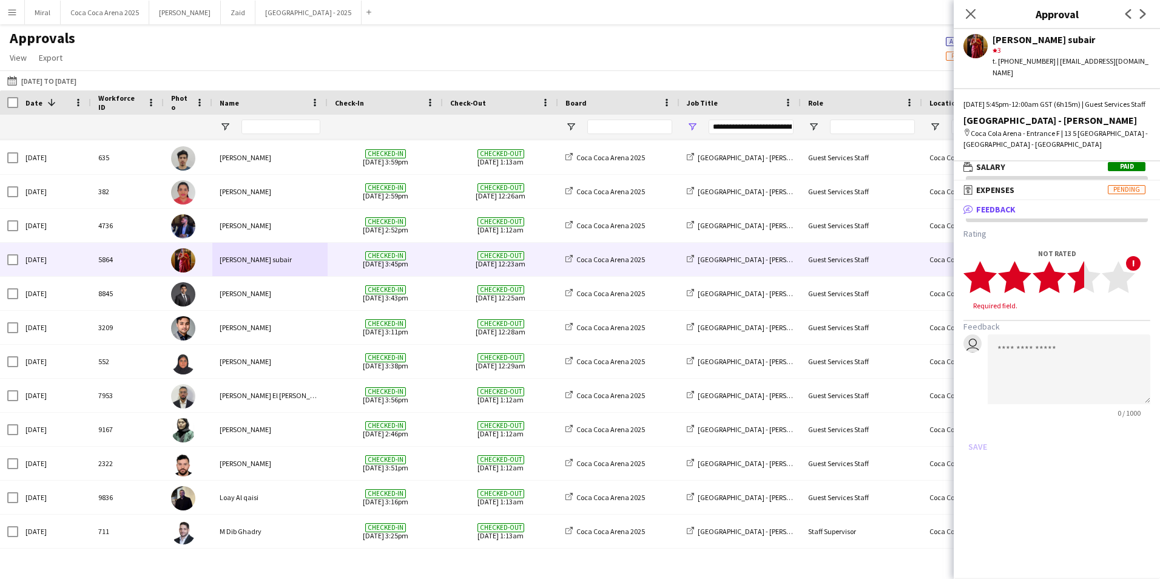
click at [1079, 274] on polygon at bounding box center [1083, 277] width 33 height 32
click at [979, 432] on button "Save" at bounding box center [977, 434] width 29 height 19
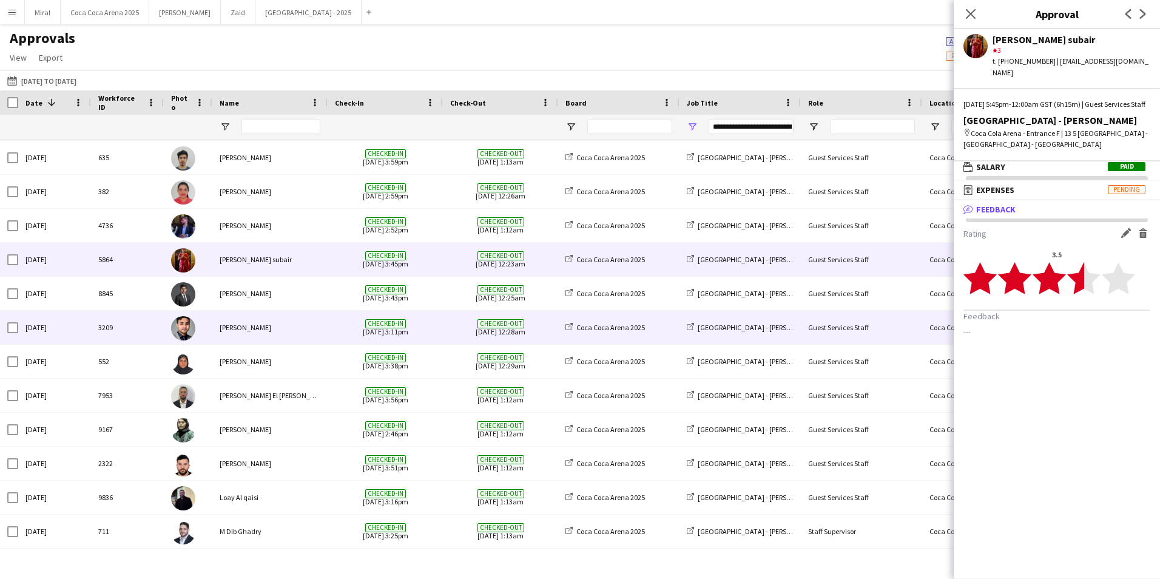
click at [280, 336] on div "Solomon Thomas" at bounding box center [269, 326] width 115 height 33
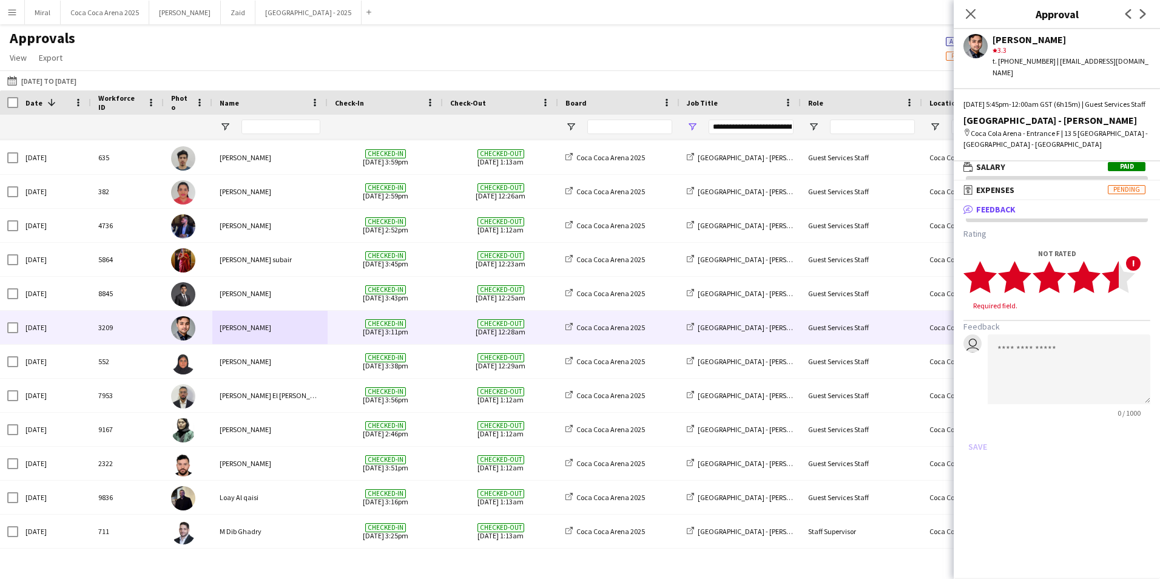
click at [1109, 274] on polygon at bounding box center [1117, 277] width 33 height 32
click at [978, 435] on button "Save" at bounding box center [977, 434] width 29 height 19
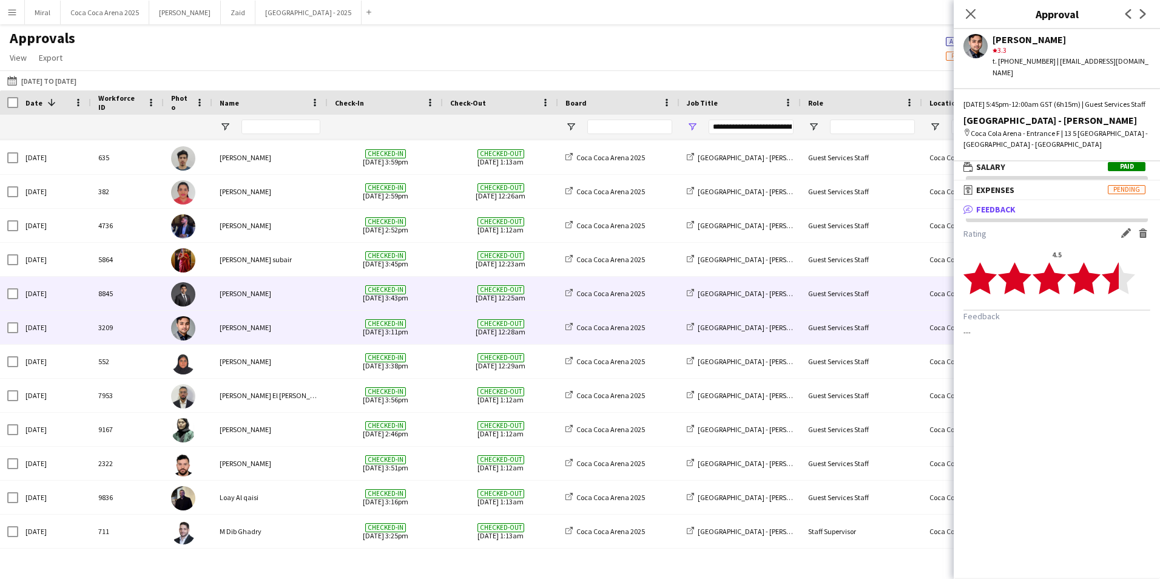
click at [323, 294] on div "Abdullah haris Abdullah" at bounding box center [269, 293] width 115 height 33
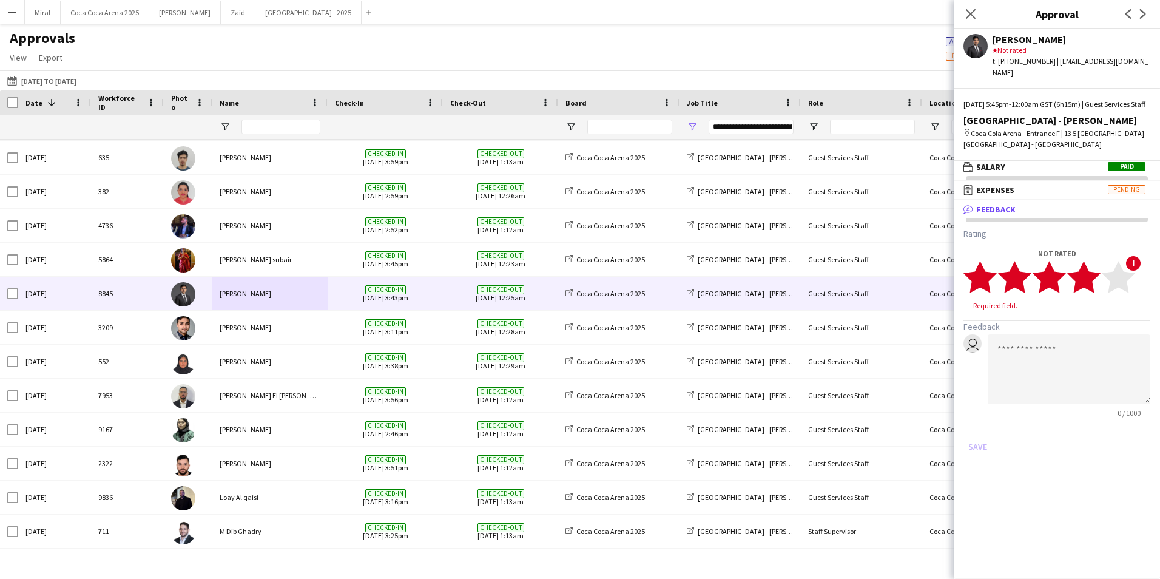
drag, startPoint x: 1107, startPoint y: 286, endPoint x: 1089, endPoint y: 280, distance: 19.2
click at [1089, 280] on span "star star star star star" at bounding box center [1049, 276] width 172 height 33
click at [1089, 280] on polygon at bounding box center [1083, 277] width 33 height 32
click at [972, 429] on button "Save" at bounding box center [977, 434] width 29 height 19
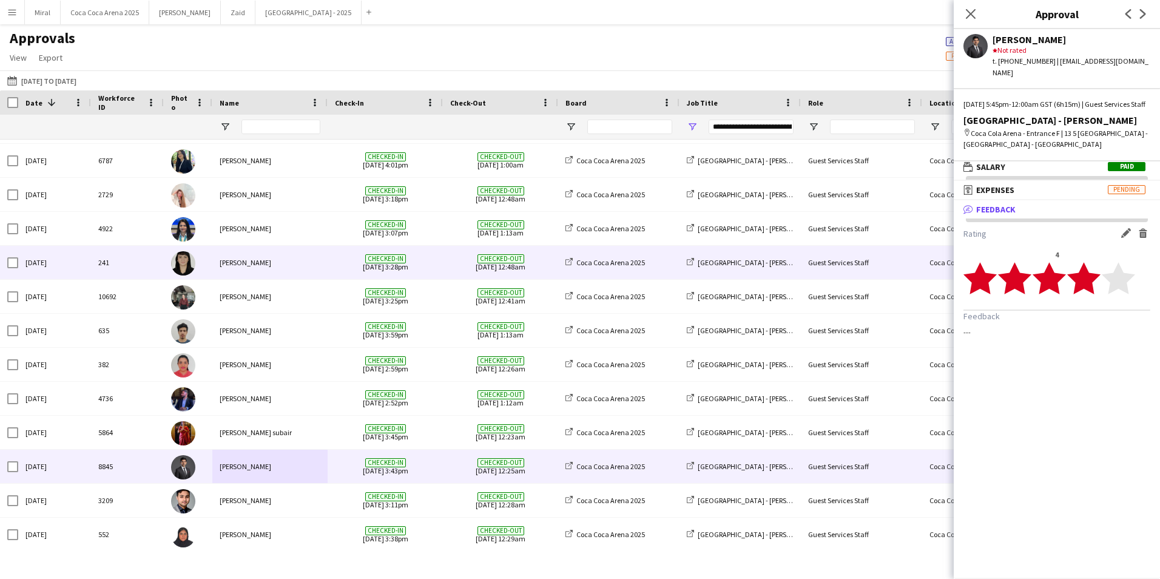
scroll to position [292, 0]
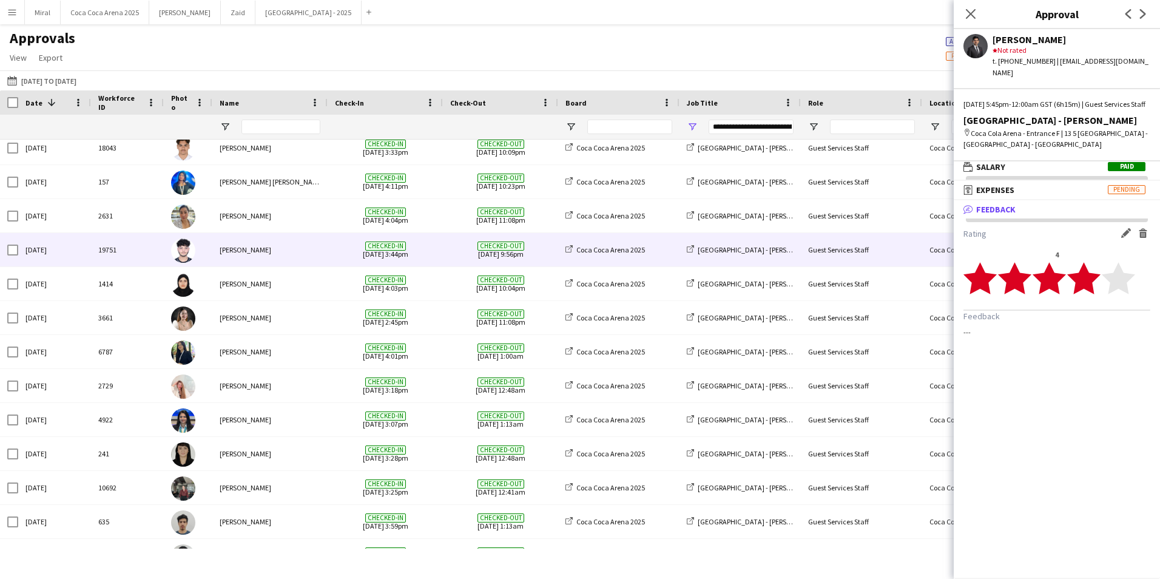
click at [317, 258] on div "Haseeb Zeeshan" at bounding box center [269, 249] width 115 height 33
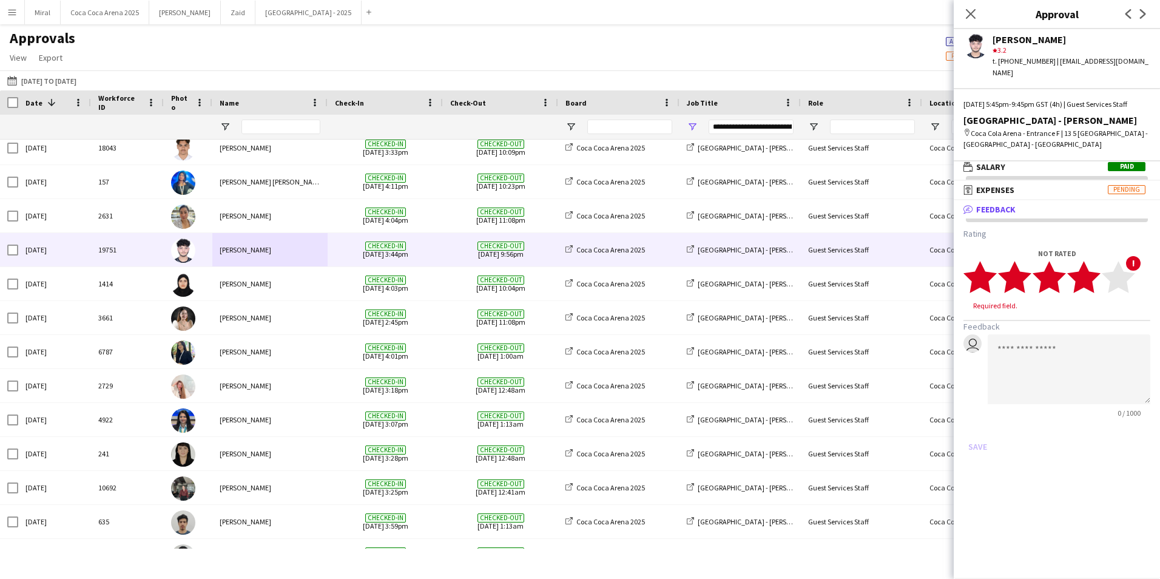
click at [1093, 275] on polygon at bounding box center [1083, 277] width 33 height 32
click at [977, 428] on button "Save" at bounding box center [977, 434] width 29 height 19
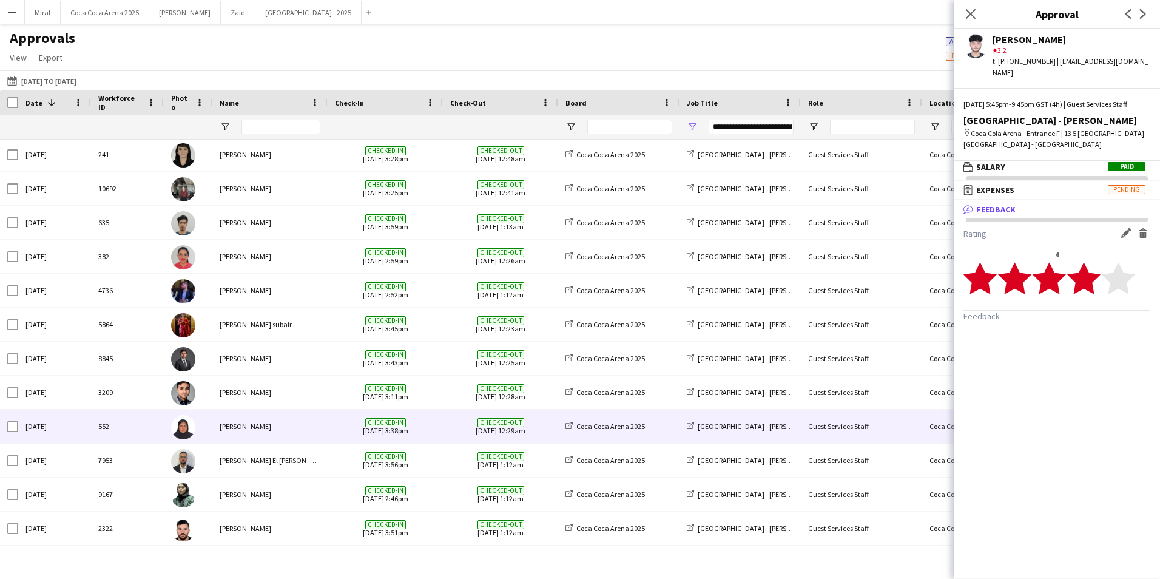
scroll to position [414, 0]
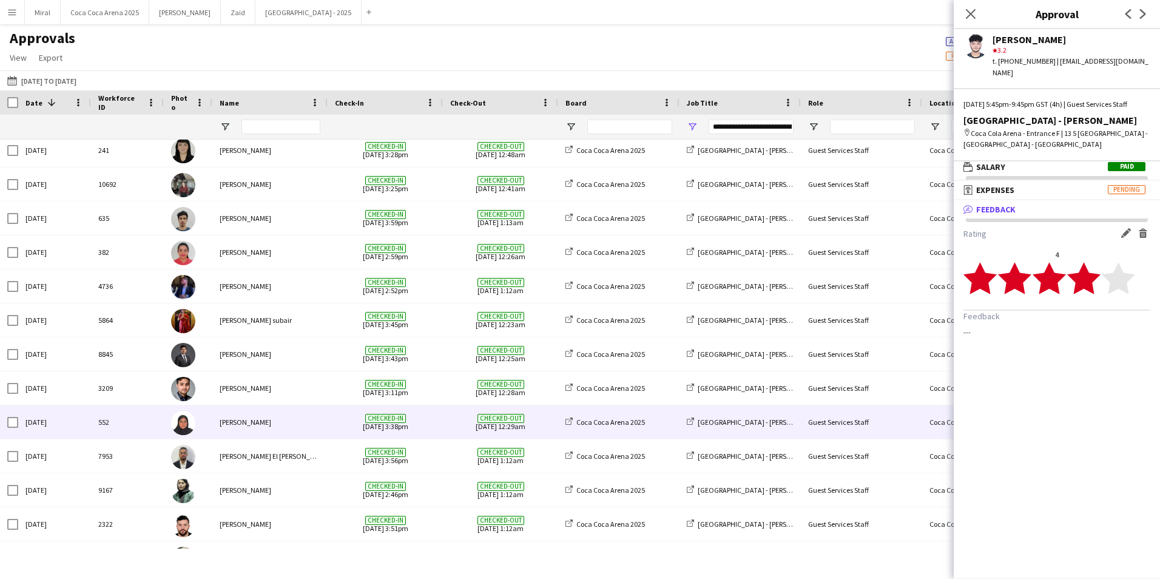
click at [304, 429] on div "Atiya Muhammad yousaf" at bounding box center [269, 421] width 115 height 33
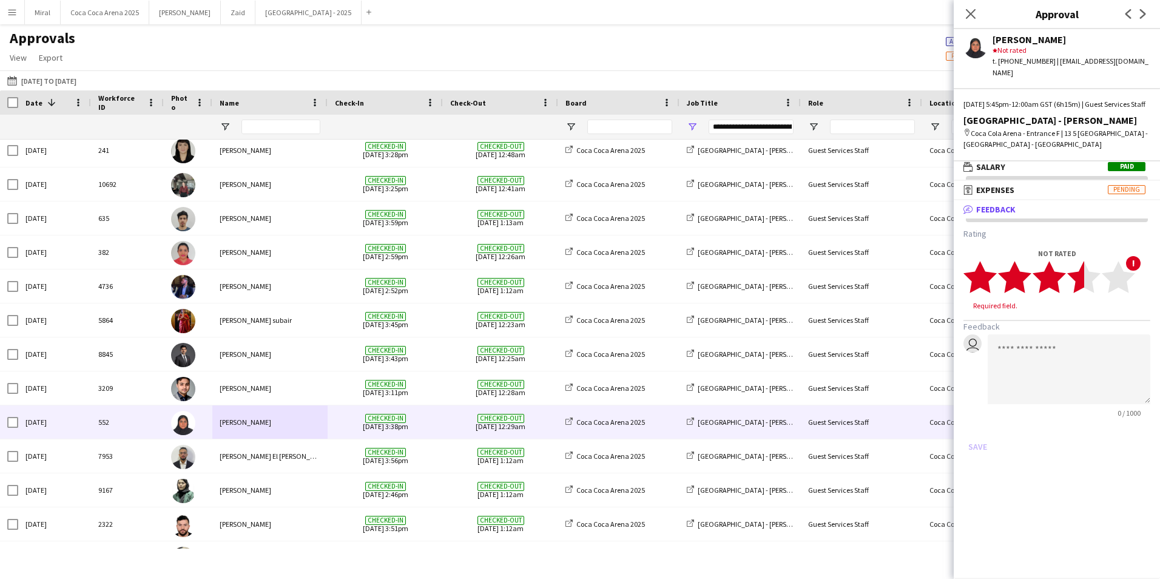
click at [1075, 276] on polygon at bounding box center [1083, 277] width 33 height 32
click at [970, 432] on button "Save" at bounding box center [977, 434] width 29 height 19
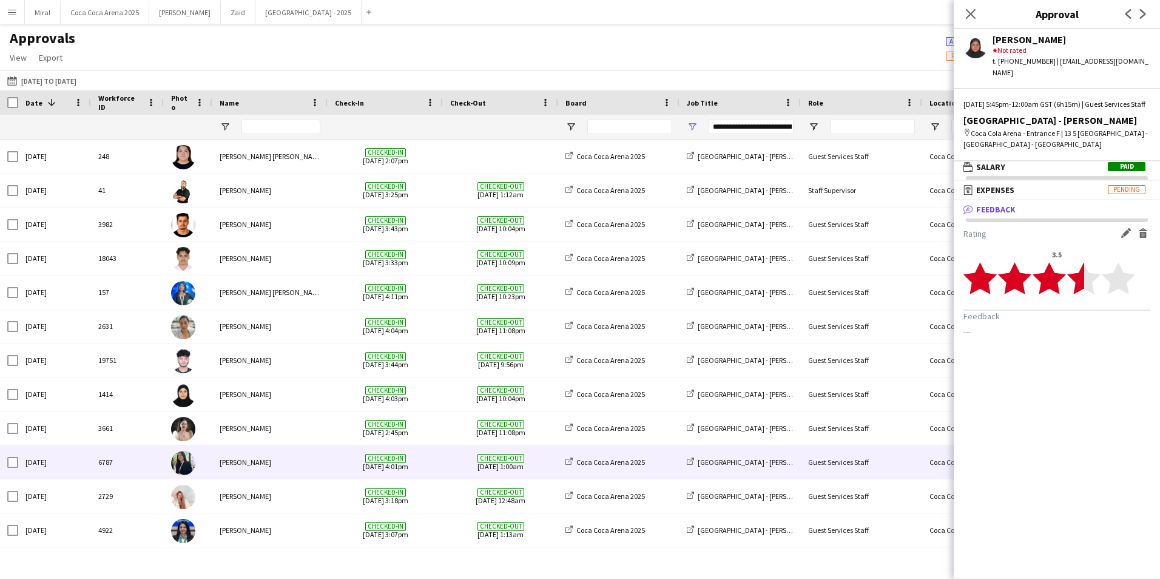
scroll to position [47, 0]
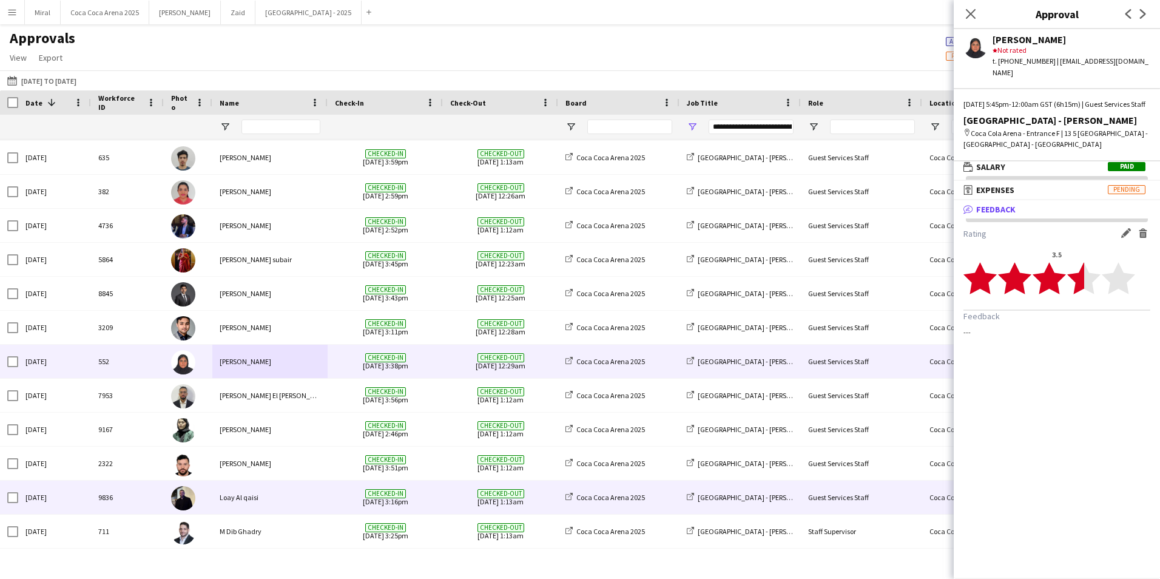
click at [293, 505] on div "Loay Al qaisi" at bounding box center [269, 496] width 115 height 33
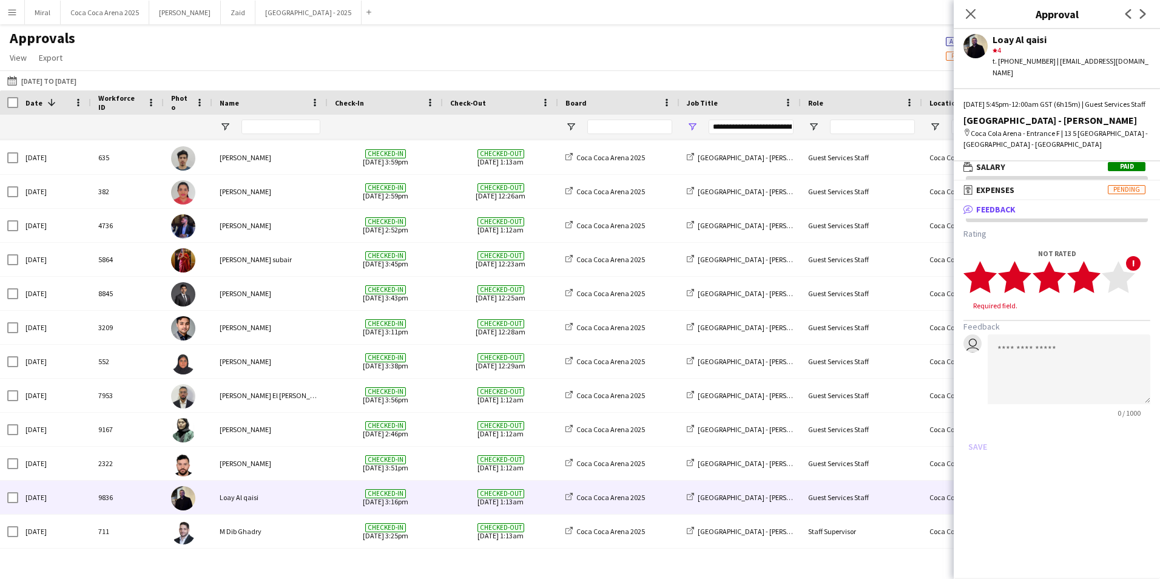
click at [1094, 280] on icon "star" at bounding box center [1083, 276] width 33 height 33
click at [983, 438] on button "Save" at bounding box center [977, 434] width 29 height 19
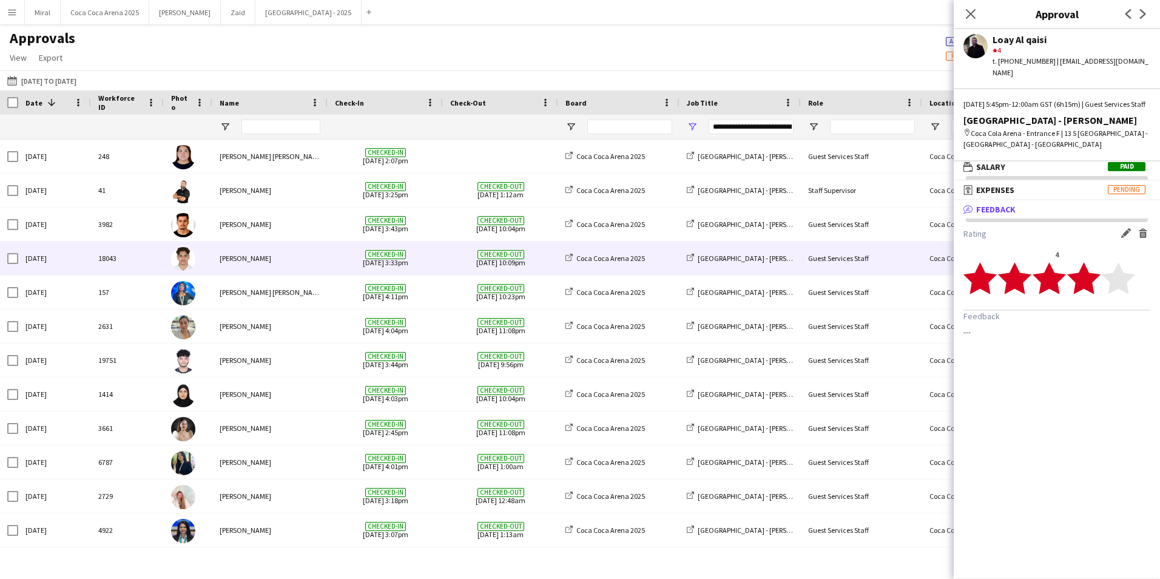
click at [312, 261] on div "Youssef Elhoussaini" at bounding box center [269, 257] width 115 height 33
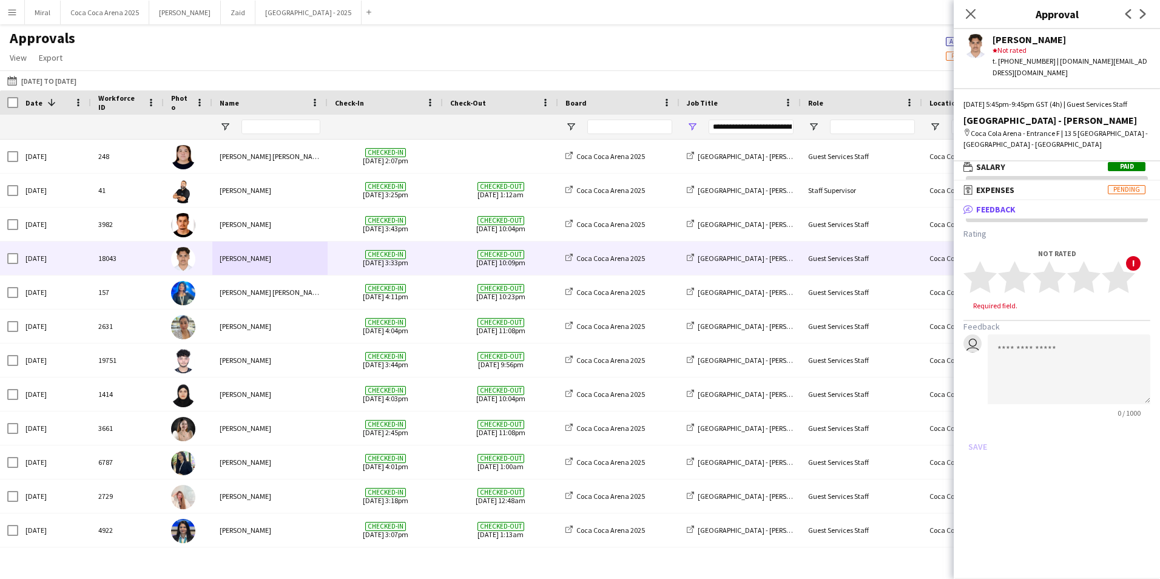
click at [977, 44] on app-user-avatar at bounding box center [975, 46] width 24 height 24
click at [1058, 277] on polygon at bounding box center [1048, 277] width 33 height 32
click at [973, 438] on button "Save" at bounding box center [977, 434] width 29 height 19
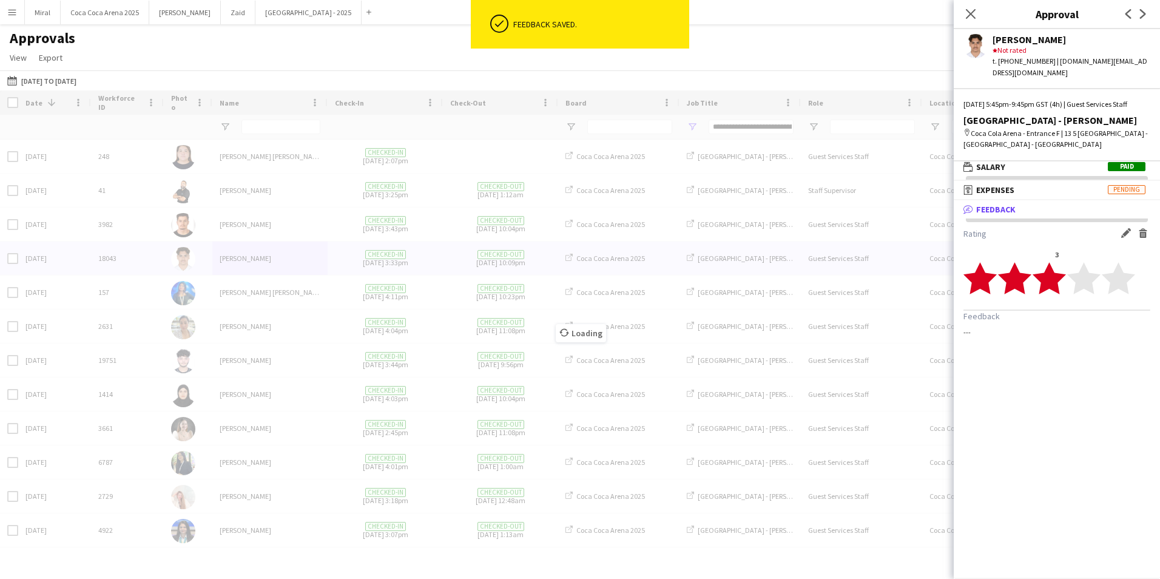
click at [282, 333] on div "Loading" at bounding box center [580, 323] width 1160 height 467
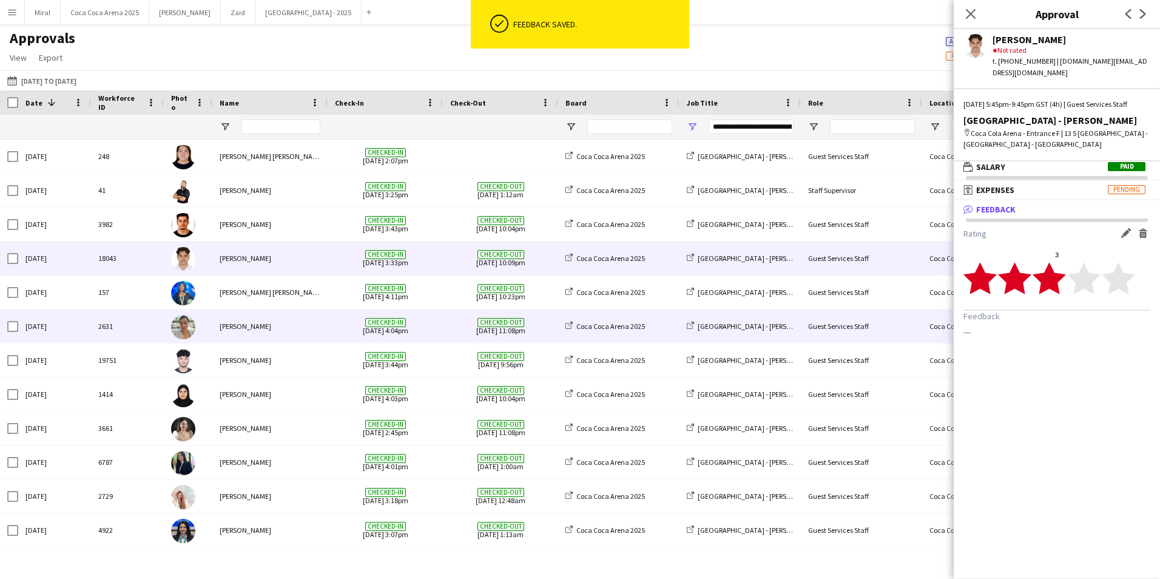
click at [281, 332] on div "Adorina Laxa" at bounding box center [269, 325] width 115 height 33
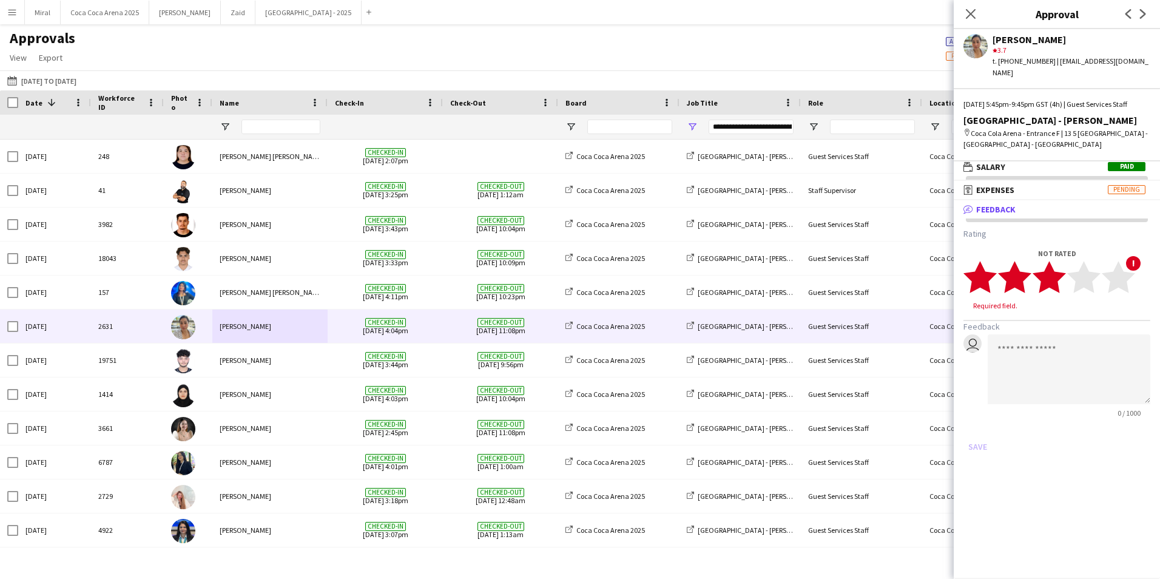
click at [1059, 280] on icon "star" at bounding box center [1048, 276] width 33 height 33
click at [977, 441] on button "Save" at bounding box center [977, 434] width 29 height 19
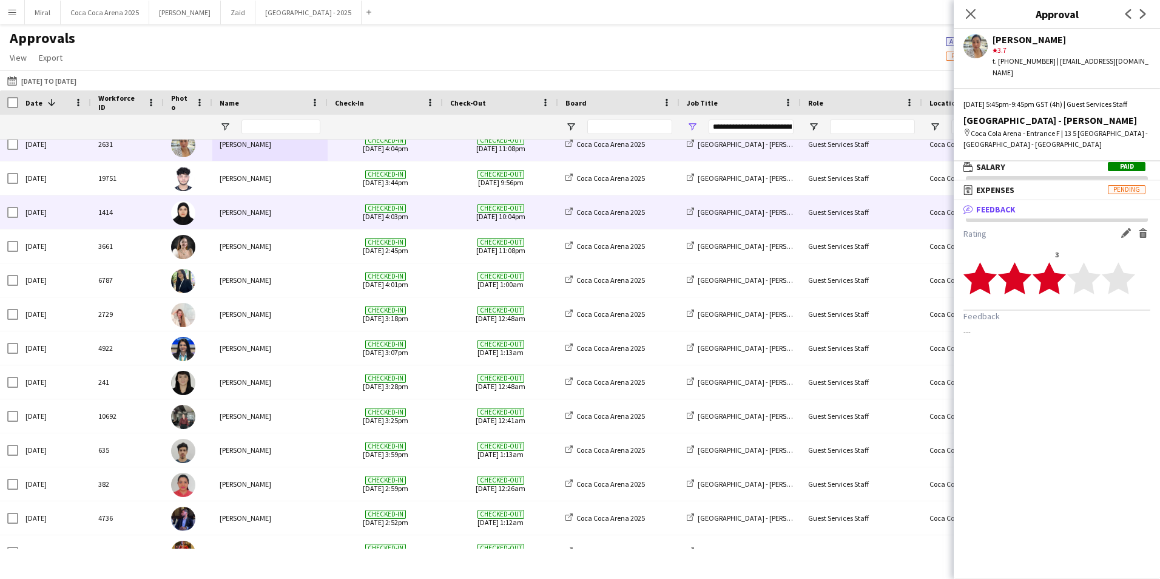
click at [310, 212] on div "Jannat Sushil singh" at bounding box center [269, 211] width 115 height 33
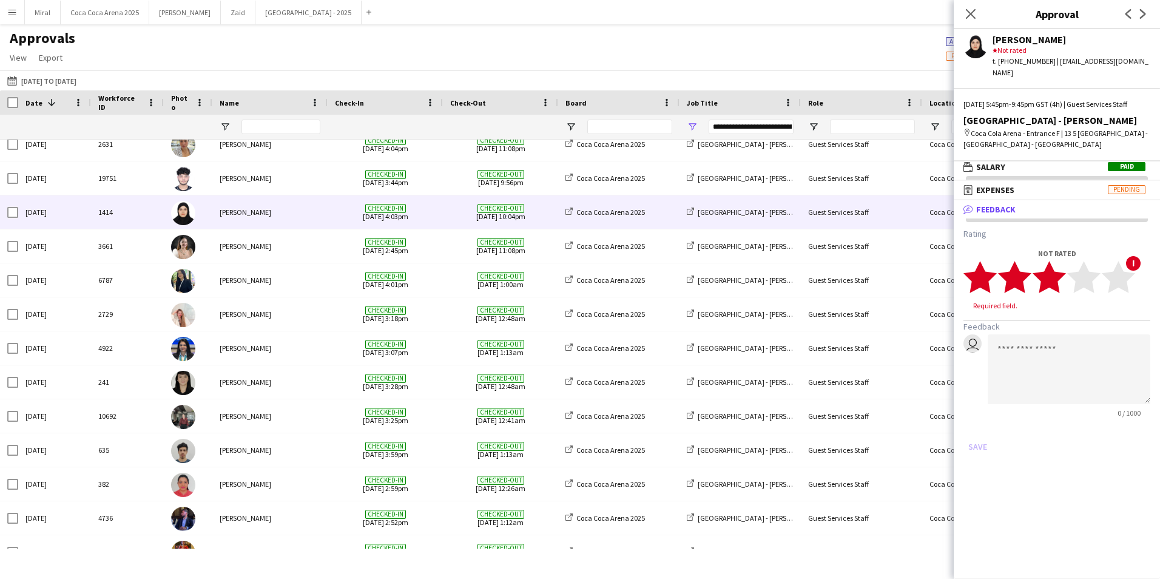
click at [1056, 280] on polygon at bounding box center [1048, 277] width 33 height 32
click at [981, 444] on button "Save" at bounding box center [977, 434] width 29 height 19
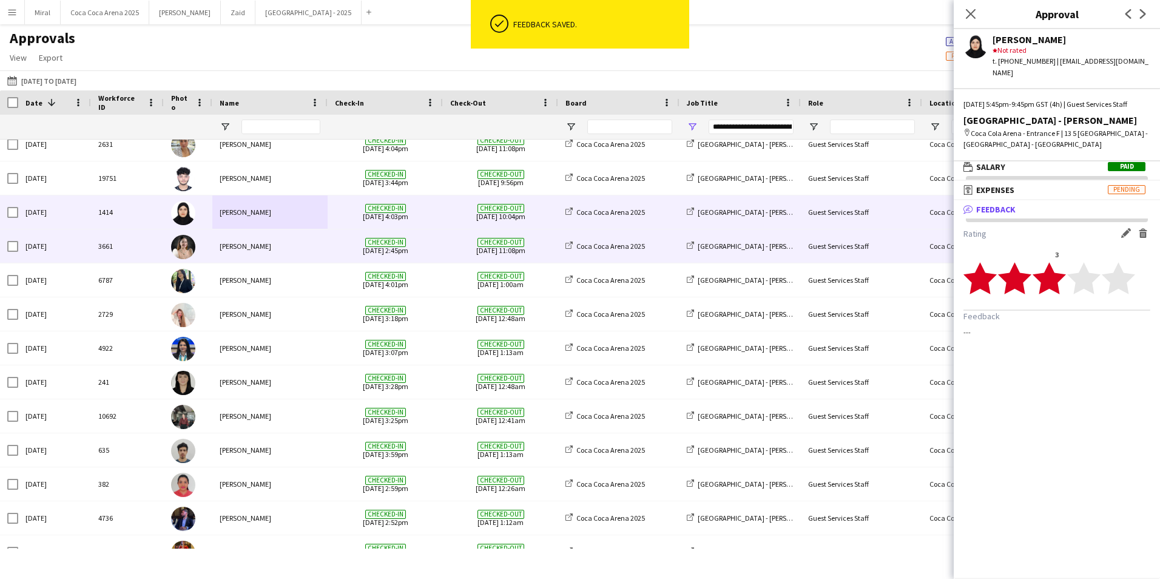
click at [315, 246] on div "Andrea Yerro" at bounding box center [269, 245] width 115 height 33
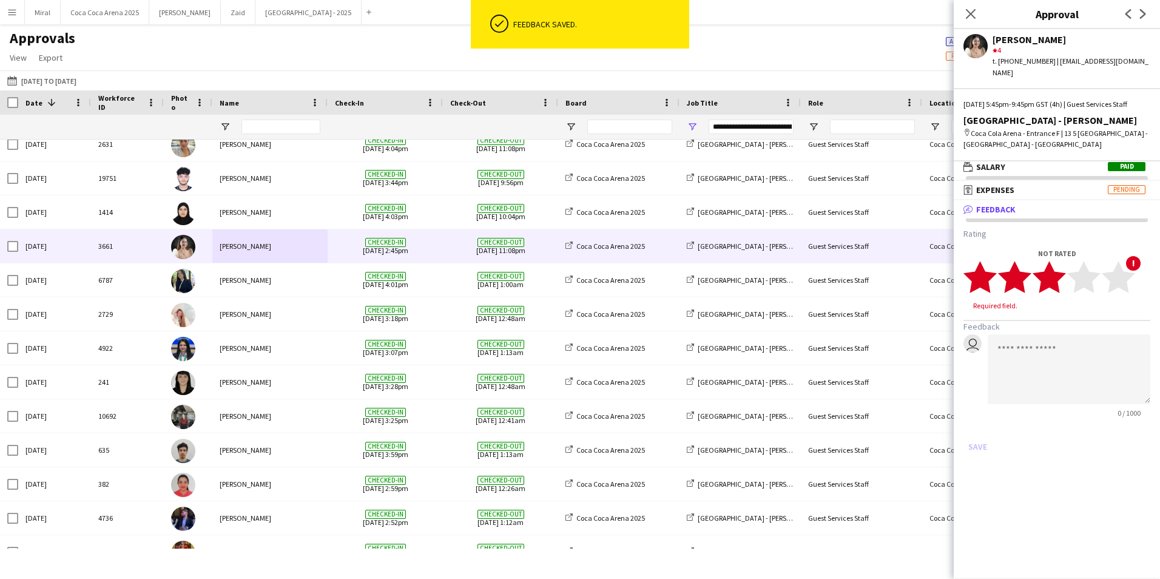
click at [1057, 276] on polygon at bounding box center [1048, 277] width 33 height 32
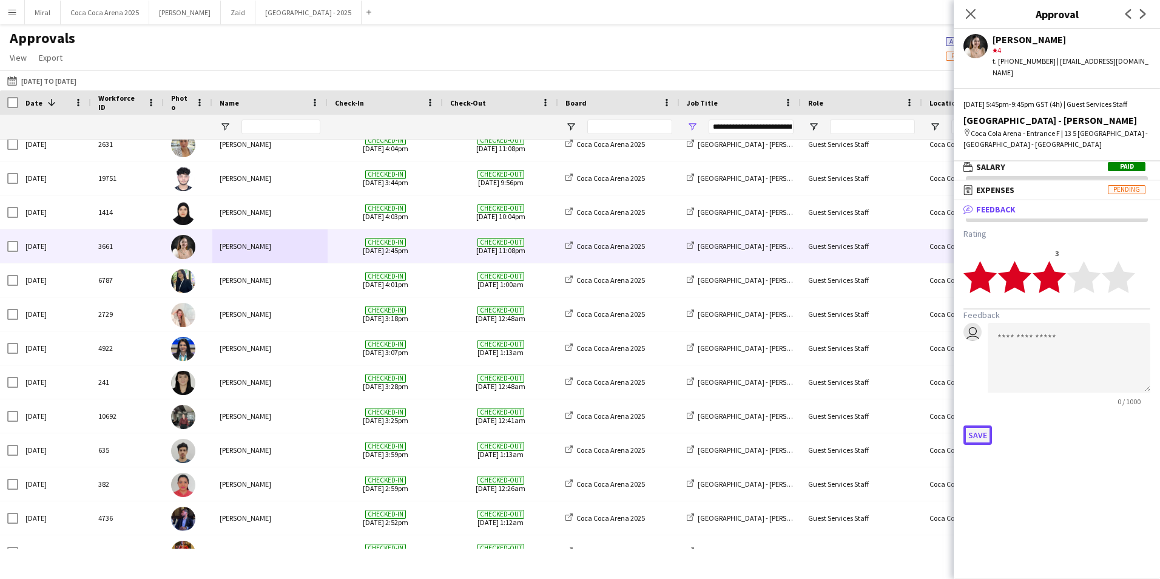
click at [978, 434] on button "Save" at bounding box center [977, 434] width 29 height 19
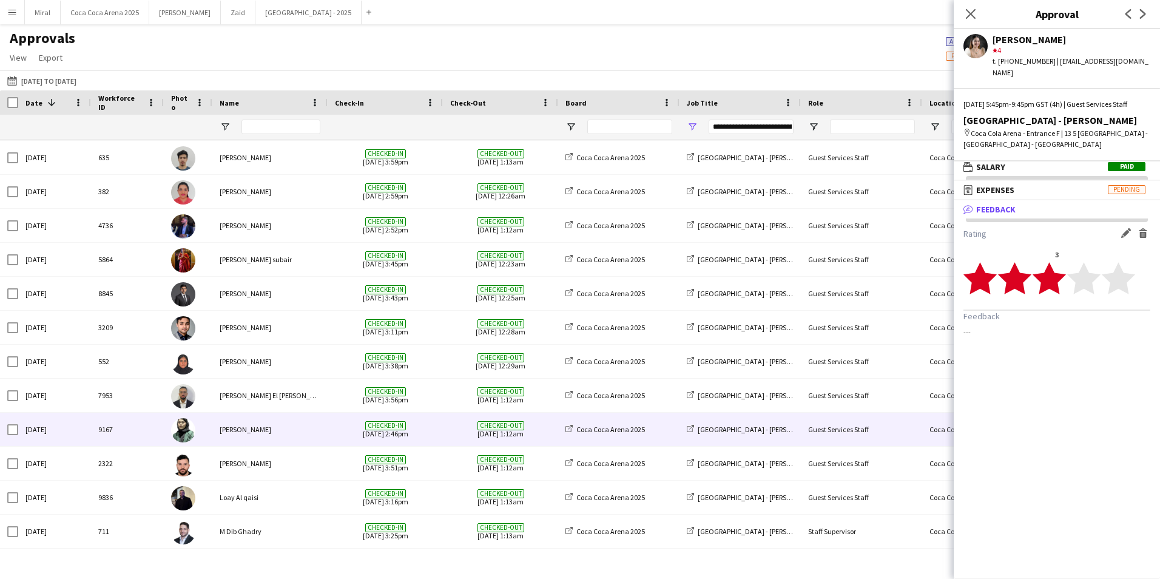
click at [307, 438] on div "Emaan Sajjad" at bounding box center [269, 428] width 115 height 33
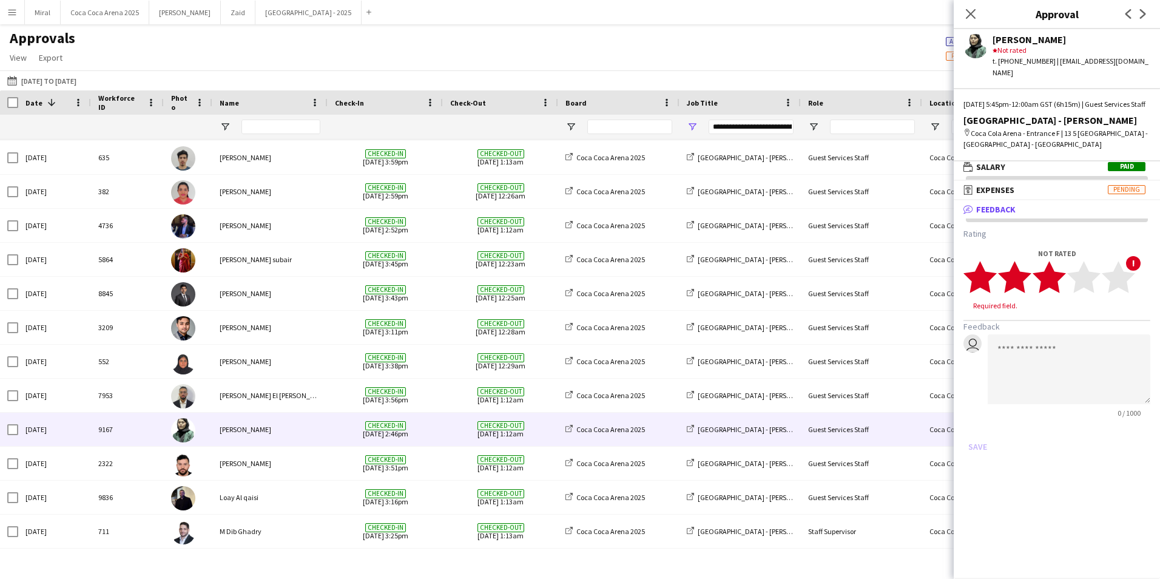
click at [1059, 273] on polygon at bounding box center [1048, 277] width 33 height 32
click at [979, 435] on button "Save" at bounding box center [977, 434] width 29 height 19
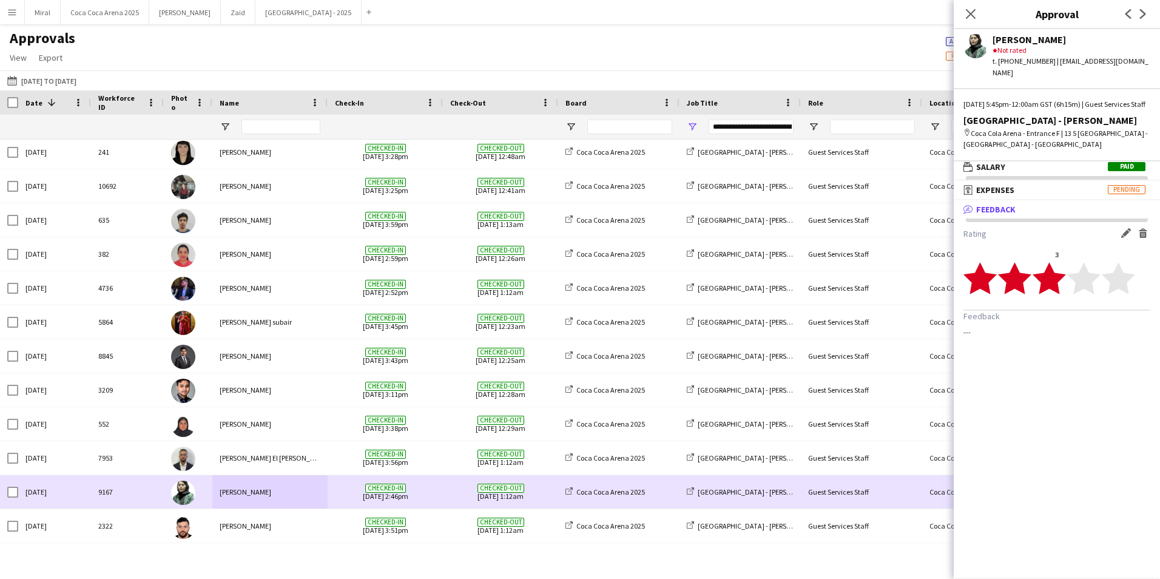
scroll to position [353, 0]
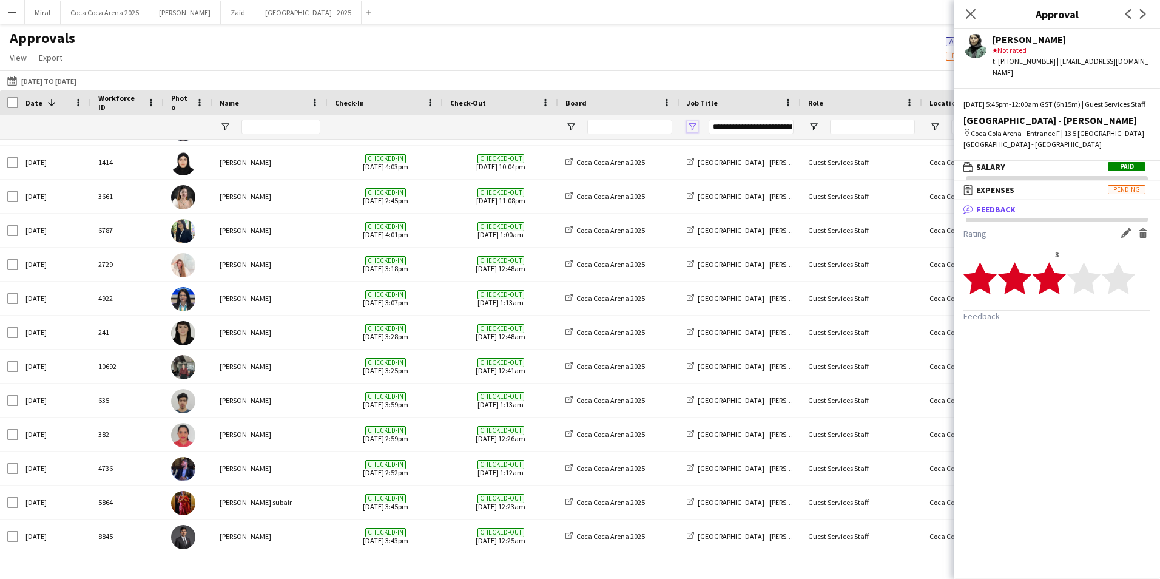
click at [691, 128] on span "Open Filter Menu" at bounding box center [691, 126] width 11 height 11
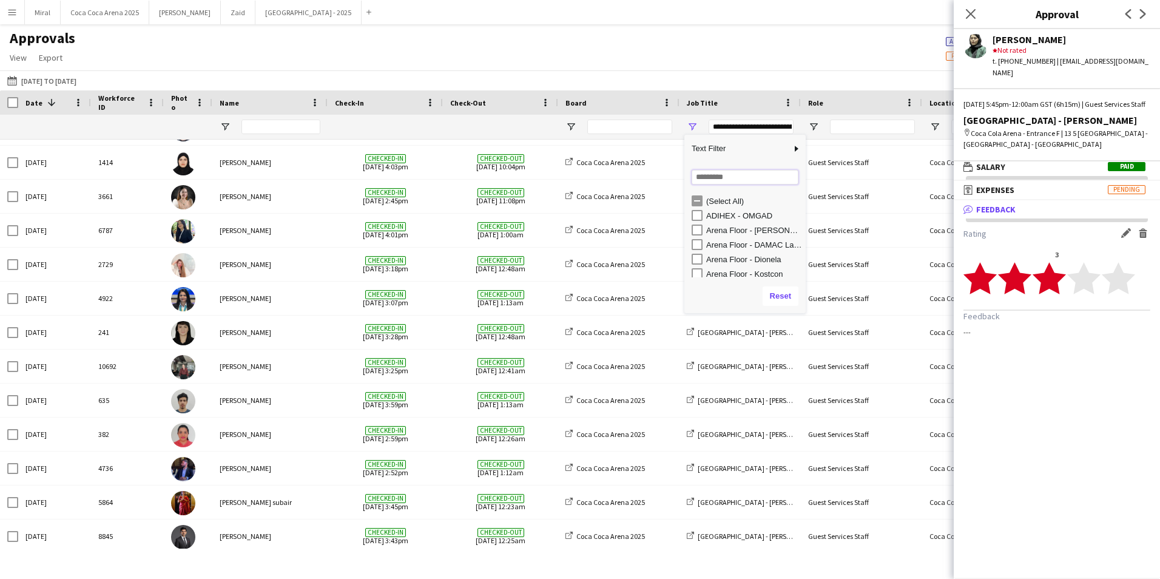
click at [726, 171] on input "Search filter values" at bounding box center [744, 177] width 107 height 15
type input "**"
click at [689, 230] on div "Arena Plaza - AP Dhillon" at bounding box center [744, 230] width 121 height 15
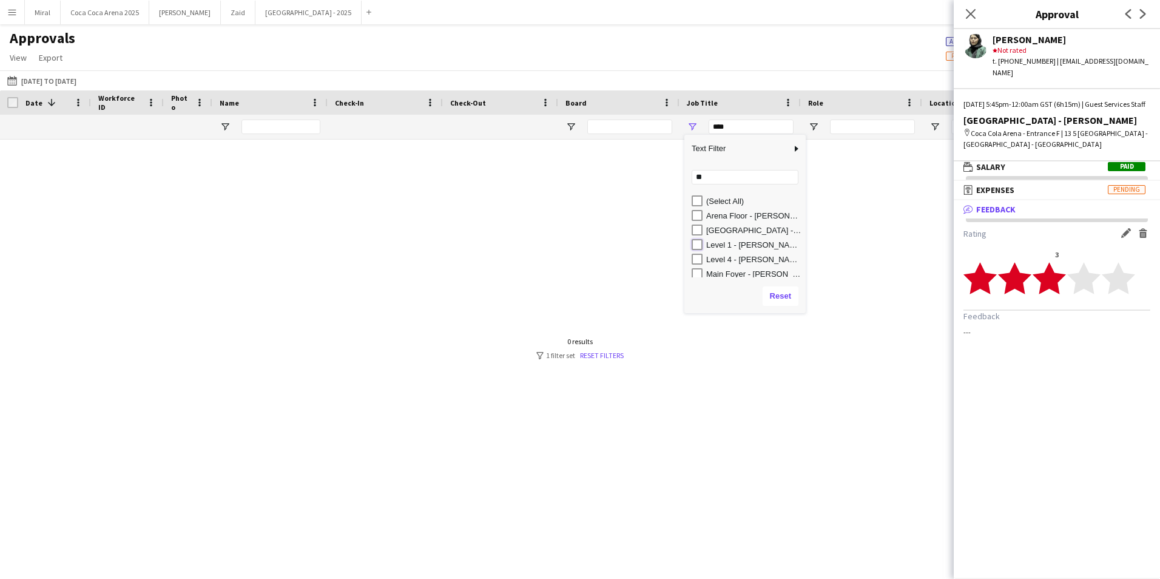
type input "**********"
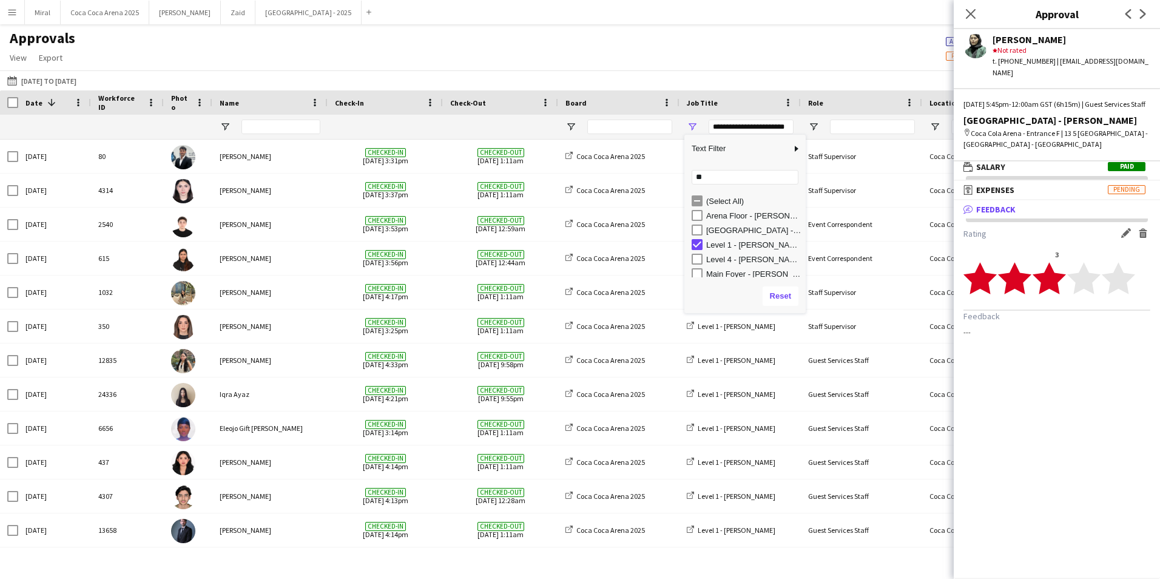
click at [745, 34] on div "Approvals View Customise view Customise filters Reset Filters Reset View Reset …" at bounding box center [580, 49] width 1160 height 41
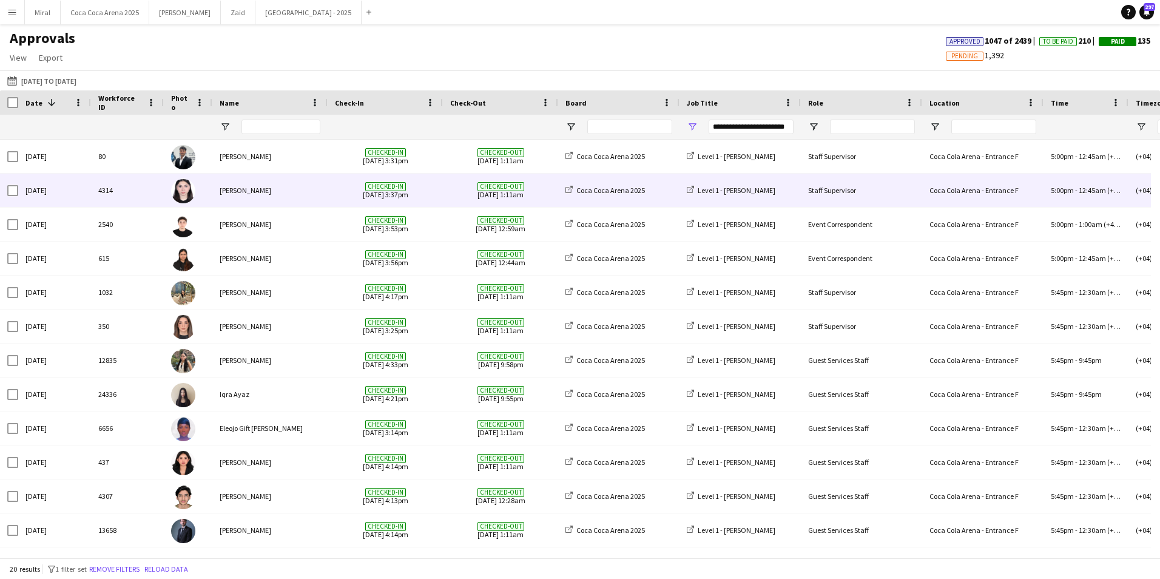
click at [322, 183] on div "Lynne Elmawed" at bounding box center [269, 189] width 115 height 33
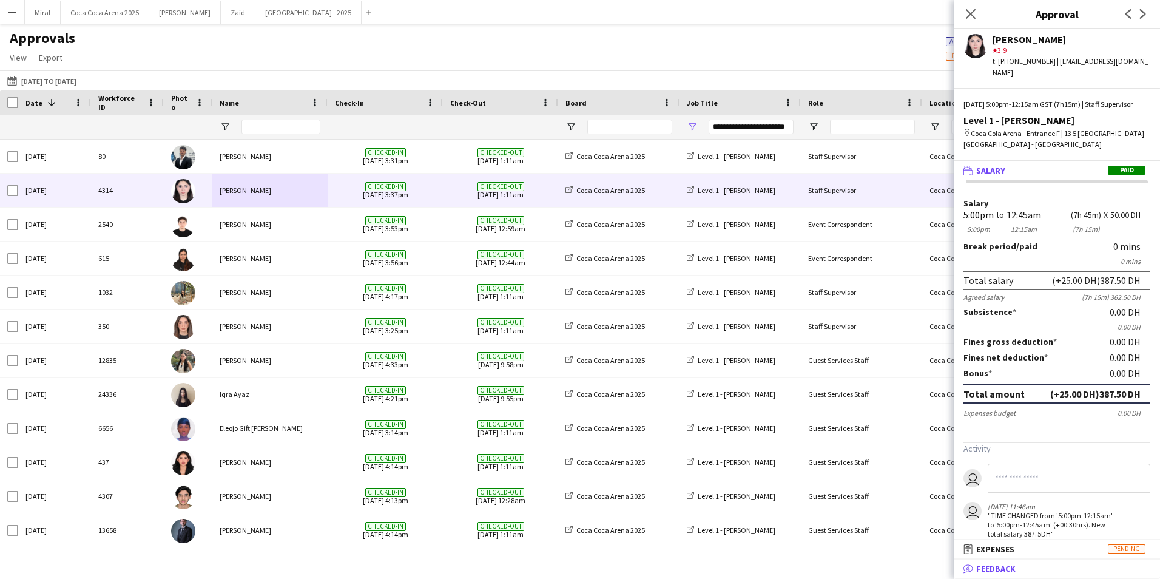
click at [997, 568] on span "Feedback" at bounding box center [995, 568] width 39 height 11
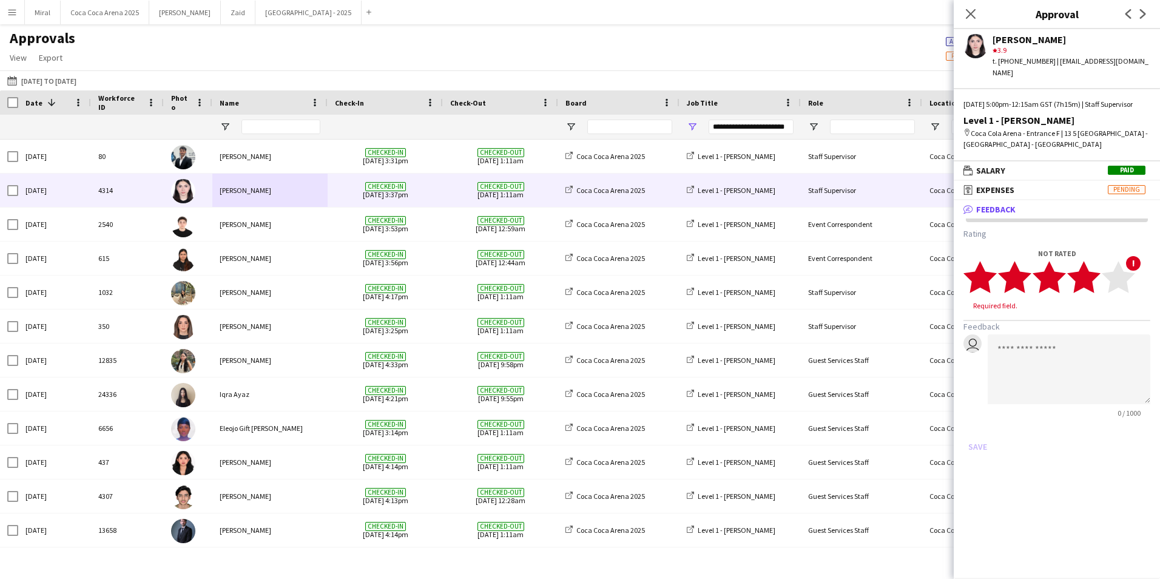
click at [1086, 280] on polygon at bounding box center [1083, 277] width 33 height 32
click at [969, 431] on button "Save" at bounding box center [977, 434] width 29 height 19
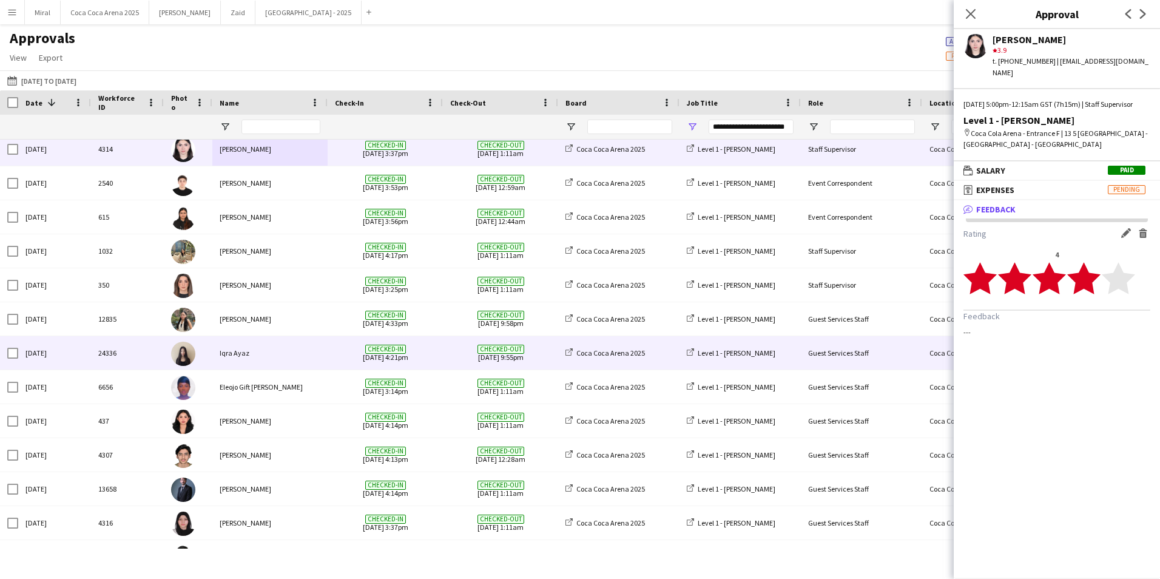
scroll to position [61, 0]
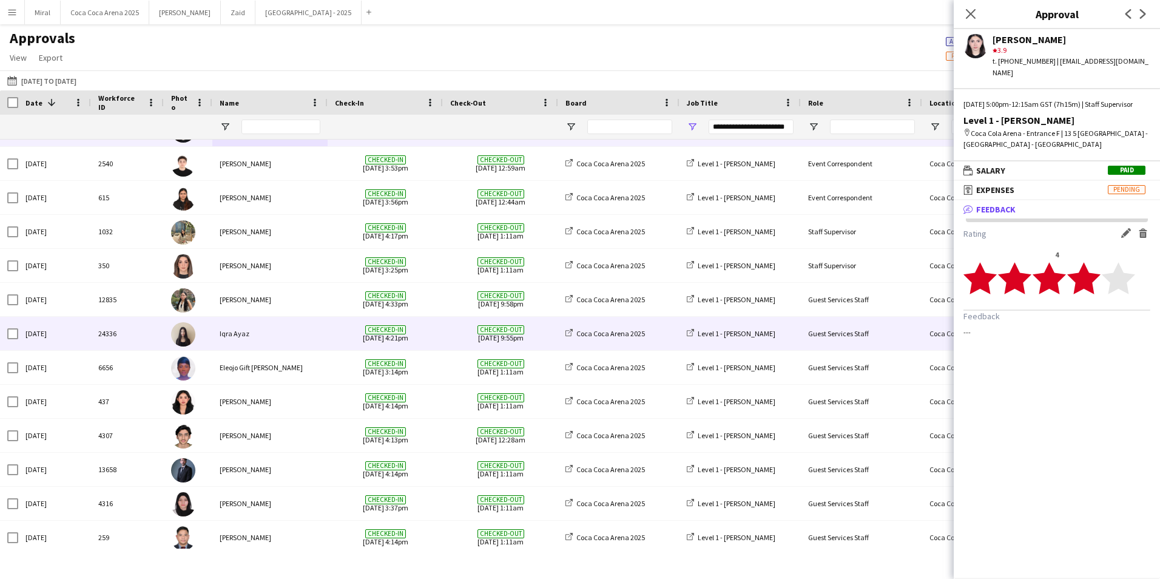
click at [297, 338] on div "Iqra Ayaz" at bounding box center [269, 333] width 115 height 33
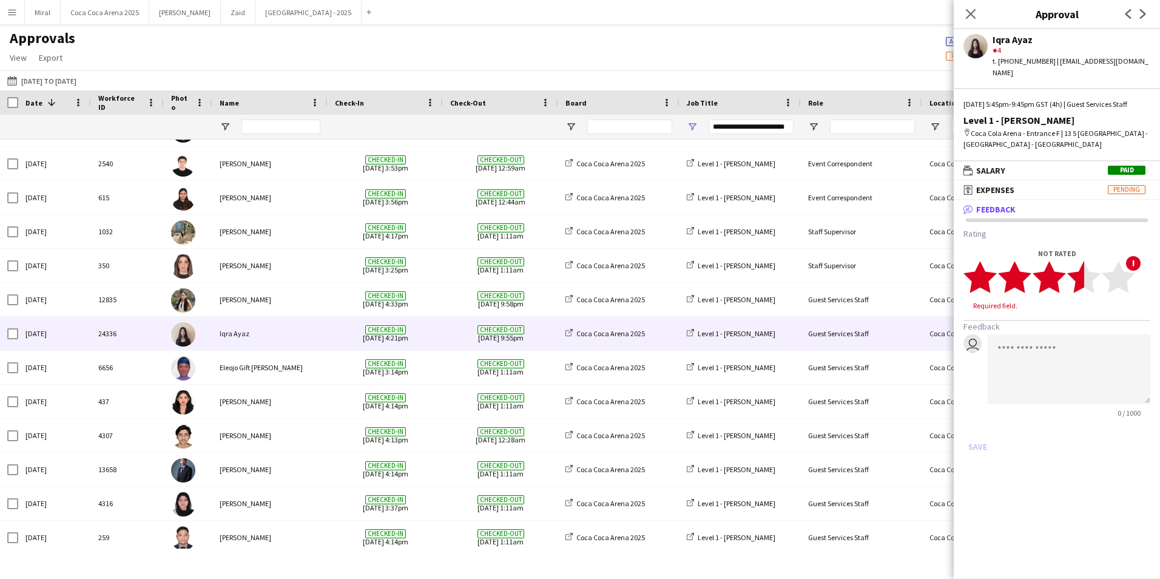
click at [1080, 275] on polygon at bounding box center [1083, 277] width 33 height 32
click at [973, 430] on button "Save" at bounding box center [977, 434] width 29 height 19
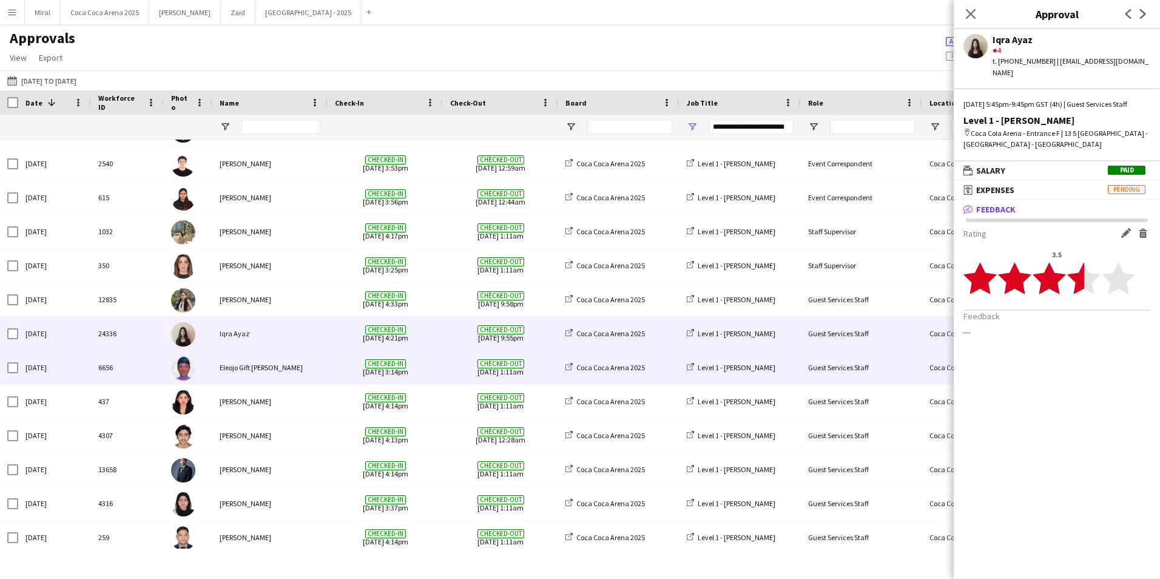
click at [321, 364] on div "Eleojo Gift Mohammed" at bounding box center [269, 367] width 115 height 33
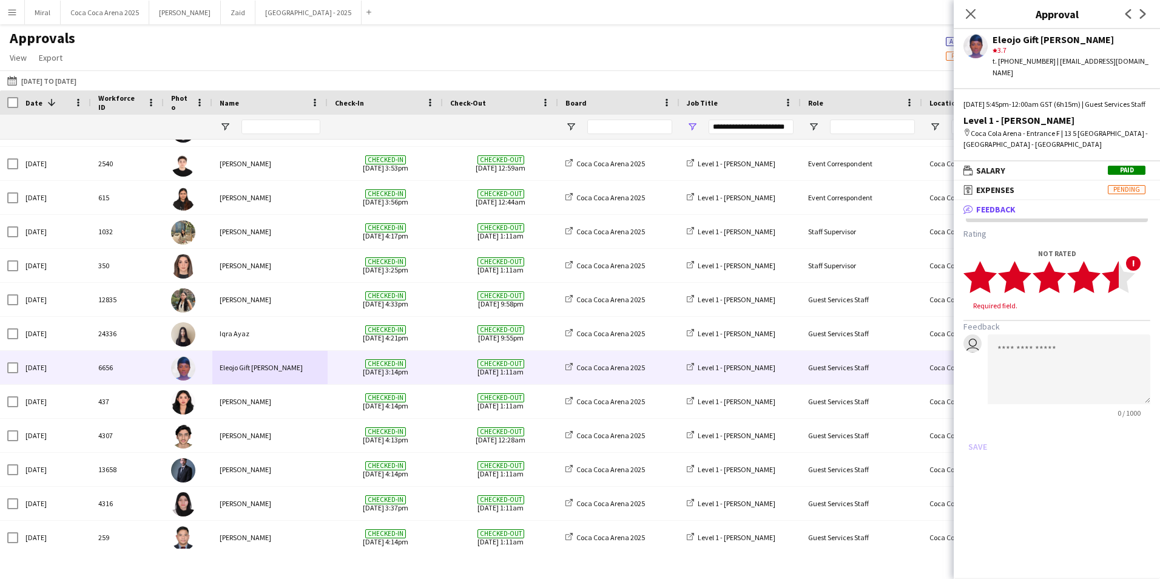
click at [1107, 275] on polygon at bounding box center [1117, 277] width 33 height 32
click at [978, 435] on button "Save" at bounding box center [977, 434] width 29 height 19
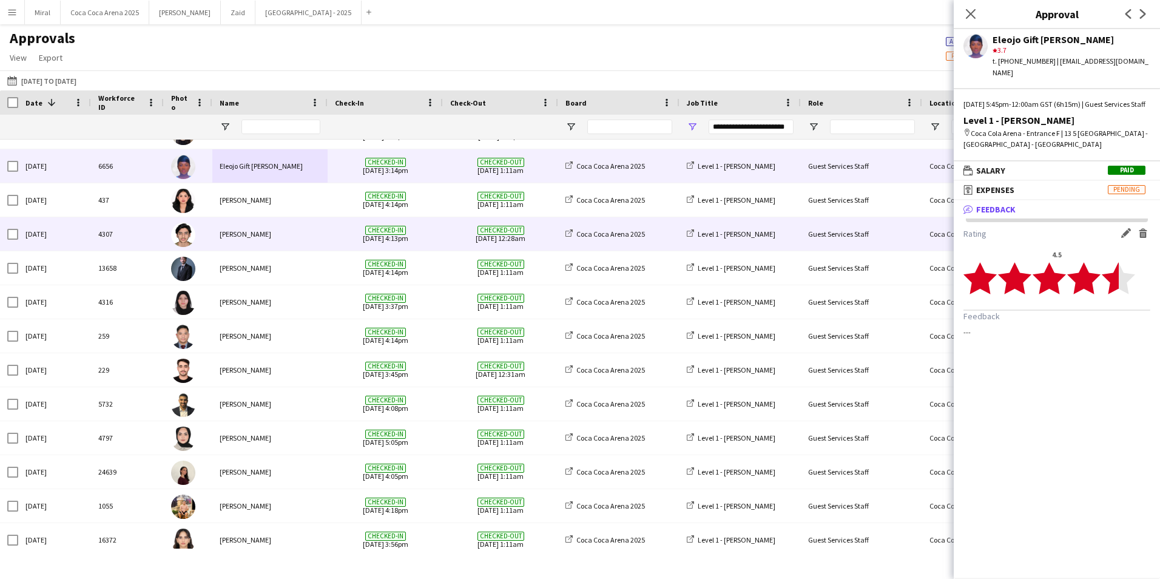
scroll to position [270, 0]
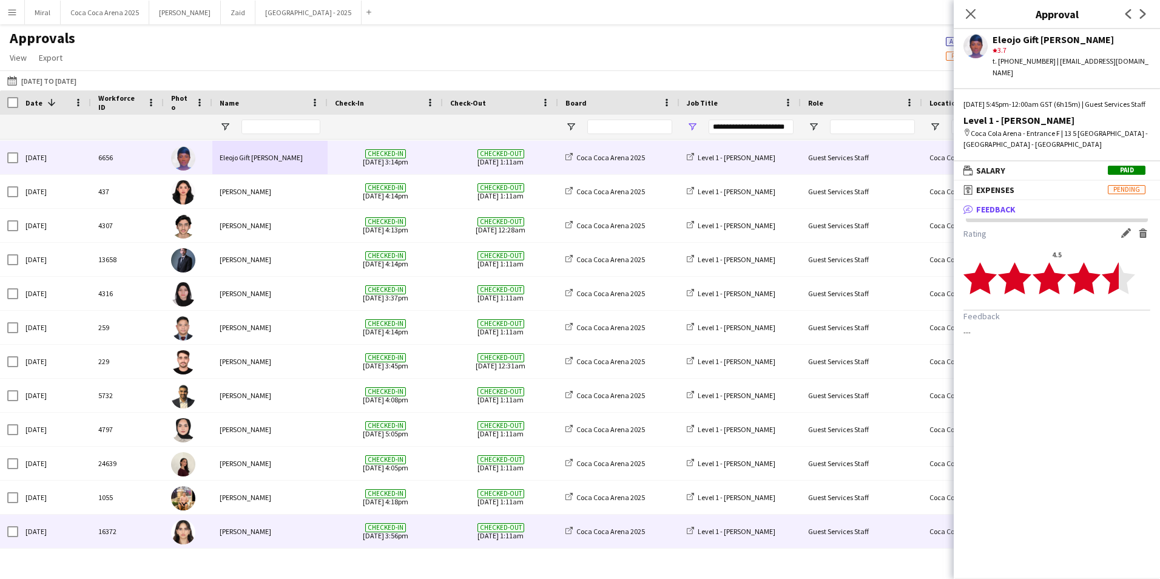
click at [286, 529] on div "Menna Zayed" at bounding box center [269, 530] width 115 height 33
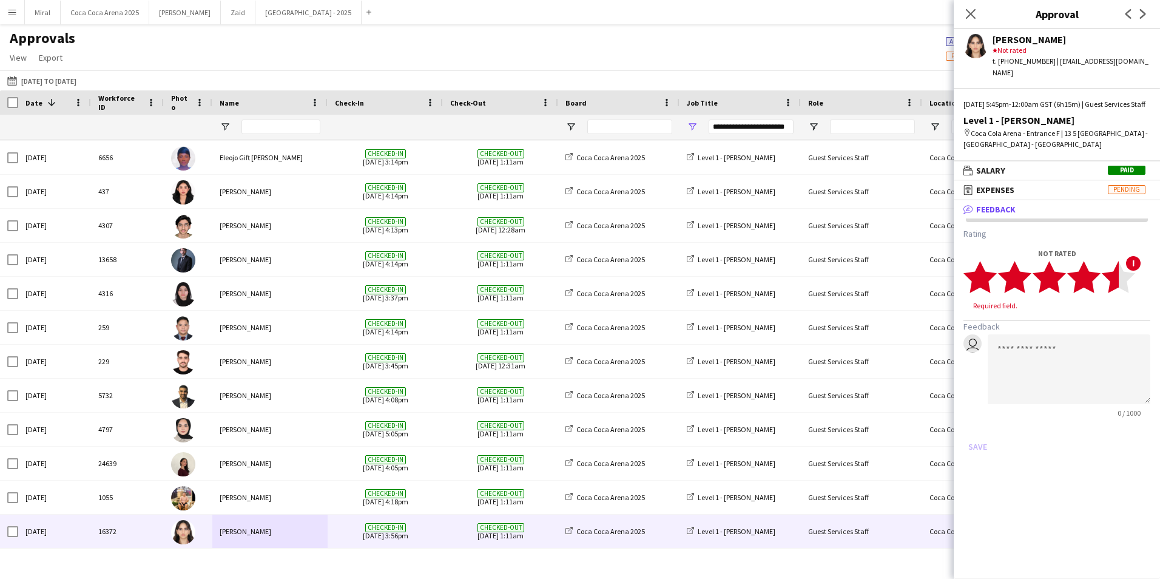
click at [1112, 280] on polygon at bounding box center [1117, 277] width 33 height 32
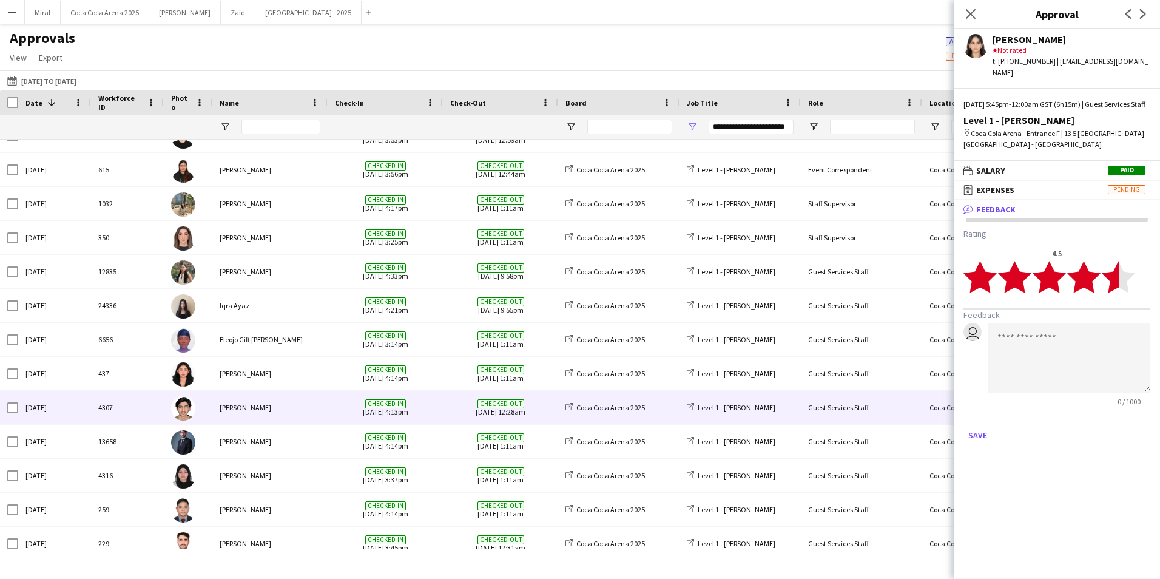
scroll to position [89, 0]
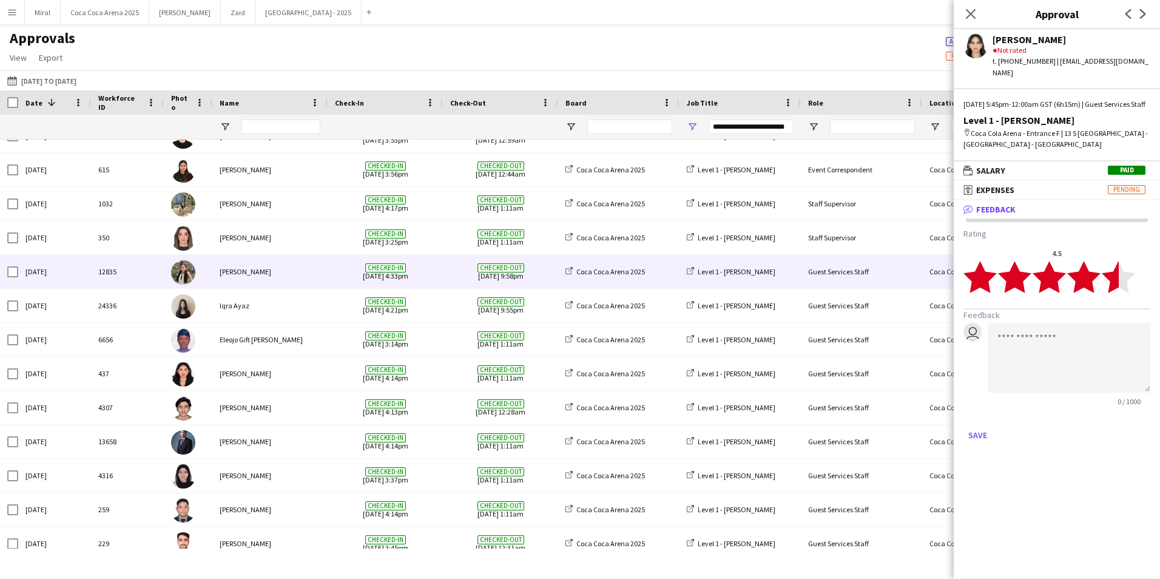
click at [290, 269] on div "Trizha Lainne Dela Peña" at bounding box center [269, 271] width 115 height 33
click at [1087, 284] on polygon at bounding box center [1083, 277] width 33 height 32
click at [973, 442] on button "Save" at bounding box center [977, 434] width 29 height 19
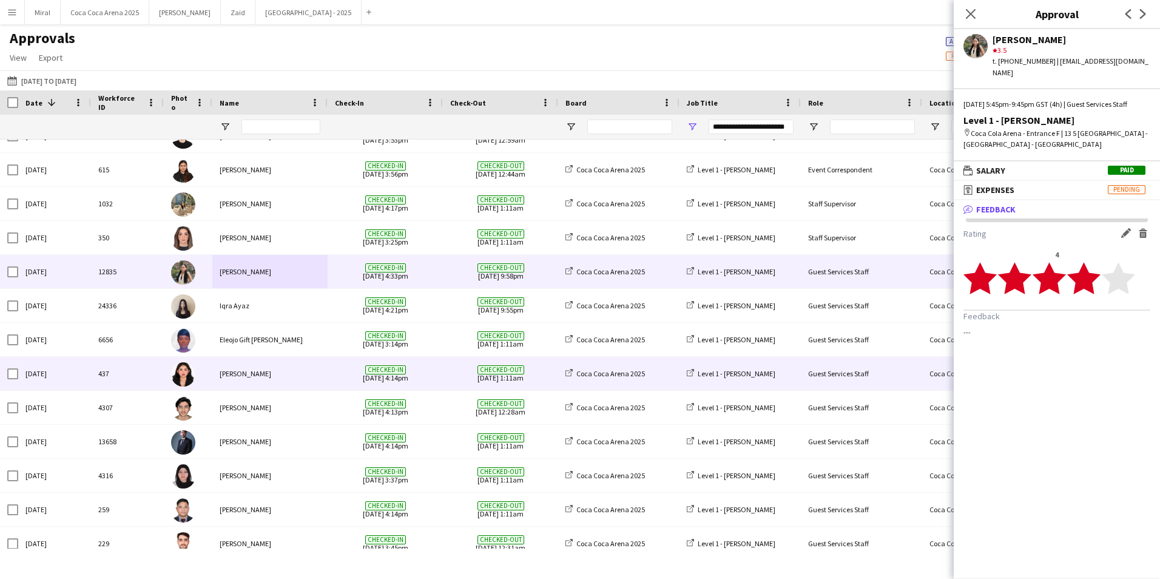
click at [292, 375] on div "Eliyah Dane Alvarez" at bounding box center [269, 373] width 115 height 33
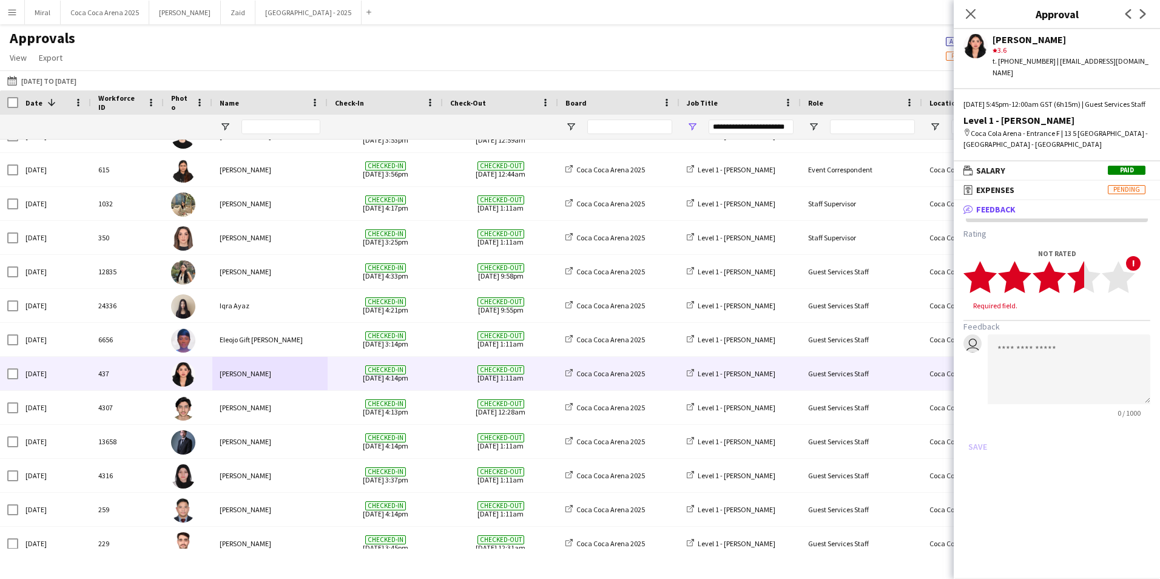
click at [1079, 278] on polygon at bounding box center [1083, 277] width 33 height 32
click at [1111, 279] on polygon at bounding box center [1117, 277] width 33 height 32
click at [976, 432] on button "Save" at bounding box center [977, 434] width 29 height 19
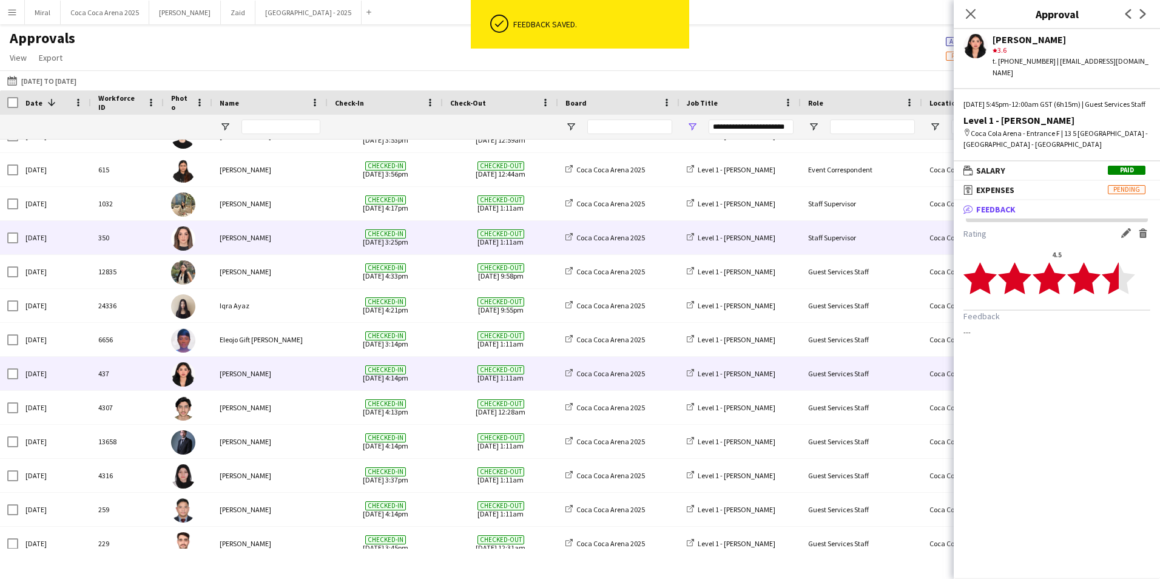
click at [284, 237] on div "Lin Ghadry" at bounding box center [269, 237] width 115 height 33
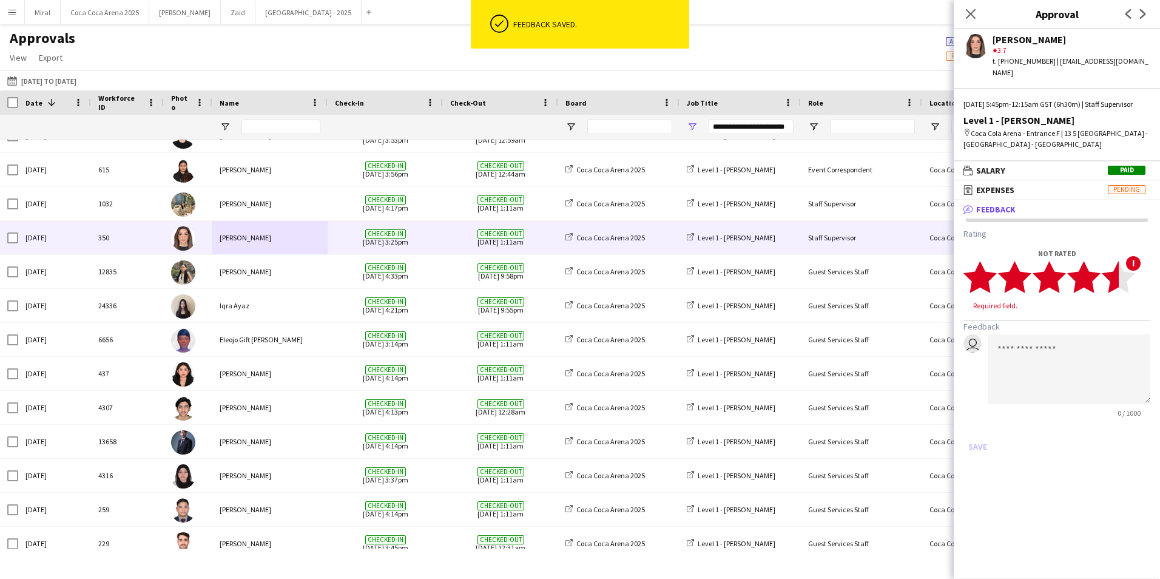
click at [1112, 275] on polygon at bounding box center [1117, 277] width 33 height 32
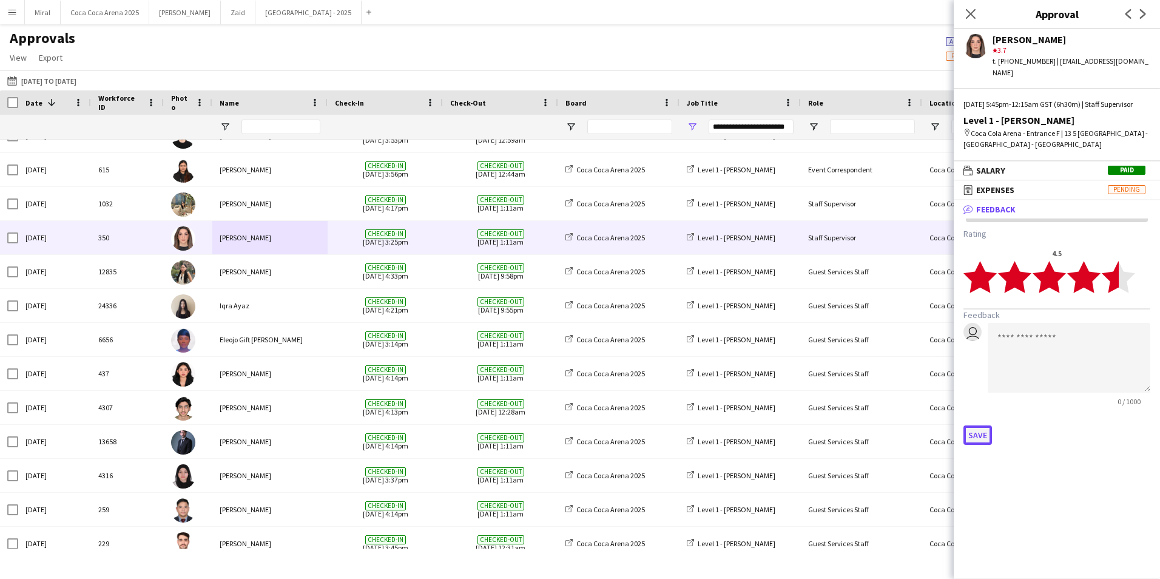
click at [974, 432] on button "Save" at bounding box center [977, 434] width 29 height 19
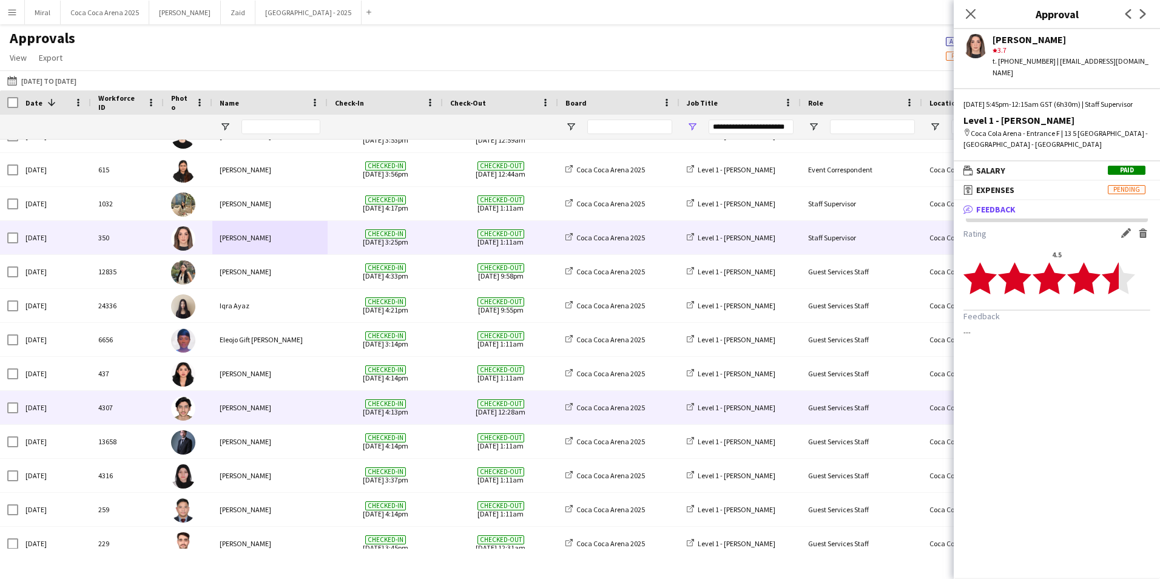
click at [276, 415] on div "Hamad Younus" at bounding box center [269, 407] width 115 height 33
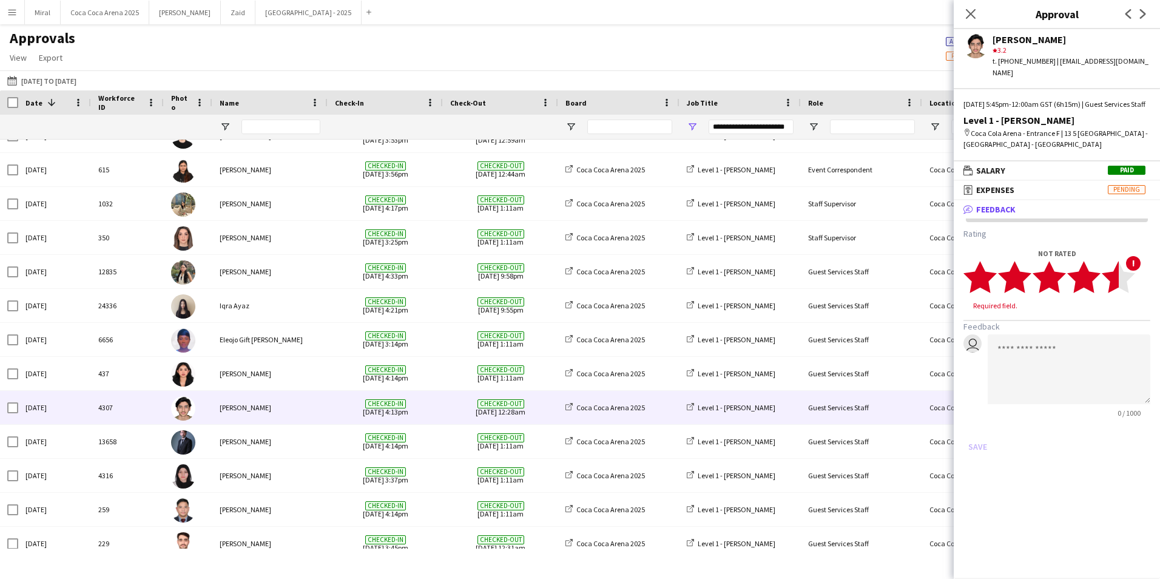
click at [1114, 280] on polygon at bounding box center [1117, 277] width 33 height 32
click at [982, 431] on button "Save" at bounding box center [977, 434] width 29 height 19
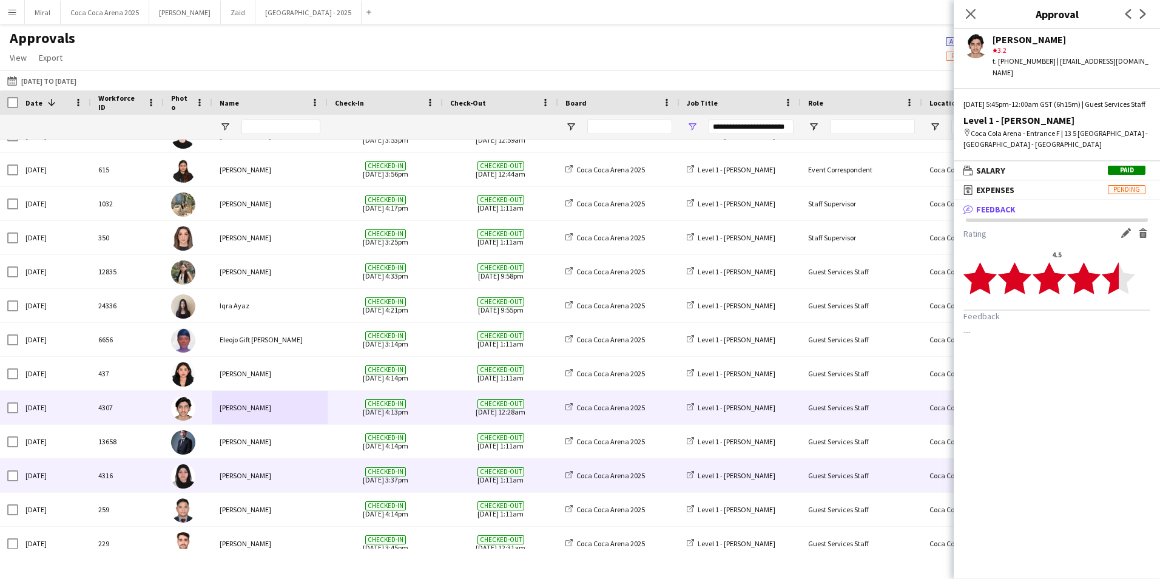
click at [290, 473] on div "Rawan Sarris" at bounding box center [269, 474] width 115 height 33
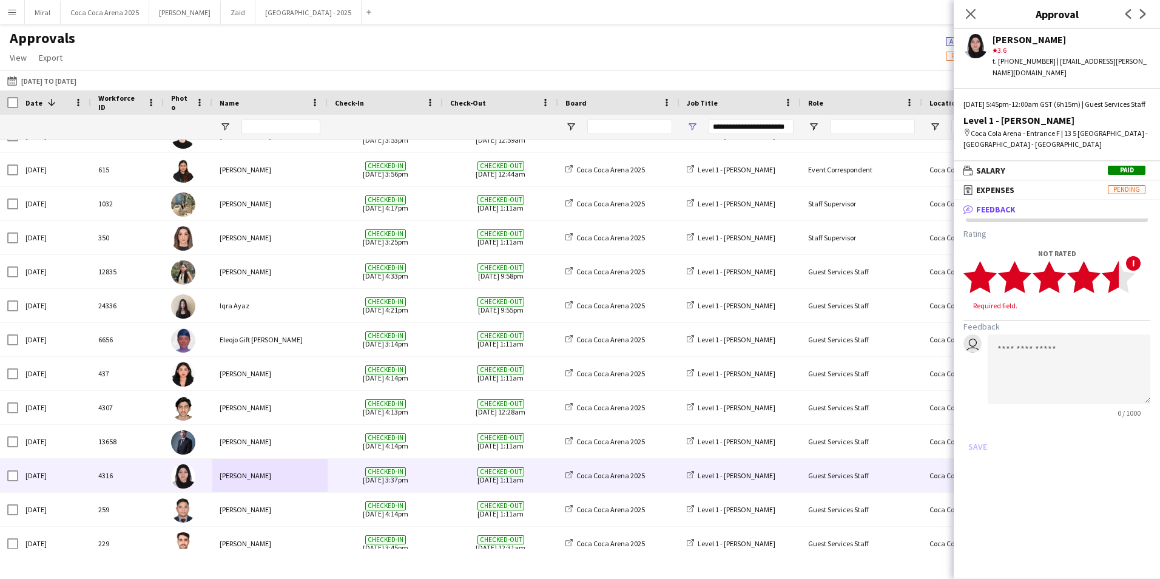
click at [1106, 275] on polygon at bounding box center [1117, 277] width 33 height 32
click at [967, 434] on button "Save" at bounding box center [977, 434] width 29 height 19
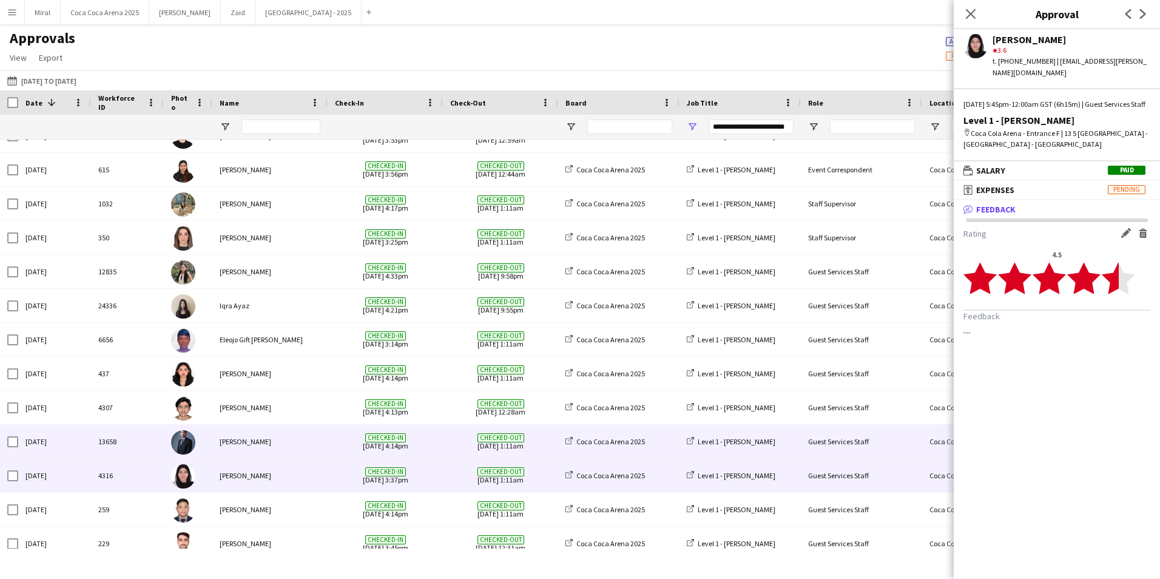
click at [301, 445] on div "Tammam Molham" at bounding box center [269, 441] width 115 height 33
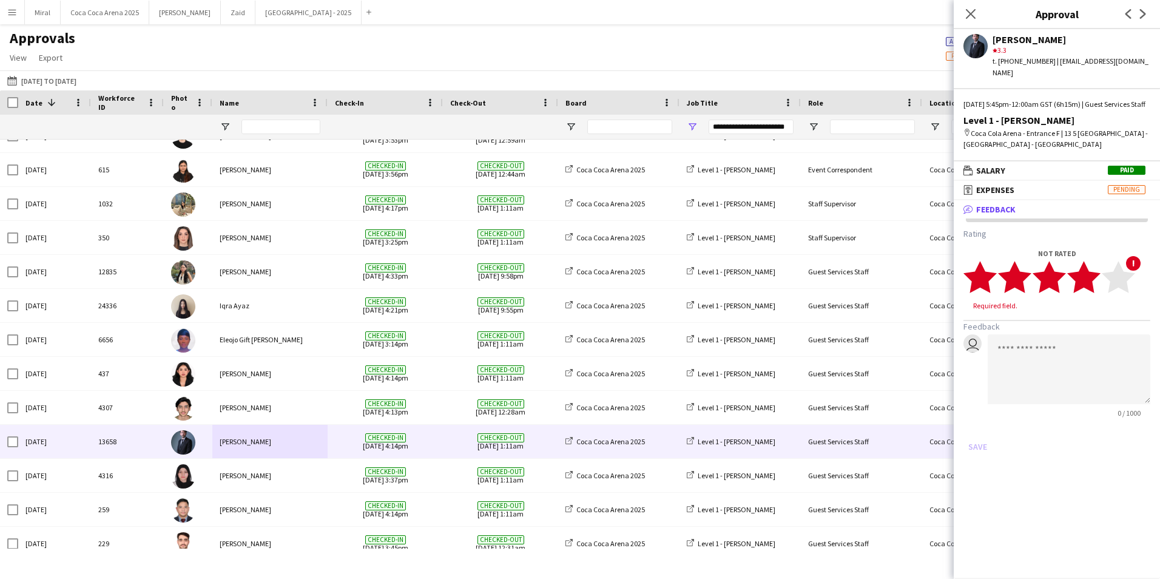
click at [1092, 278] on polygon at bounding box center [1083, 277] width 33 height 32
click at [974, 436] on button "Save" at bounding box center [977, 434] width 29 height 19
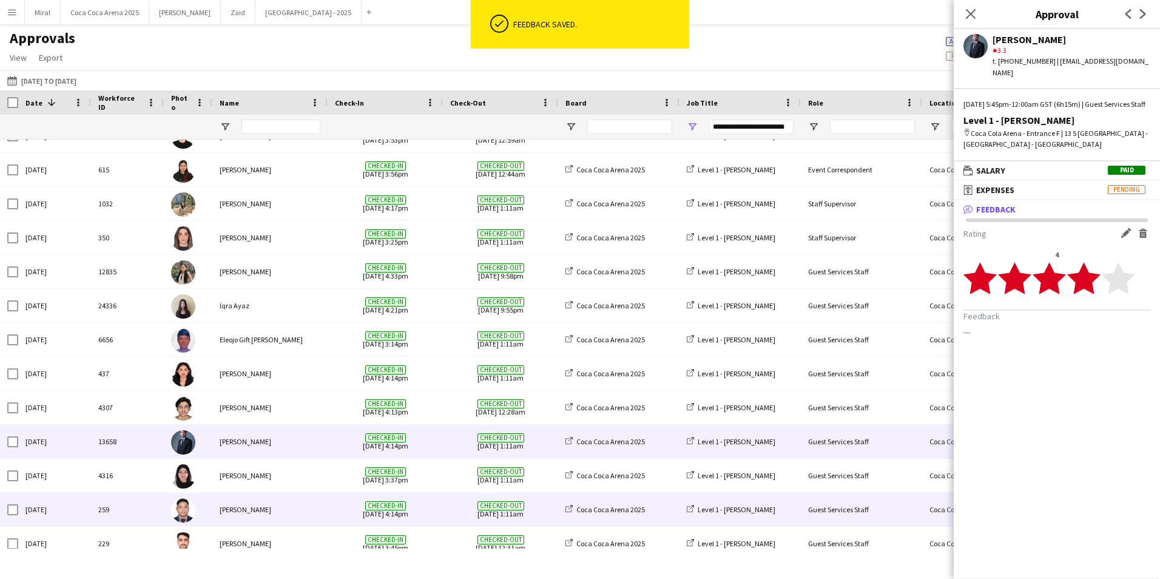
click at [255, 508] on div "Tommie Lajum" at bounding box center [269, 508] width 115 height 33
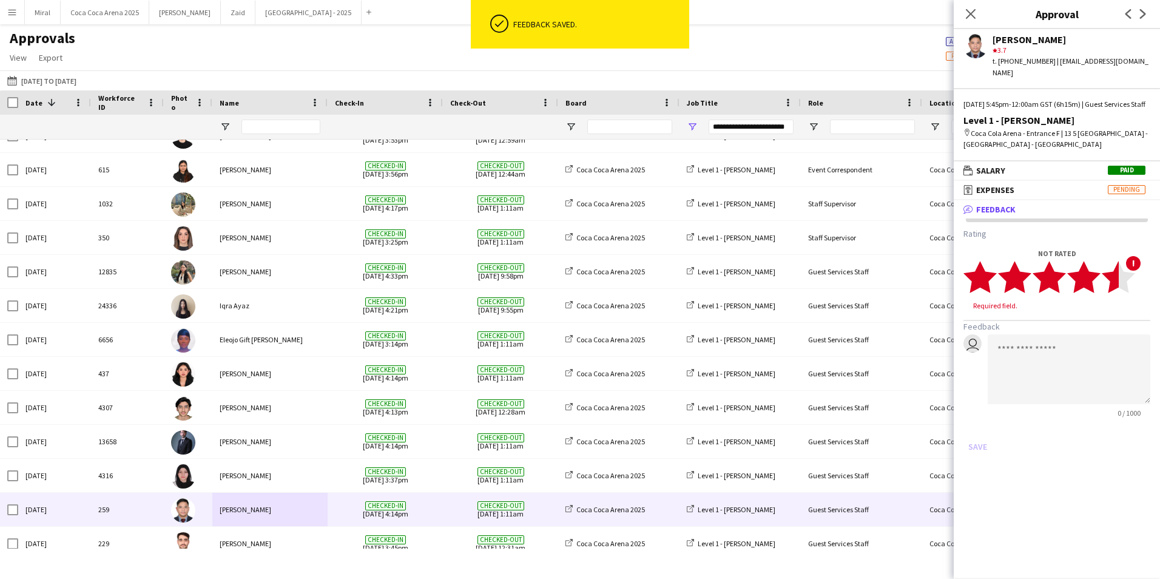
click at [1107, 281] on icon "star" at bounding box center [1117, 276] width 33 height 33
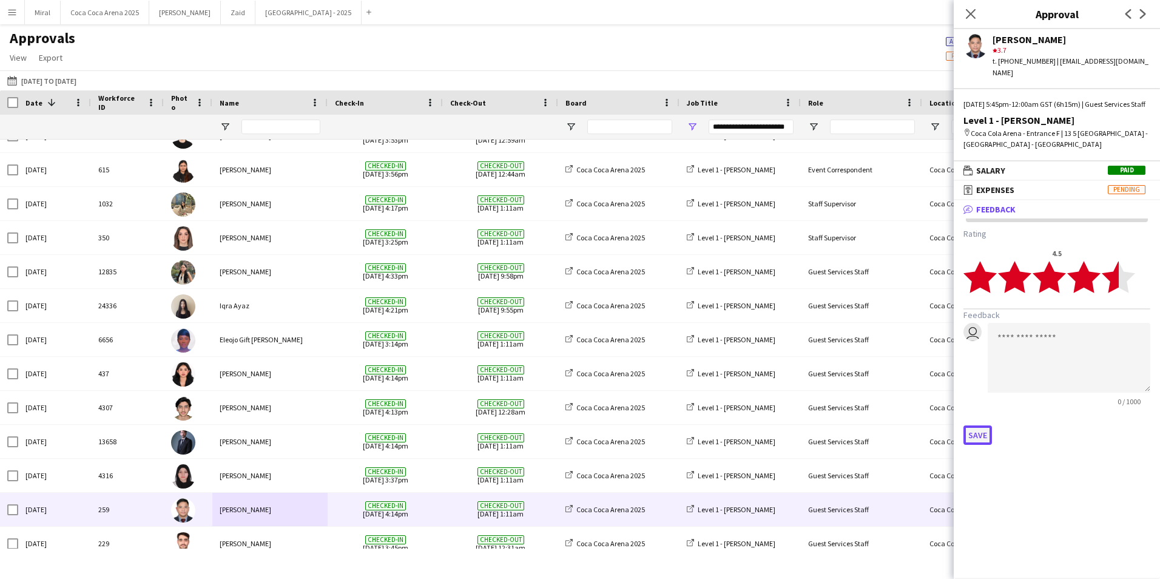
click at [975, 431] on button "Save" at bounding box center [977, 434] width 29 height 19
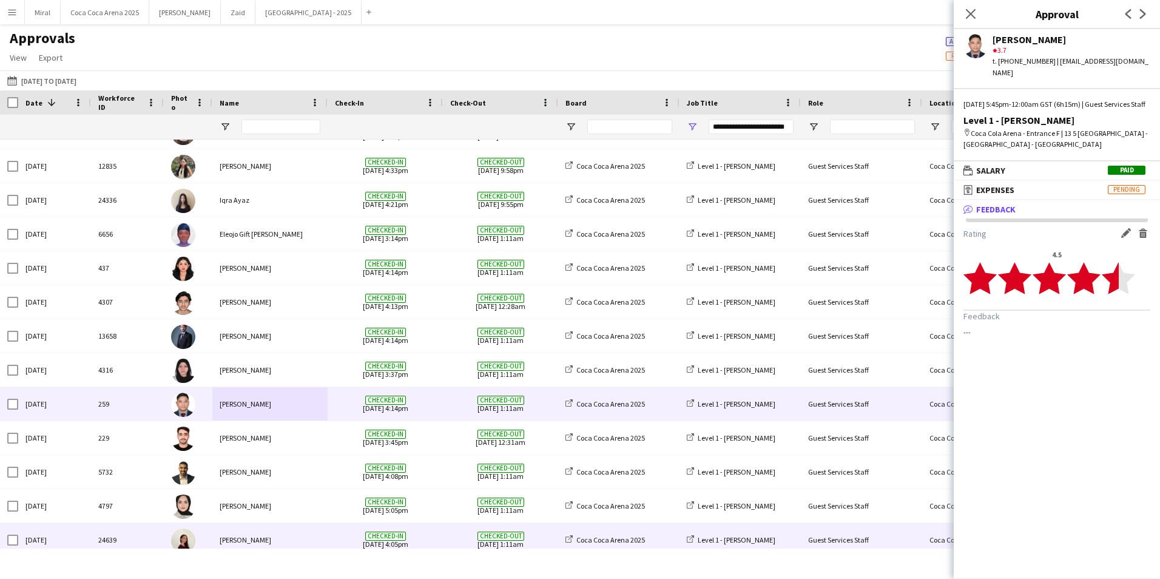
scroll to position [210, 0]
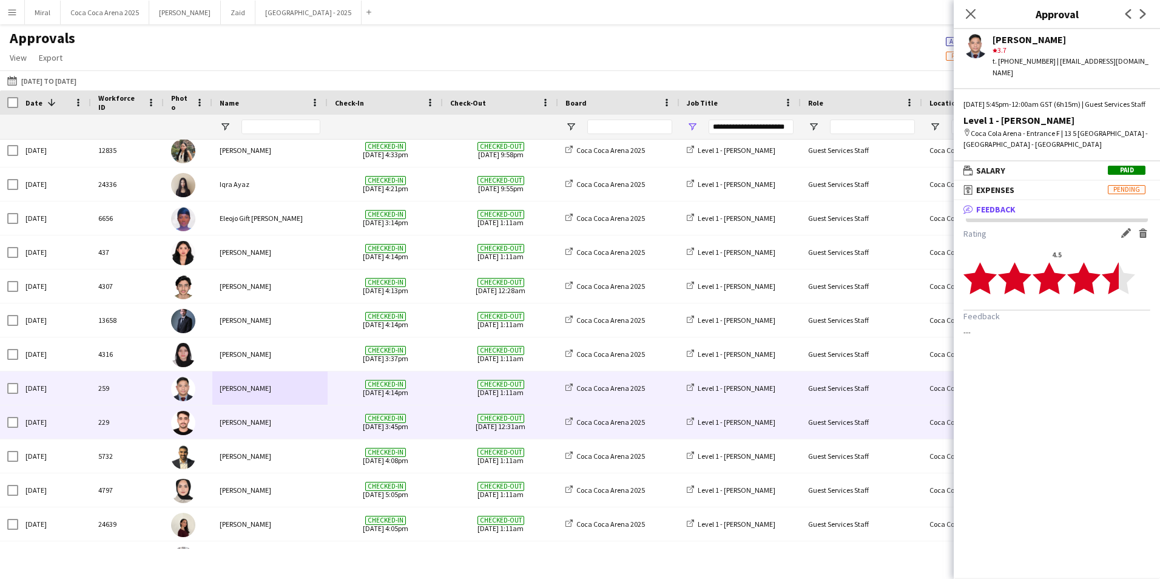
click at [283, 425] on div "Abdullah Alrasheed" at bounding box center [269, 421] width 115 height 33
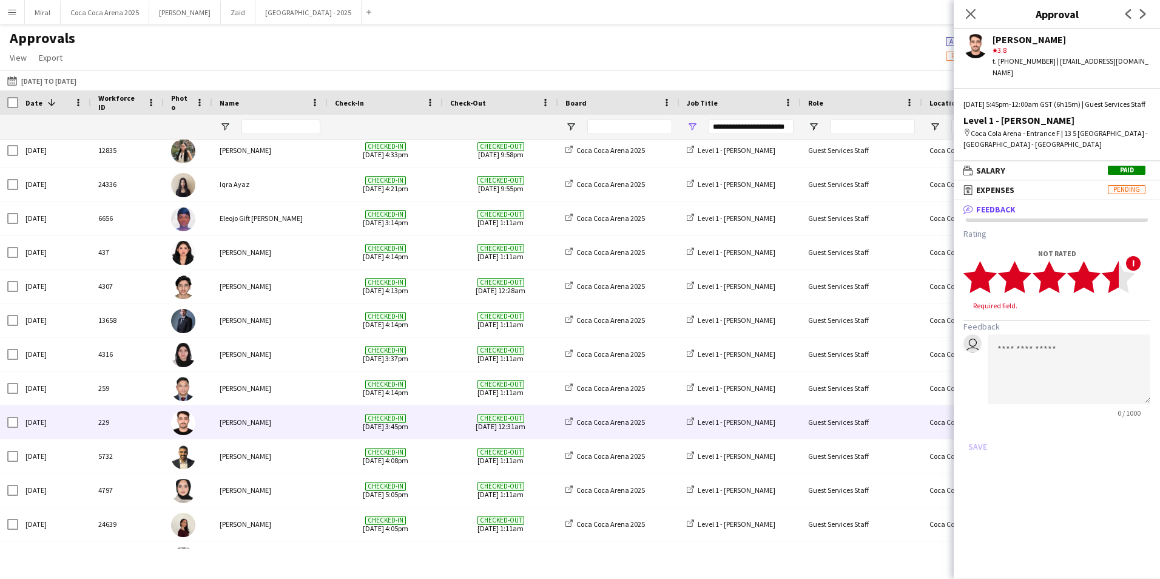
click at [1112, 280] on polygon at bounding box center [1117, 277] width 33 height 32
click at [976, 435] on button "Save" at bounding box center [977, 434] width 29 height 19
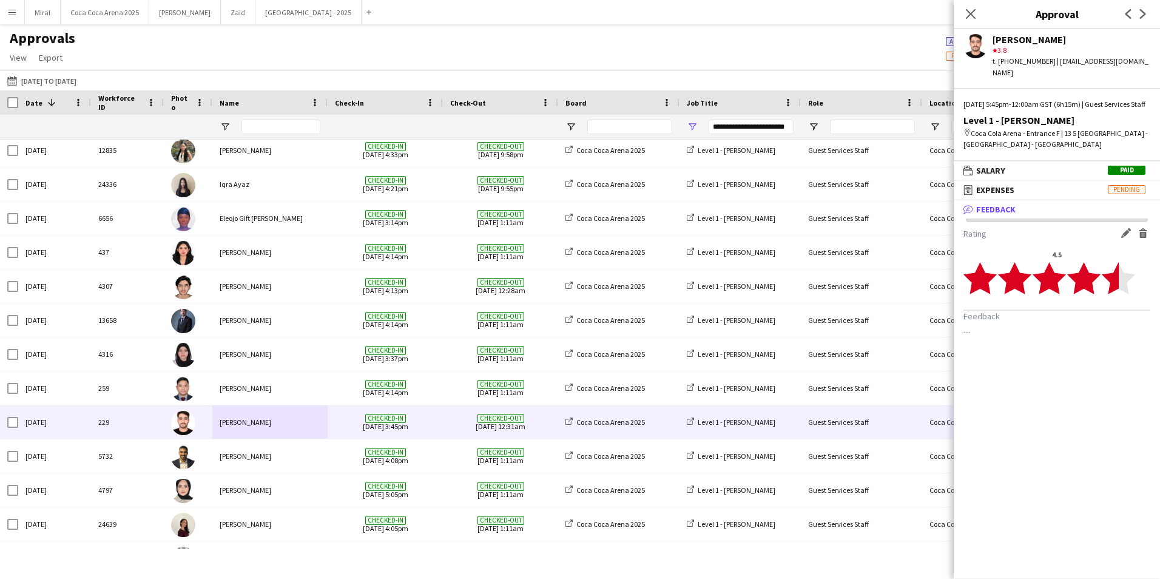
click at [1126, 235] on app-icon "Edit feedback" at bounding box center [1126, 233] width 10 height 10
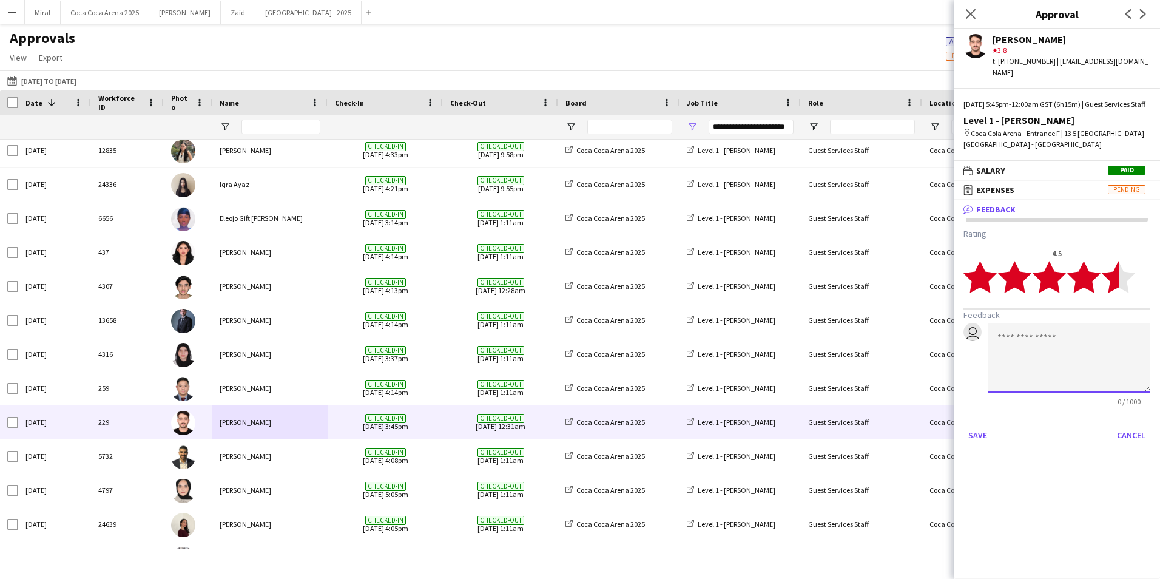
click at [1053, 341] on textarea at bounding box center [1068, 358] width 163 height 70
paste textarea "**********"
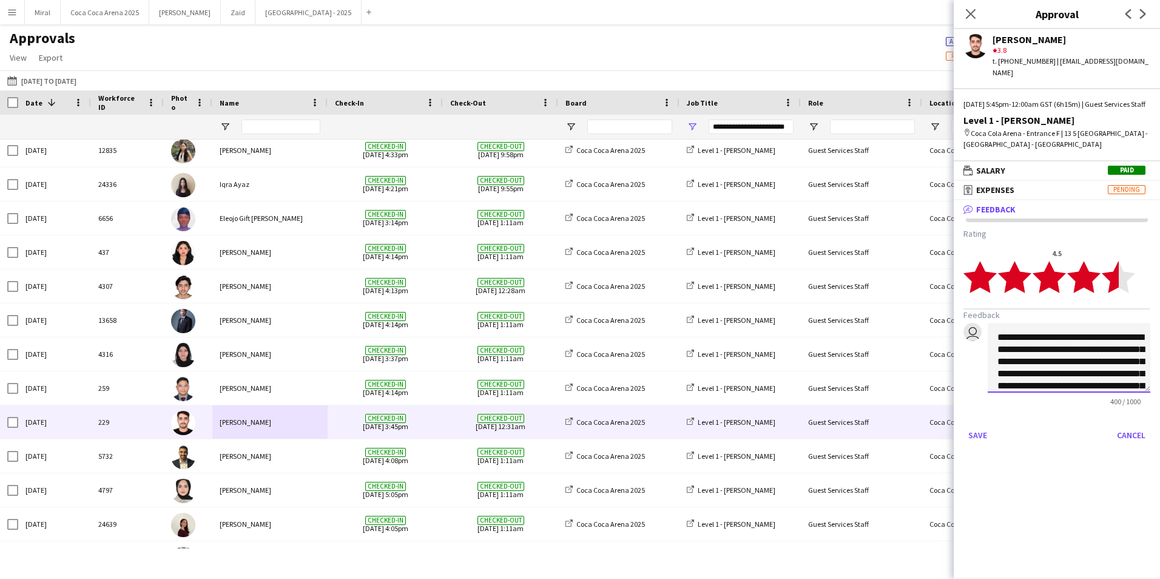
scroll to position [98, 0]
type textarea "**********"
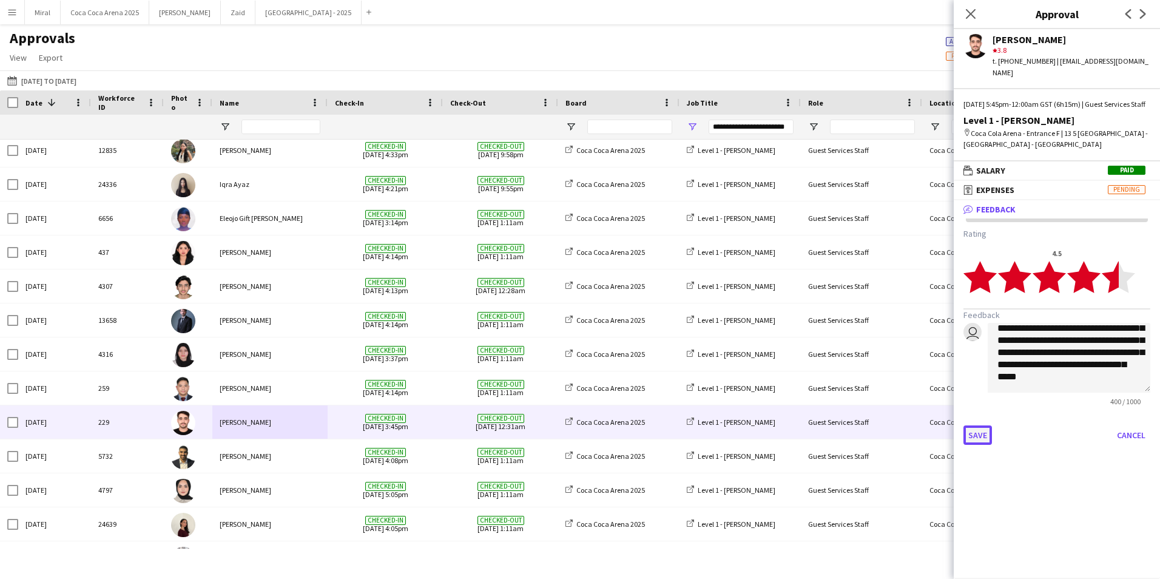
click at [979, 436] on button "Save" at bounding box center [977, 434] width 29 height 19
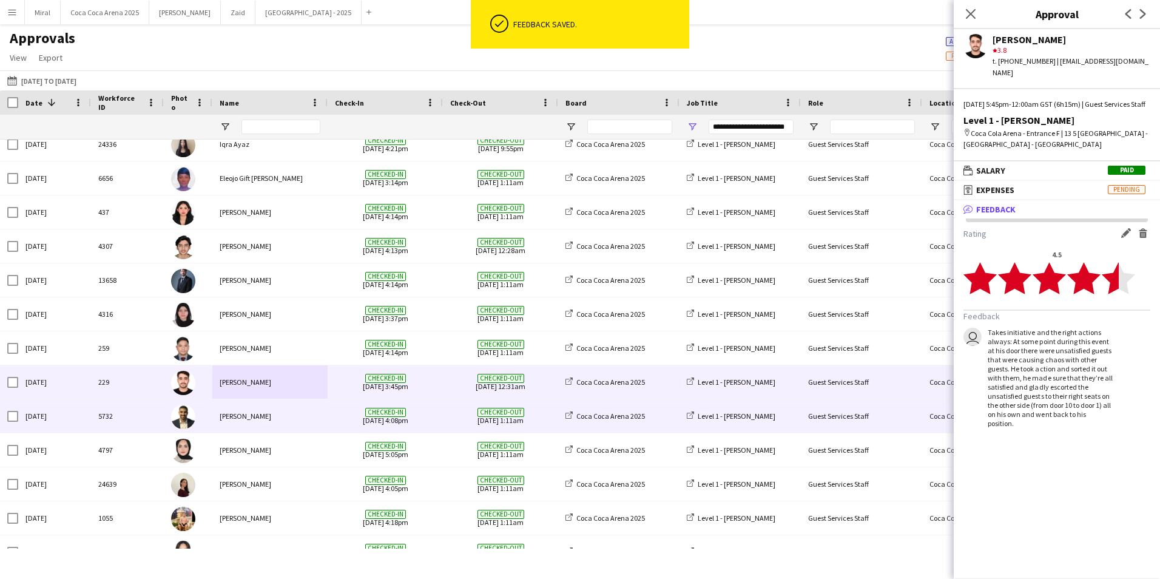
scroll to position [270, 0]
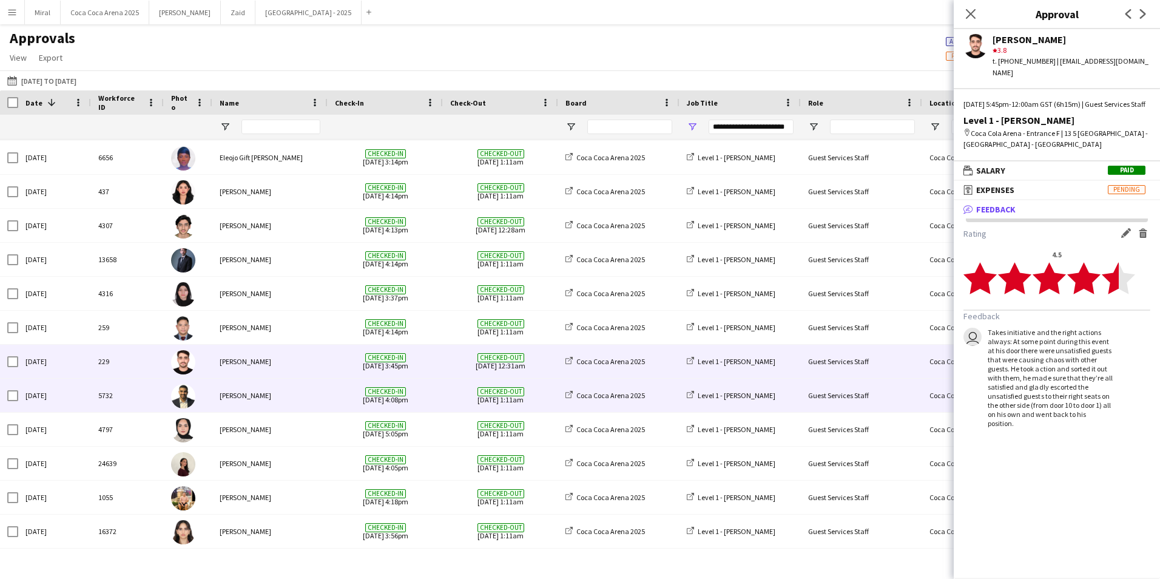
click at [300, 398] on div "Abdullah Aburjeilah" at bounding box center [269, 394] width 115 height 33
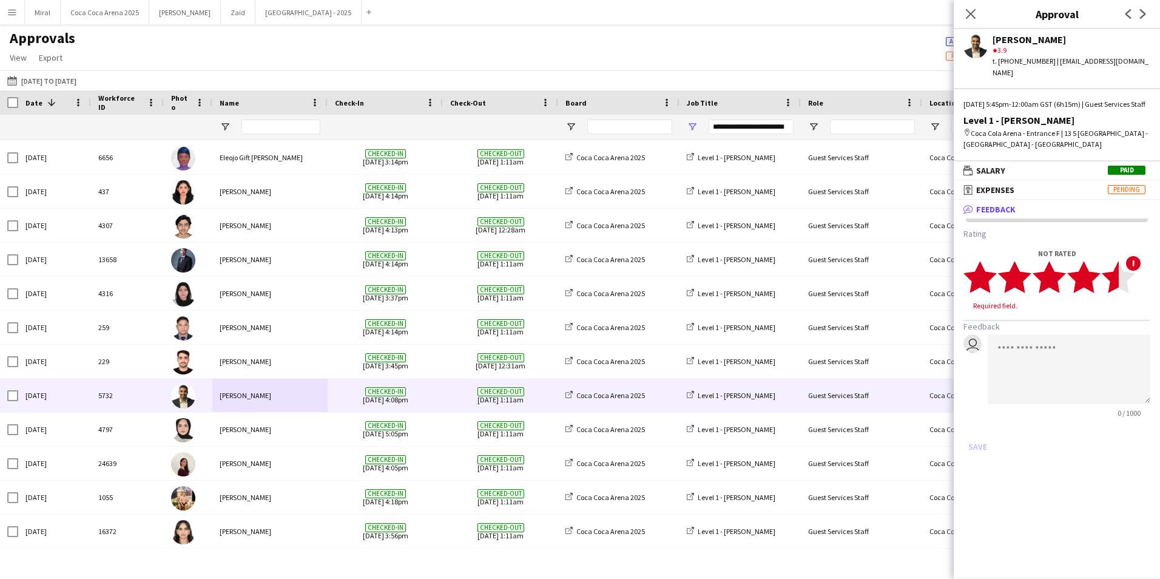
click at [1107, 274] on polygon at bounding box center [1117, 277] width 33 height 32
click at [1008, 336] on textarea at bounding box center [1068, 358] width 163 height 70
paste textarea "**********"
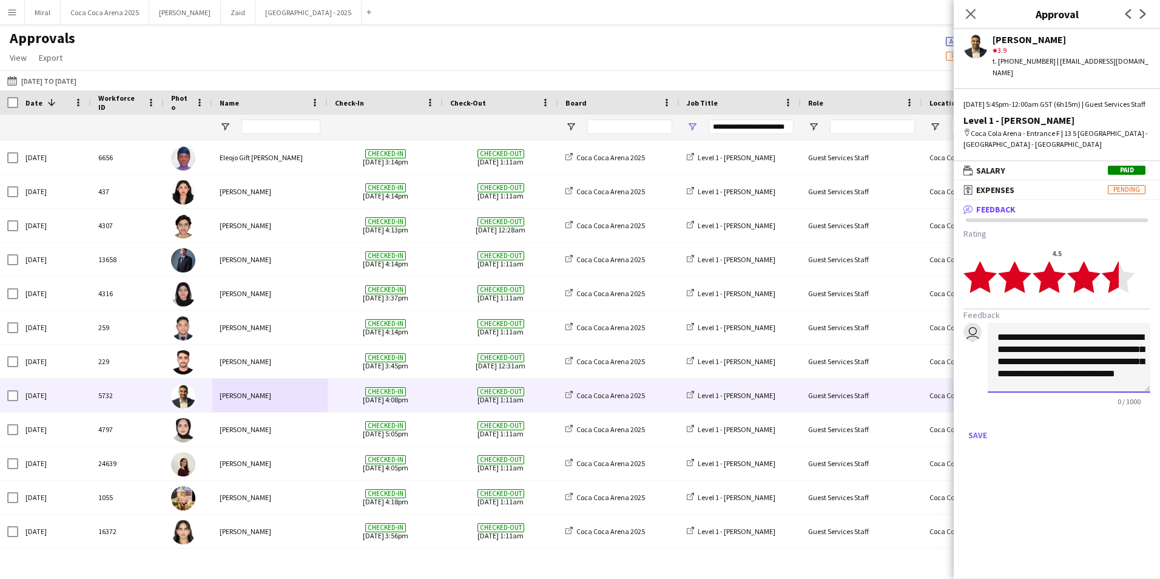
scroll to position [13, 0]
type textarea "**********"
click at [978, 434] on button "Save" at bounding box center [977, 434] width 29 height 19
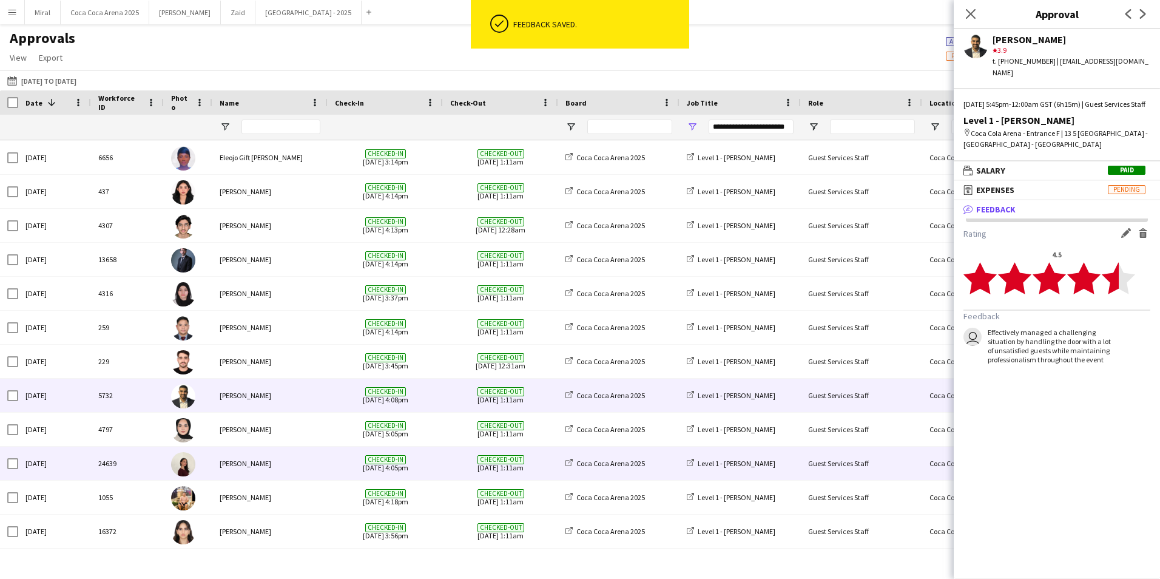
click at [300, 468] on div "Jood Stephenson" at bounding box center [269, 462] width 115 height 33
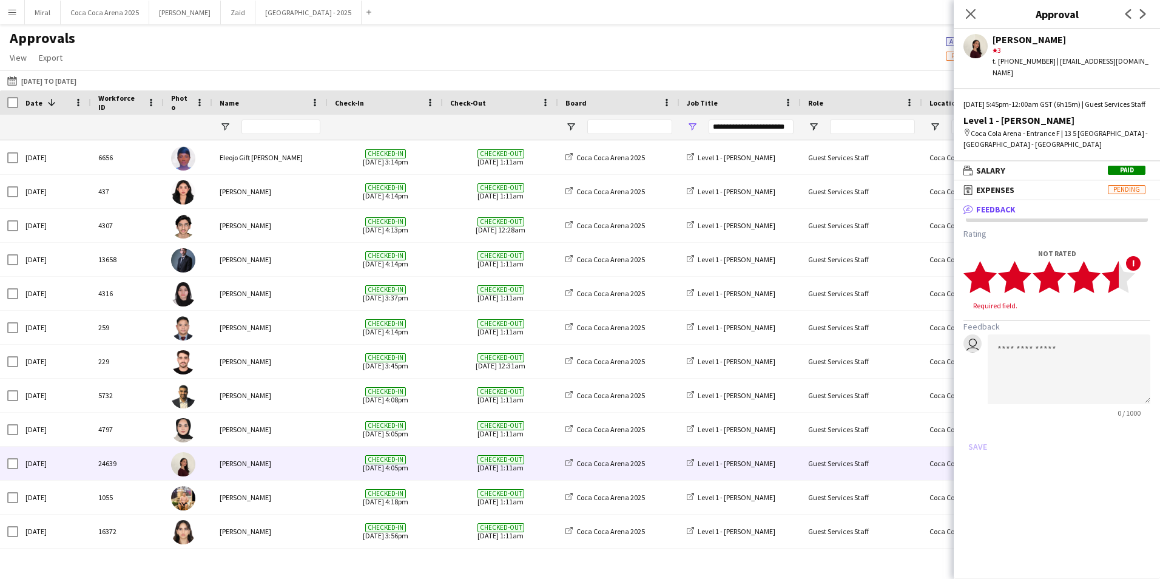
click at [1111, 275] on polygon at bounding box center [1117, 277] width 33 height 32
click at [1023, 335] on textarea at bounding box center [1068, 358] width 163 height 70
paste textarea "**********"
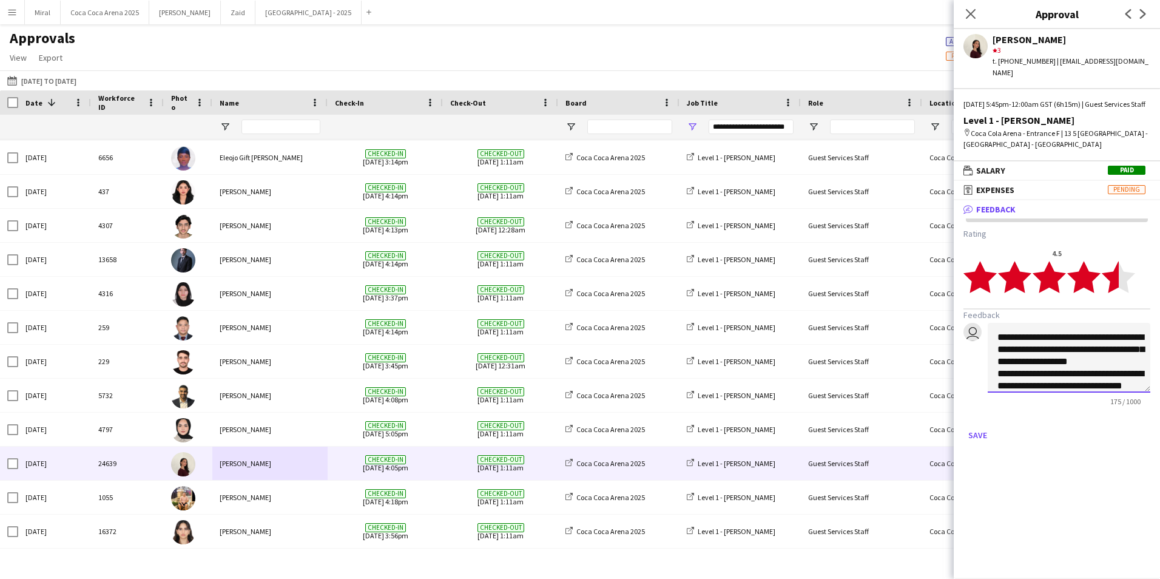
scroll to position [25, 0]
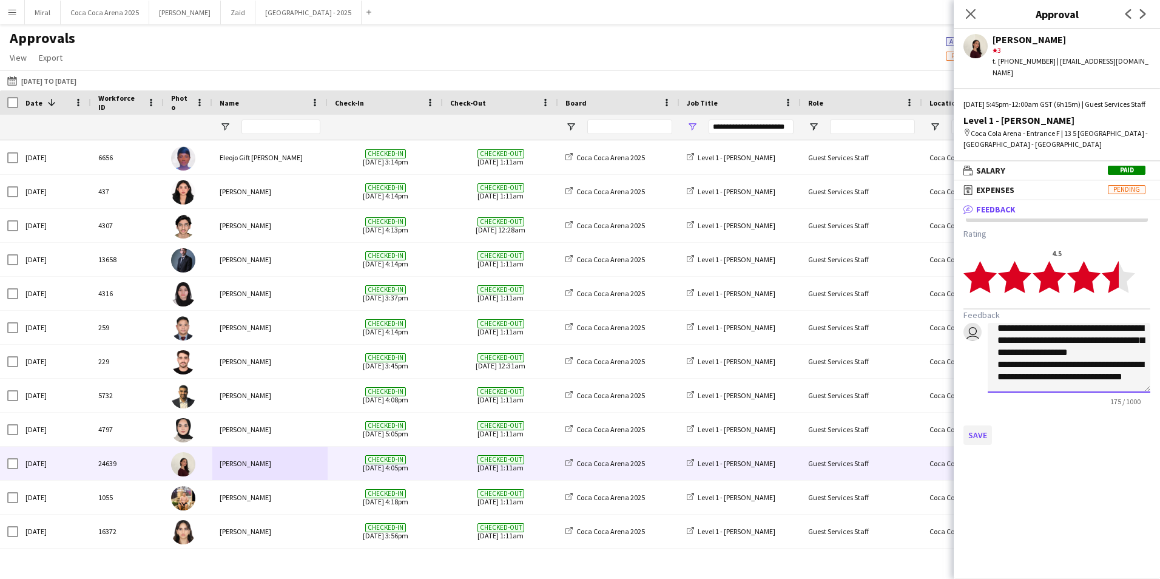
type textarea "**********"
click at [978, 432] on button "Save" at bounding box center [977, 434] width 29 height 19
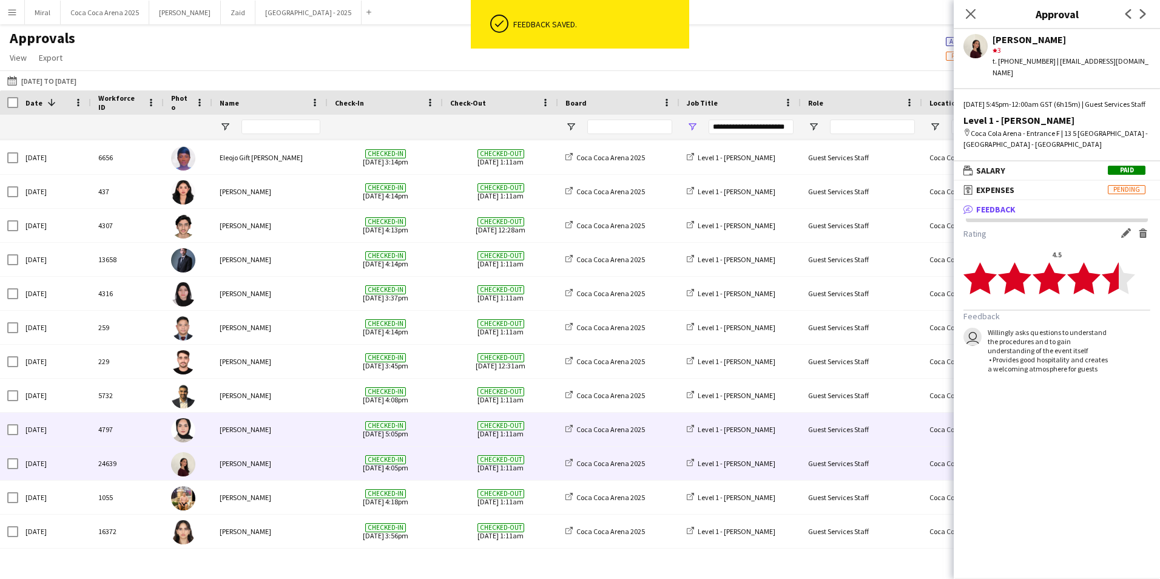
click at [306, 426] on div "Zeen Shehab" at bounding box center [269, 428] width 115 height 33
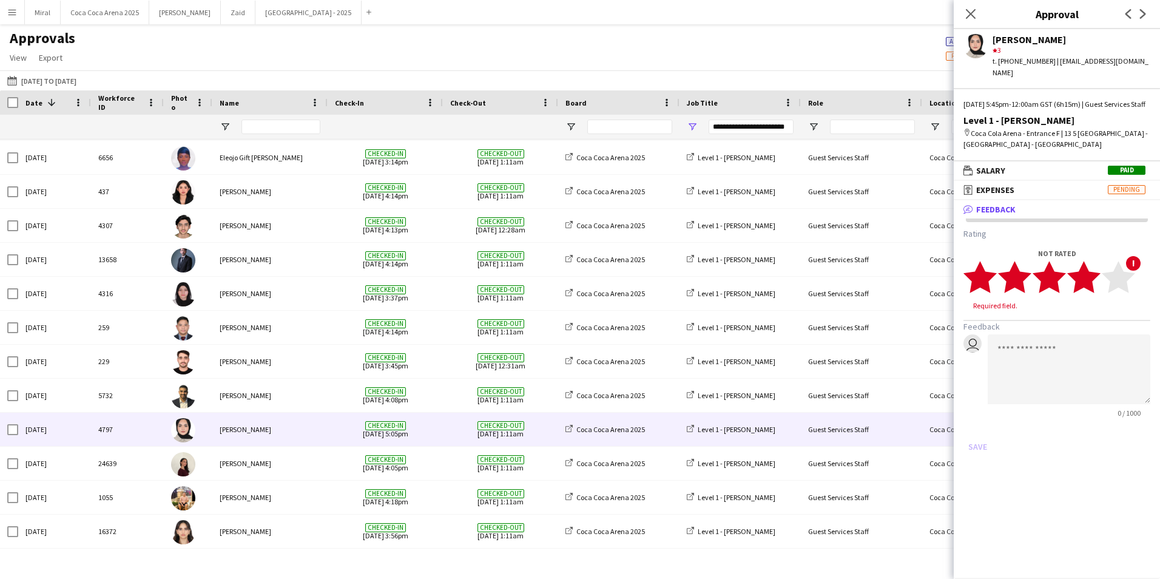
click at [1090, 279] on polygon at bounding box center [1083, 277] width 33 height 32
click at [971, 434] on button "Save" at bounding box center [977, 434] width 29 height 19
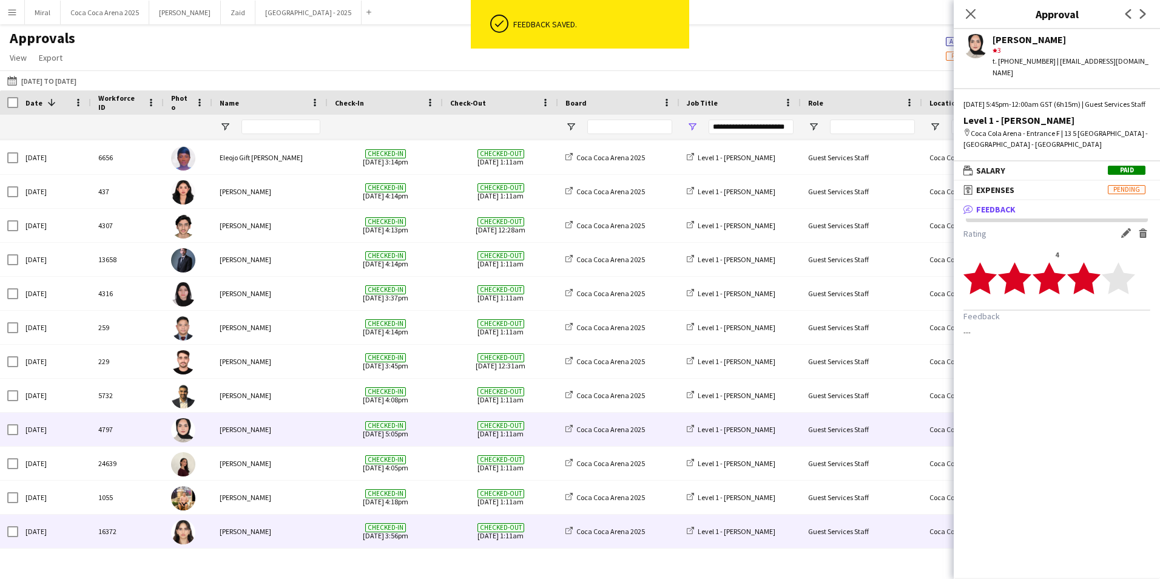
click at [275, 523] on div "Menna Zayed" at bounding box center [269, 530] width 115 height 33
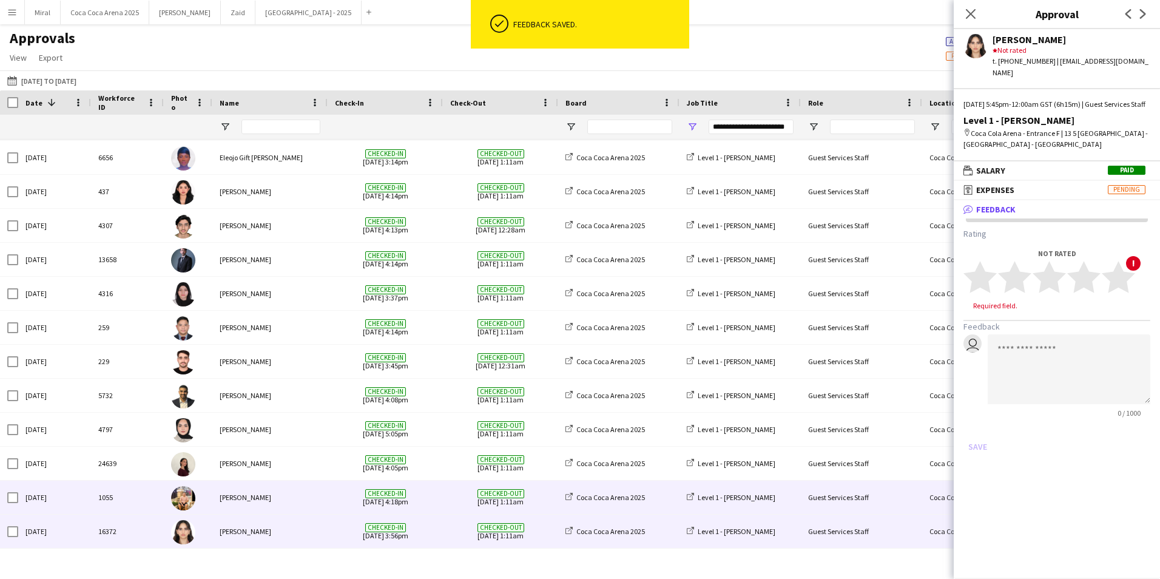
click at [301, 489] on div "Domingo Hernandez III" at bounding box center [269, 496] width 115 height 33
click at [295, 519] on div "Menna Zayed" at bounding box center [269, 530] width 115 height 33
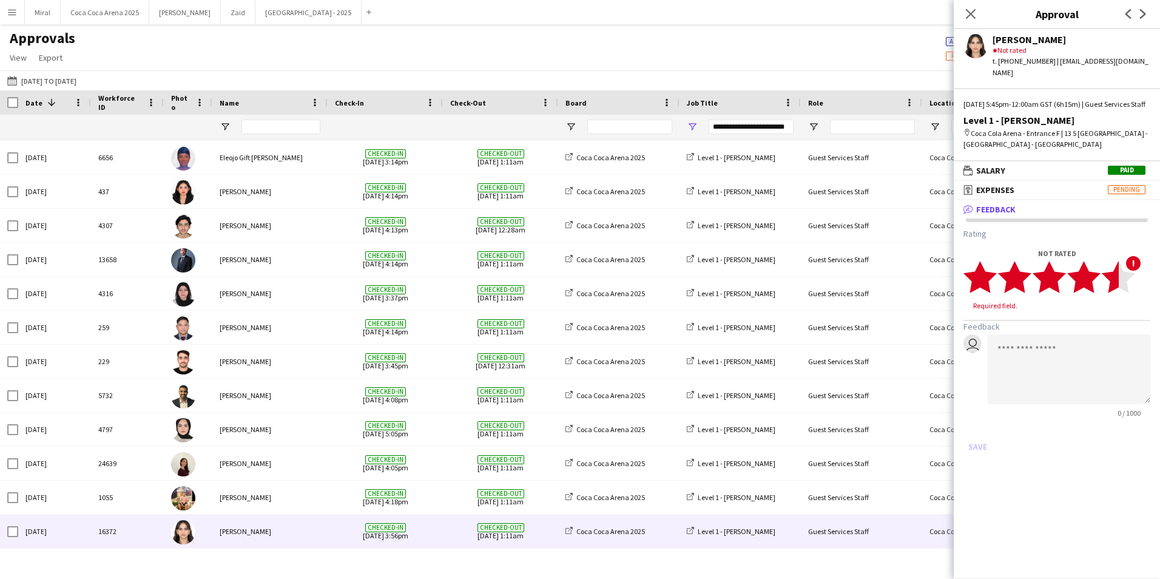
click at [1114, 279] on polygon at bounding box center [1117, 277] width 33 height 32
click at [979, 436] on button "Save" at bounding box center [977, 434] width 29 height 19
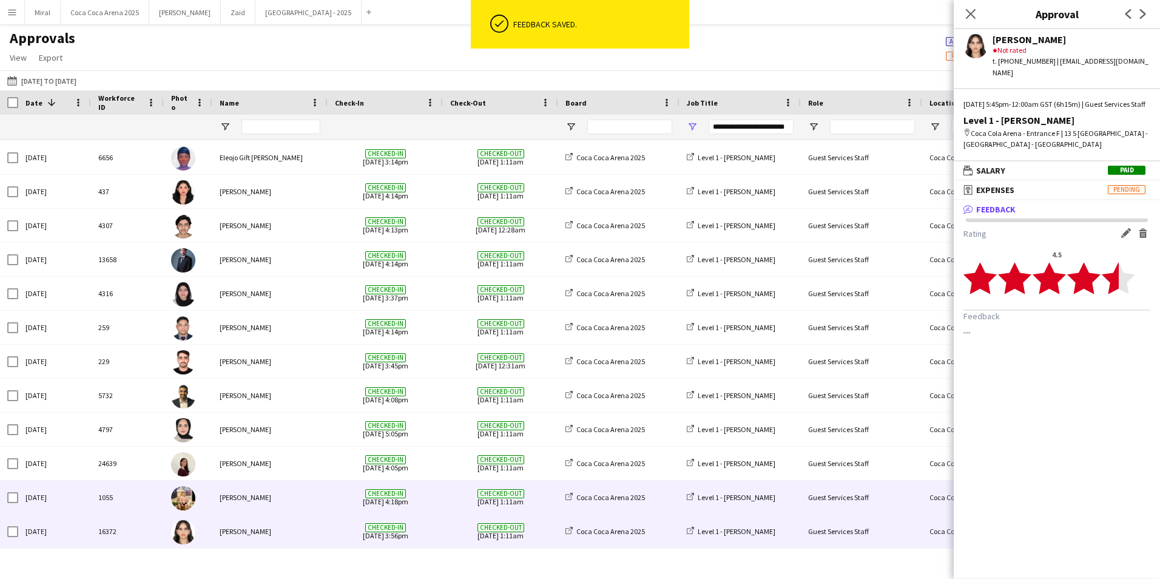
click at [309, 495] on div "Domingo Hernandez III" at bounding box center [269, 496] width 115 height 33
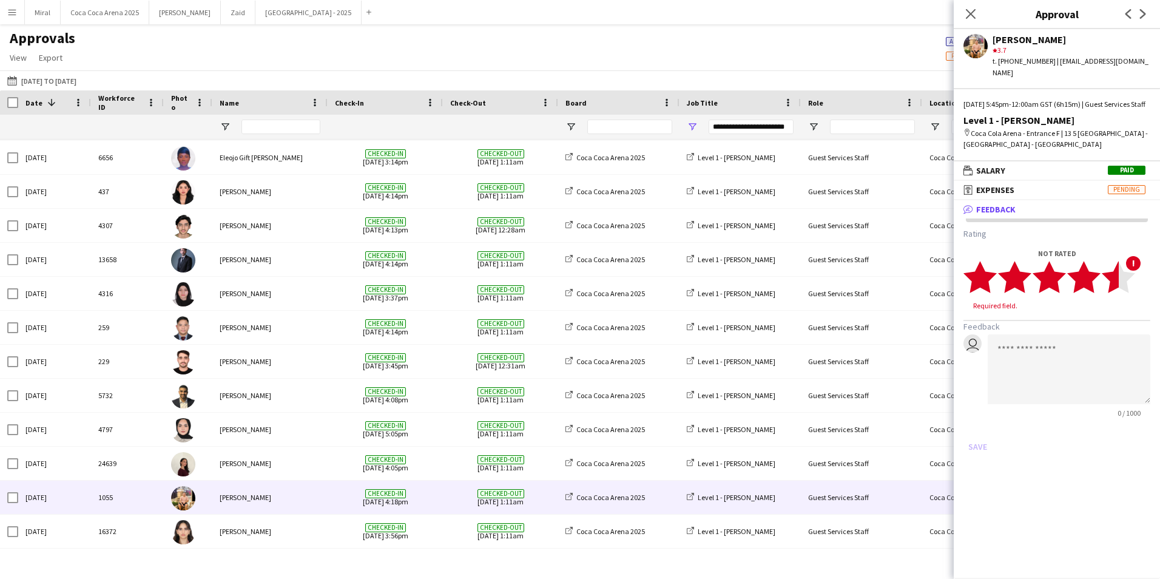
click at [1109, 283] on icon "star" at bounding box center [1117, 276] width 33 height 33
click at [974, 442] on button "Save" at bounding box center [977, 434] width 29 height 19
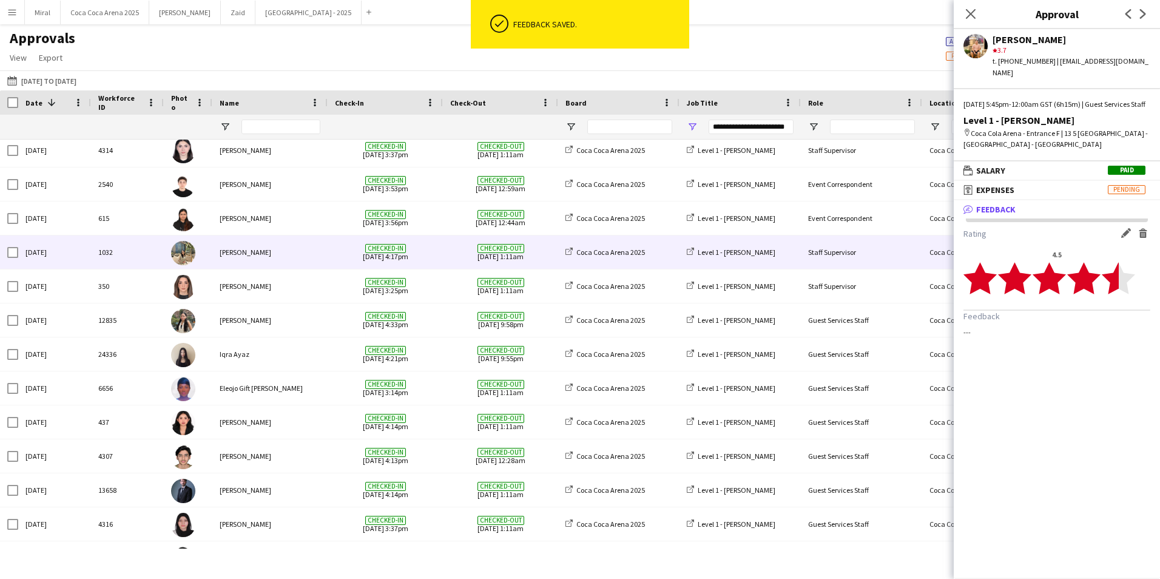
scroll to position [0, 0]
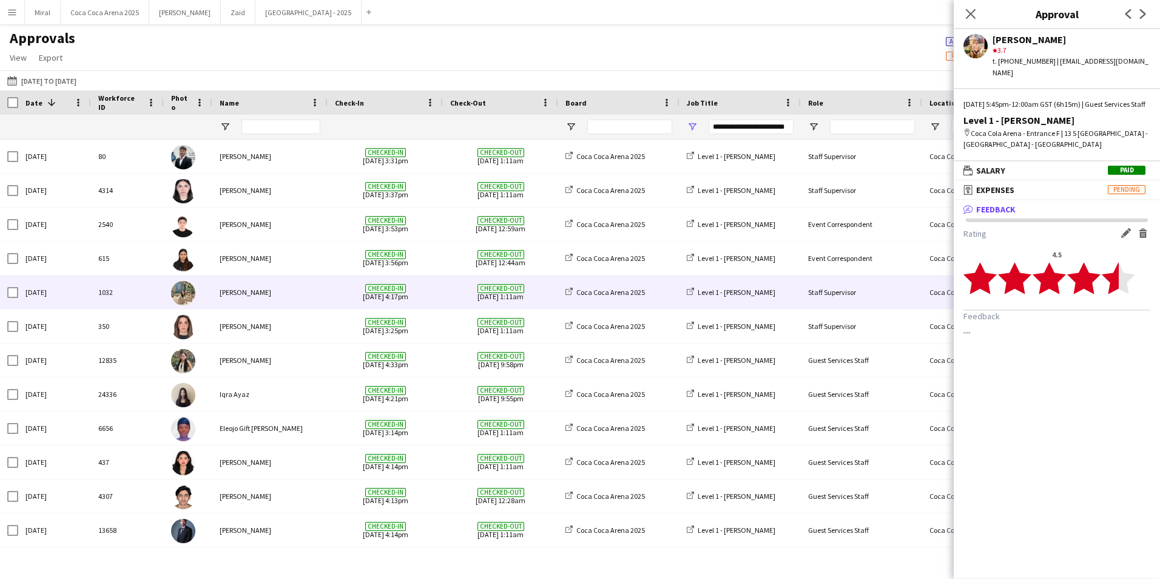
click at [289, 294] on div "Marium Younus" at bounding box center [269, 291] width 115 height 33
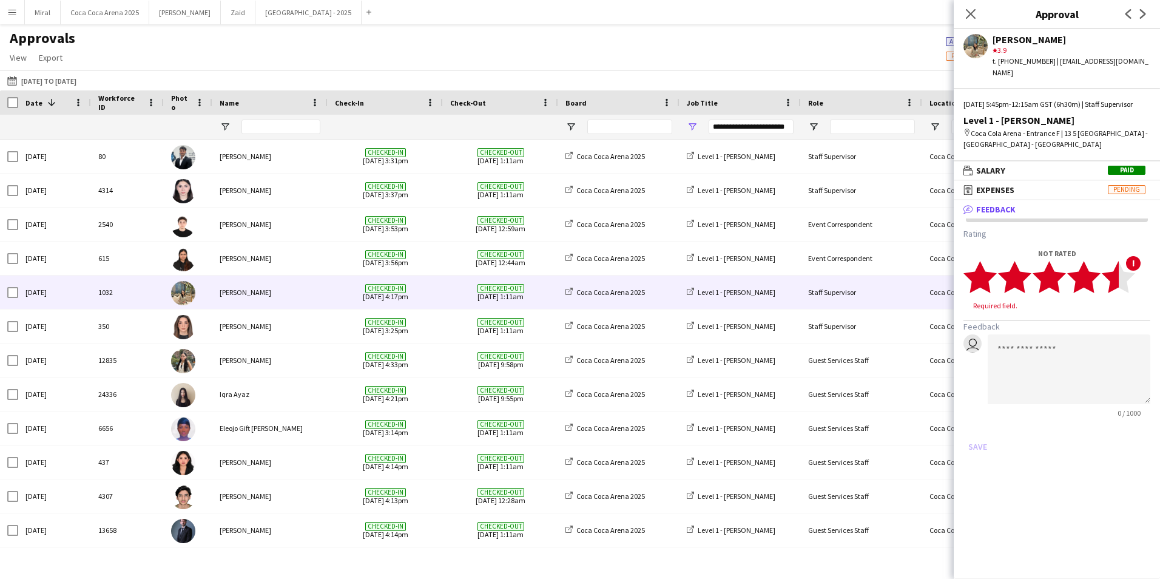
click at [1111, 277] on polygon at bounding box center [1117, 277] width 33 height 32
click at [971, 432] on button "Save" at bounding box center [977, 434] width 29 height 19
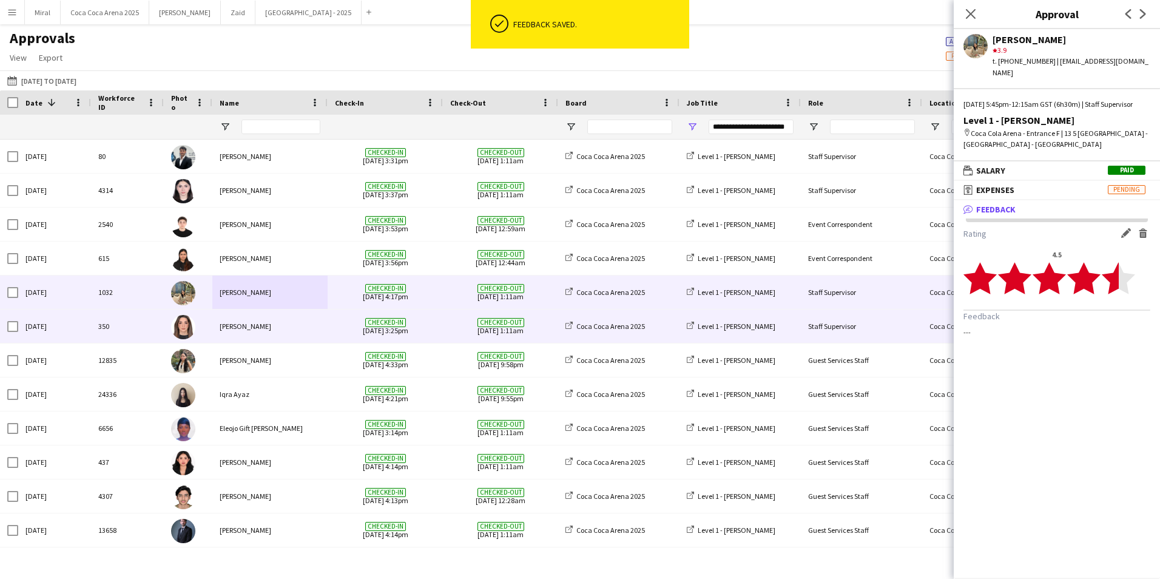
click at [287, 334] on div "Lin Ghadry" at bounding box center [269, 325] width 115 height 33
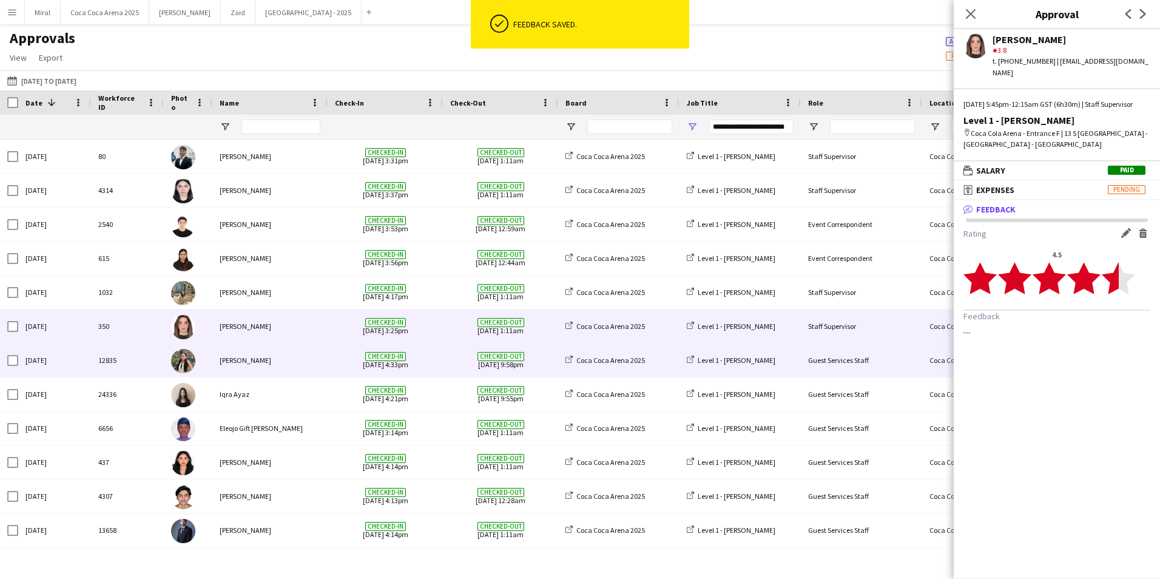
click at [281, 363] on div "Trizha Lainne Dela Peña" at bounding box center [269, 359] width 115 height 33
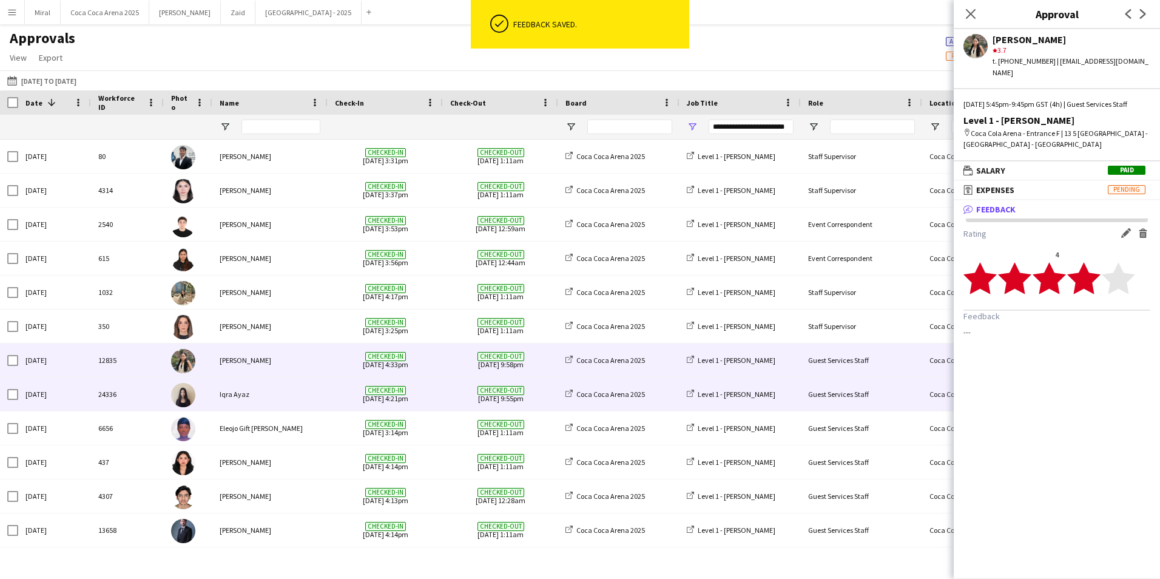
click at [277, 381] on div "Iqra Ayaz" at bounding box center [269, 393] width 115 height 33
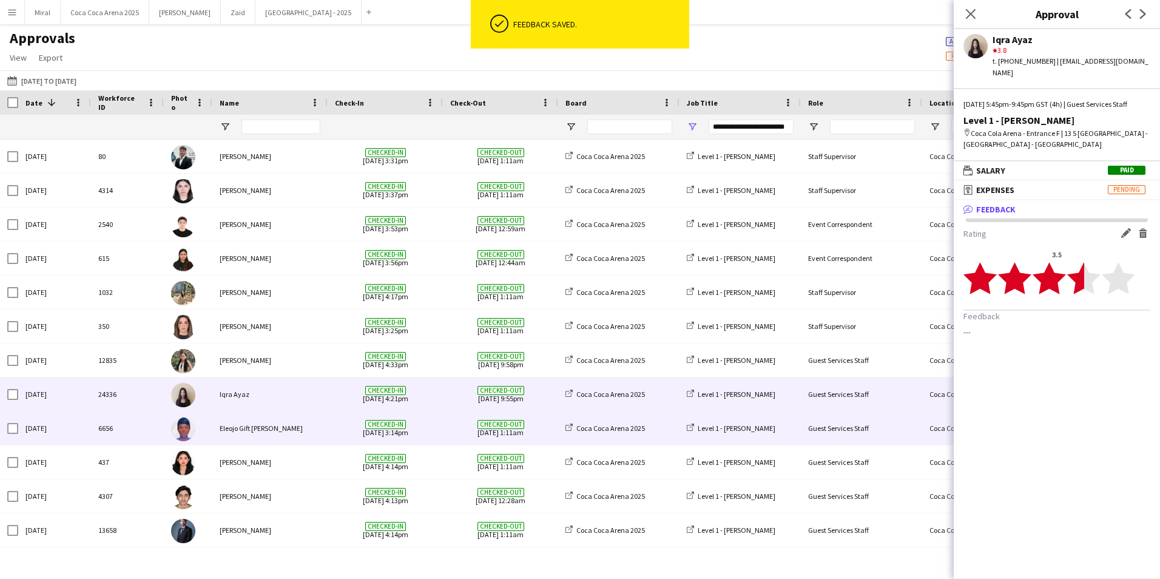
click at [291, 425] on div "Eleojo Gift Mohammed" at bounding box center [269, 427] width 115 height 33
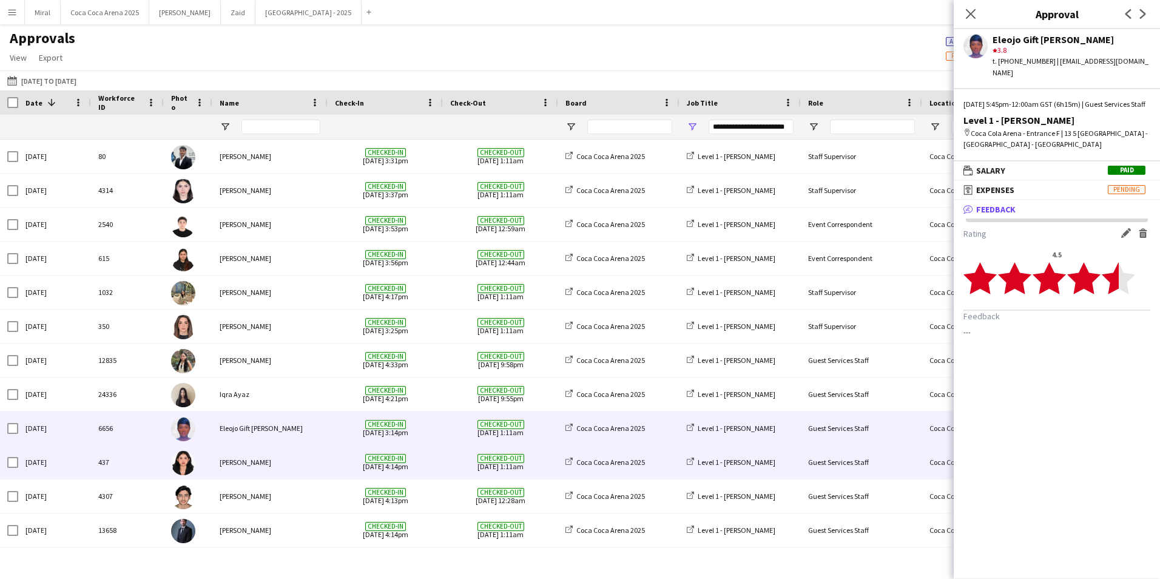
click at [301, 455] on div "Eliyah Dane Alvarez" at bounding box center [269, 461] width 115 height 33
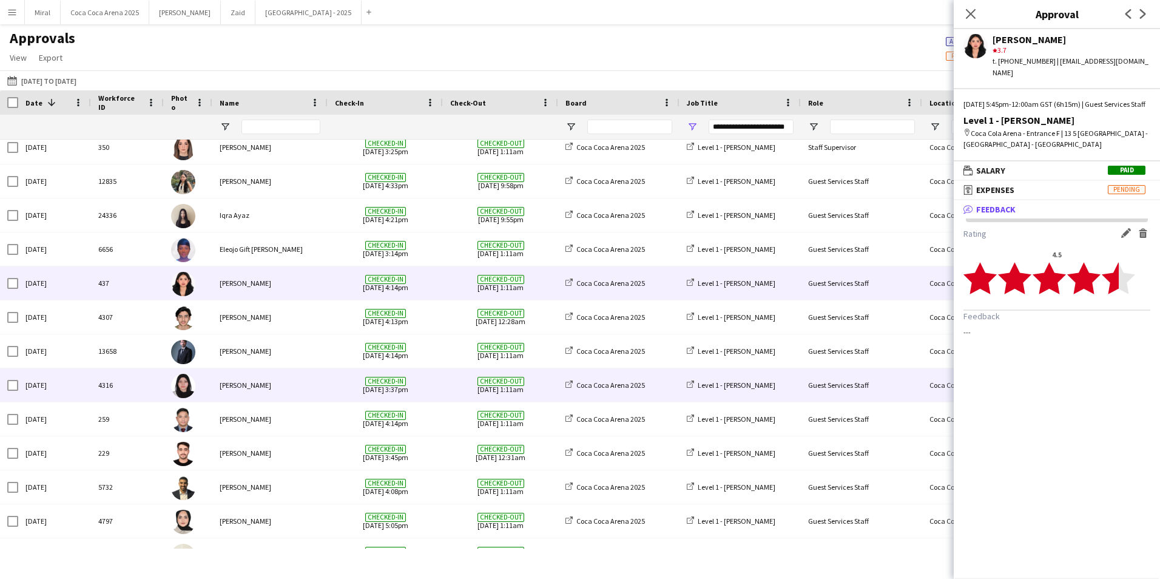
scroll to position [182, 0]
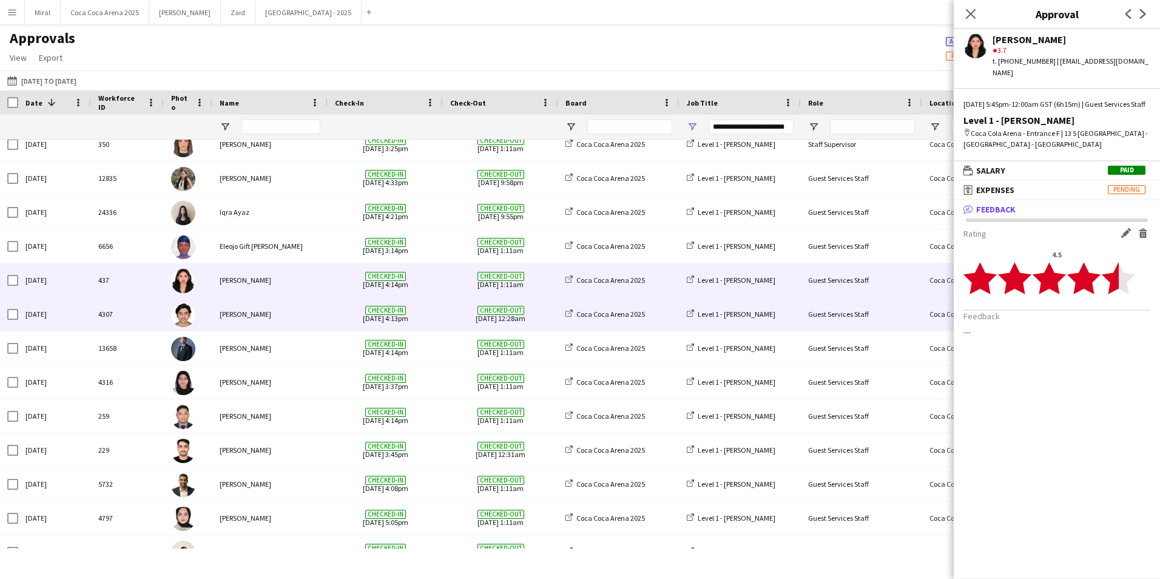
click at [326, 311] on div "Hamad Younus" at bounding box center [269, 313] width 115 height 33
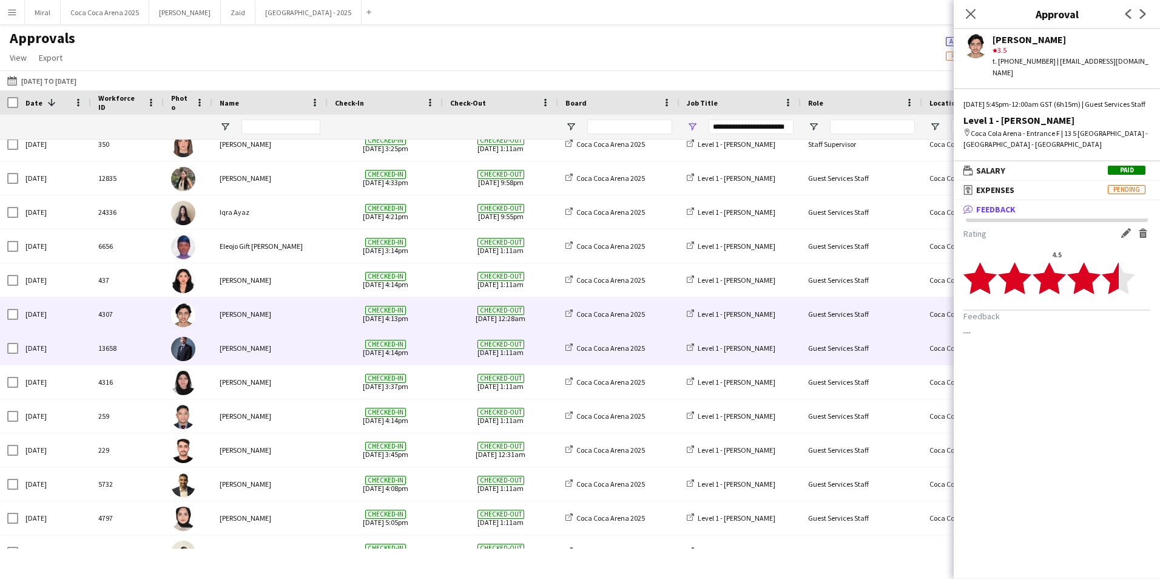
click at [315, 347] on div "Tammam Molham" at bounding box center [269, 347] width 115 height 33
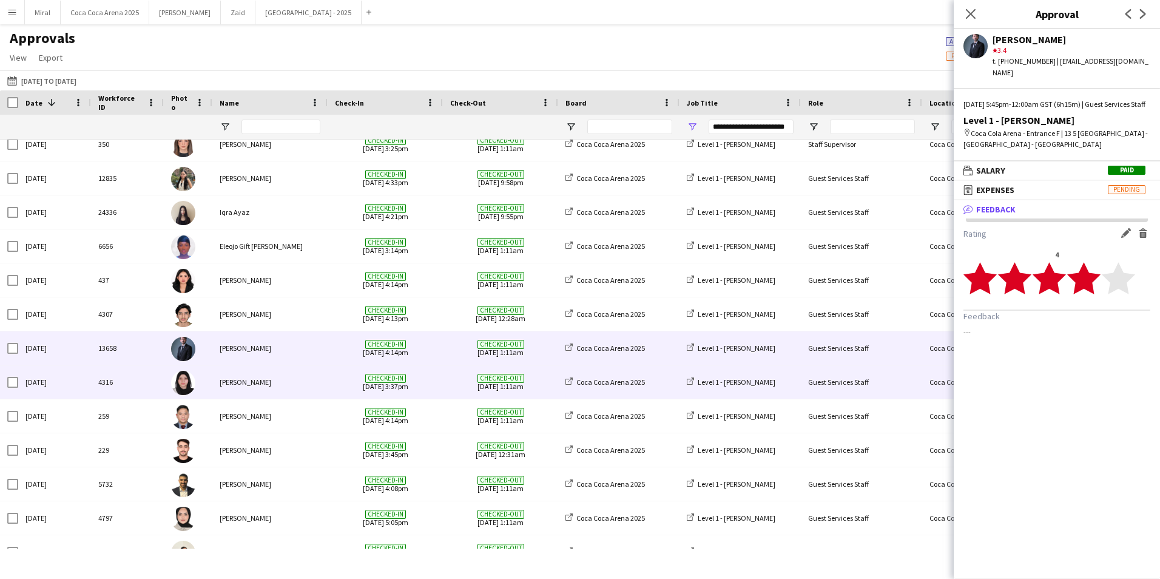
click at [306, 375] on div "Rawan Sarris" at bounding box center [269, 381] width 115 height 33
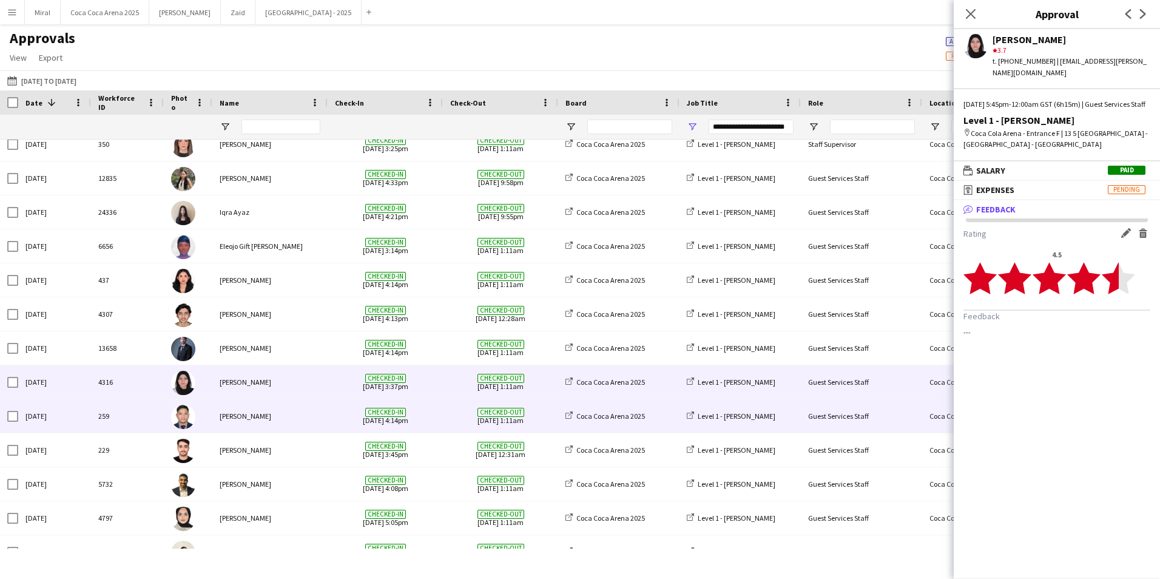
click at [309, 408] on div "Tommie Lajum" at bounding box center [269, 415] width 115 height 33
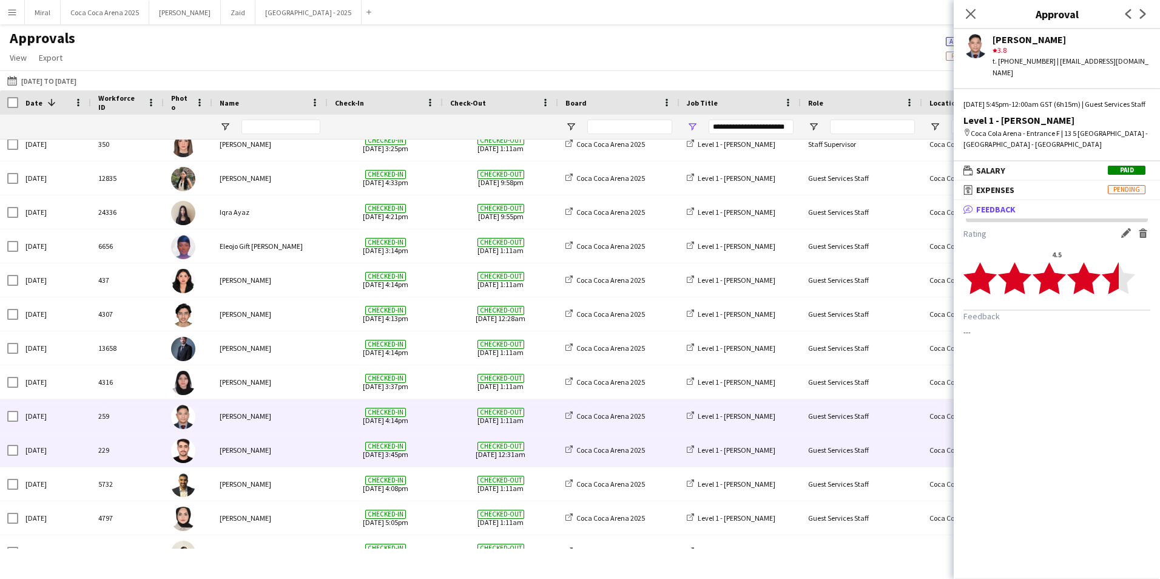
click at [309, 440] on div "Abdullah Alrasheed" at bounding box center [269, 449] width 115 height 33
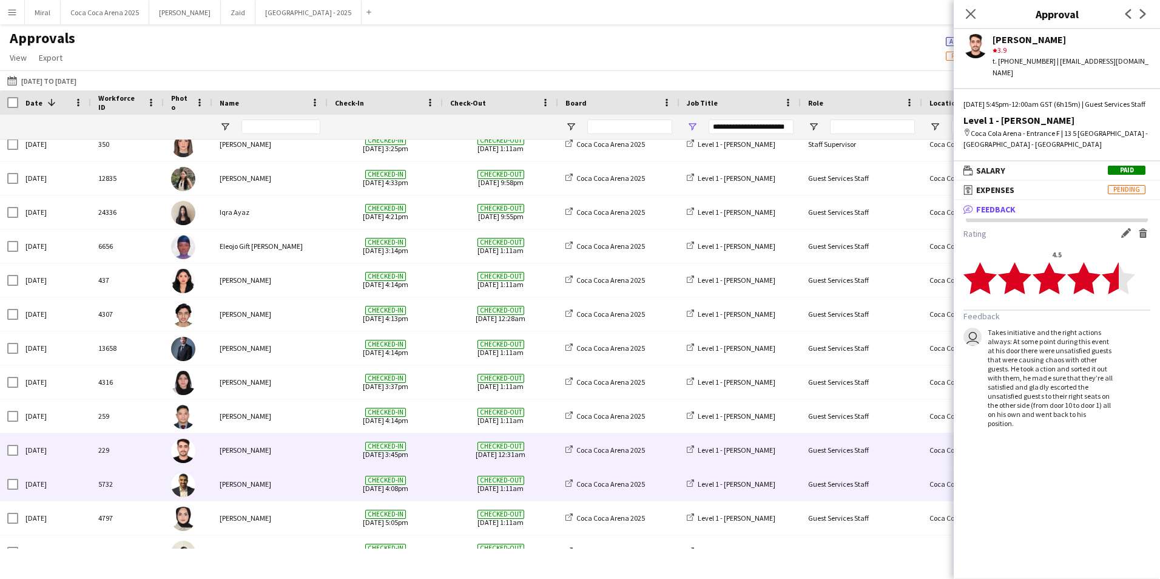
click at [302, 485] on div "Abdullah Aburjeilah" at bounding box center [269, 483] width 115 height 33
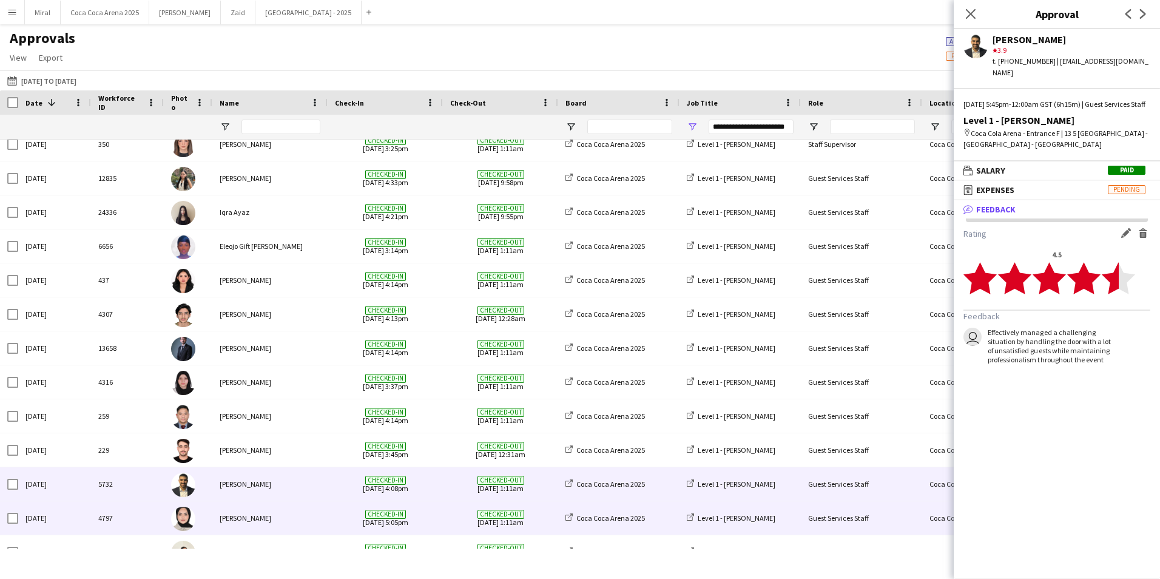
click at [300, 517] on div "Zeen Shehab" at bounding box center [269, 517] width 115 height 33
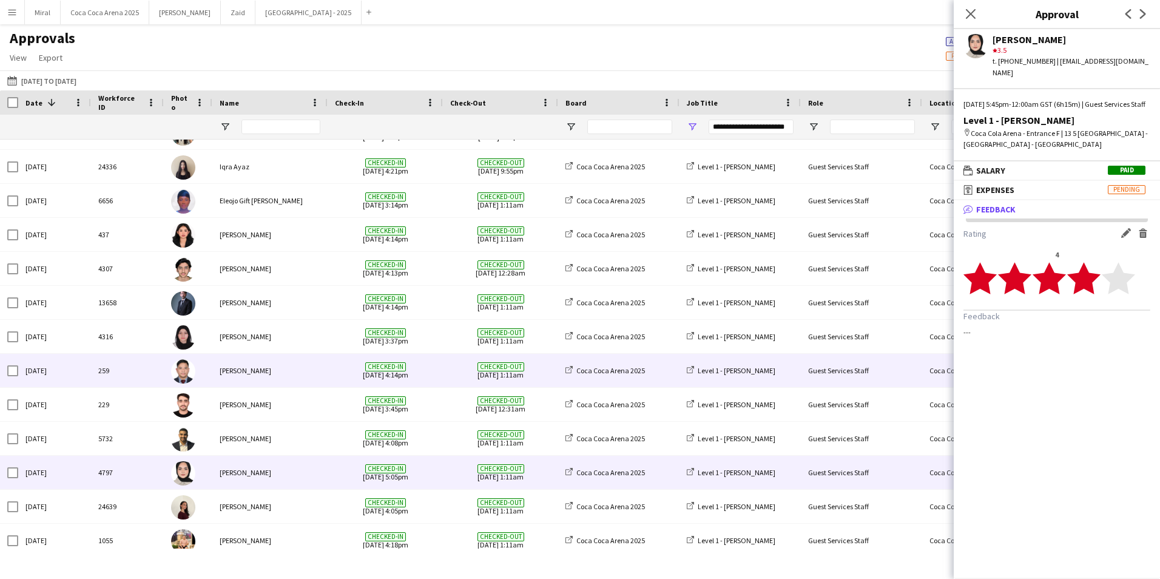
scroll to position [270, 0]
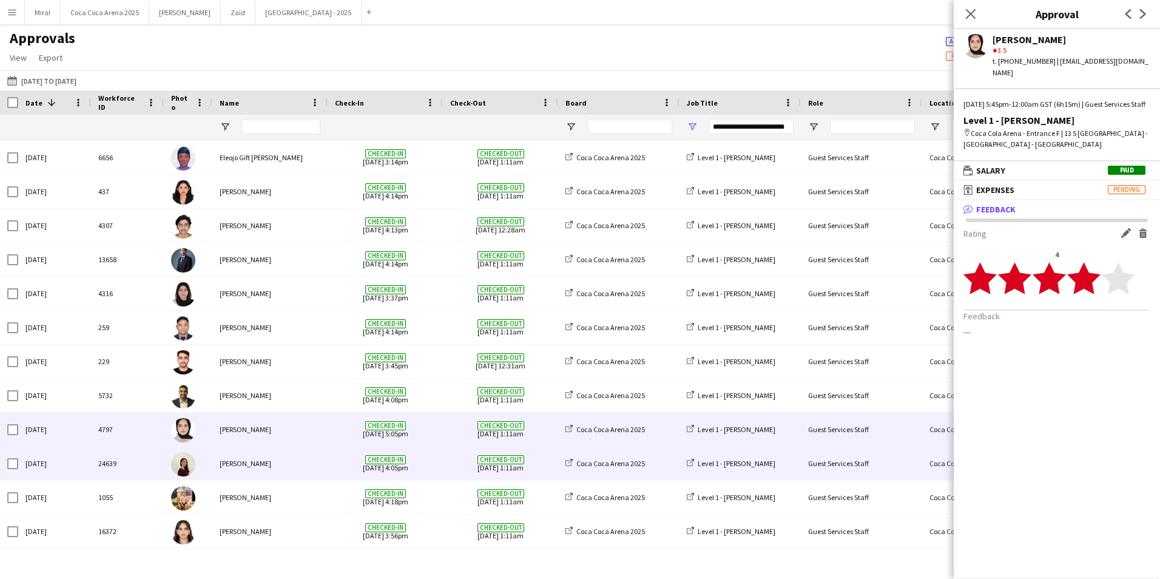
click at [283, 465] on div "Jood Stephenson" at bounding box center [269, 462] width 115 height 33
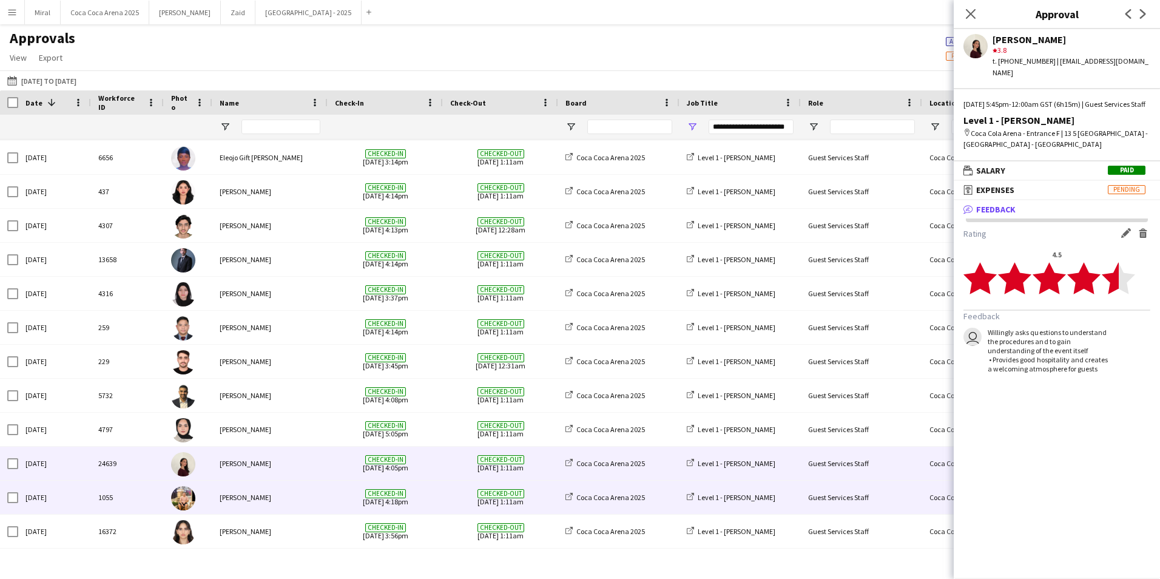
click at [295, 502] on div "Domingo Hernandez III" at bounding box center [269, 496] width 115 height 33
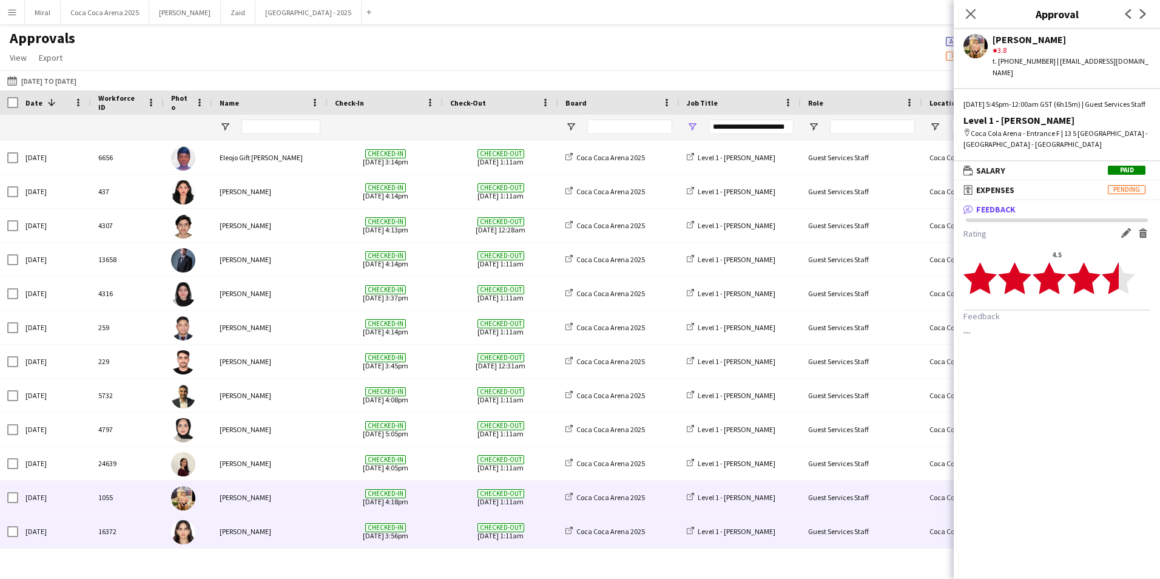
click at [295, 529] on div "Menna Zayed" at bounding box center [269, 530] width 115 height 33
